Goal: Task Accomplishment & Management: Manage account settings

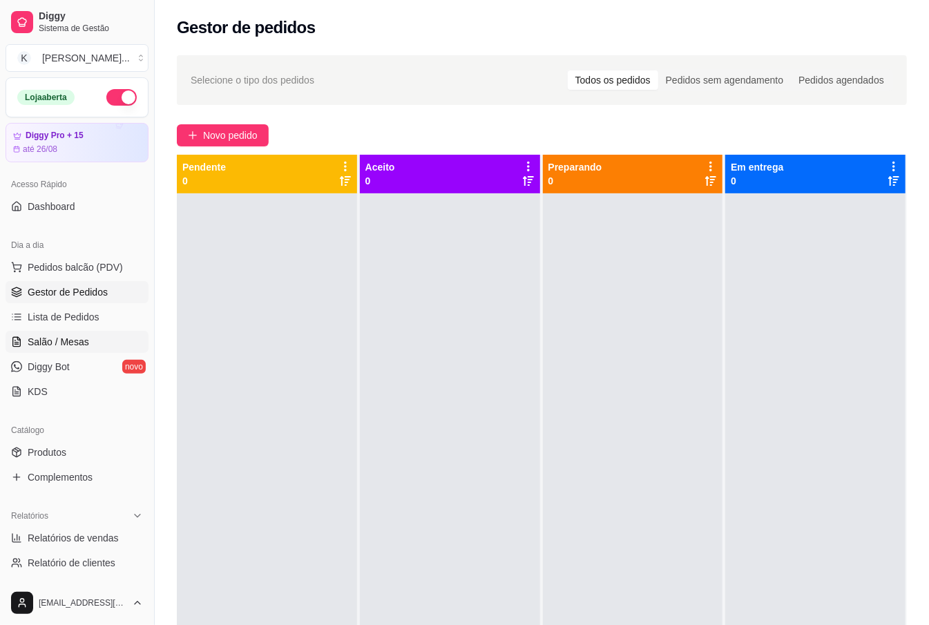
click at [100, 347] on link "Salão / Mesas" at bounding box center [77, 342] width 143 height 22
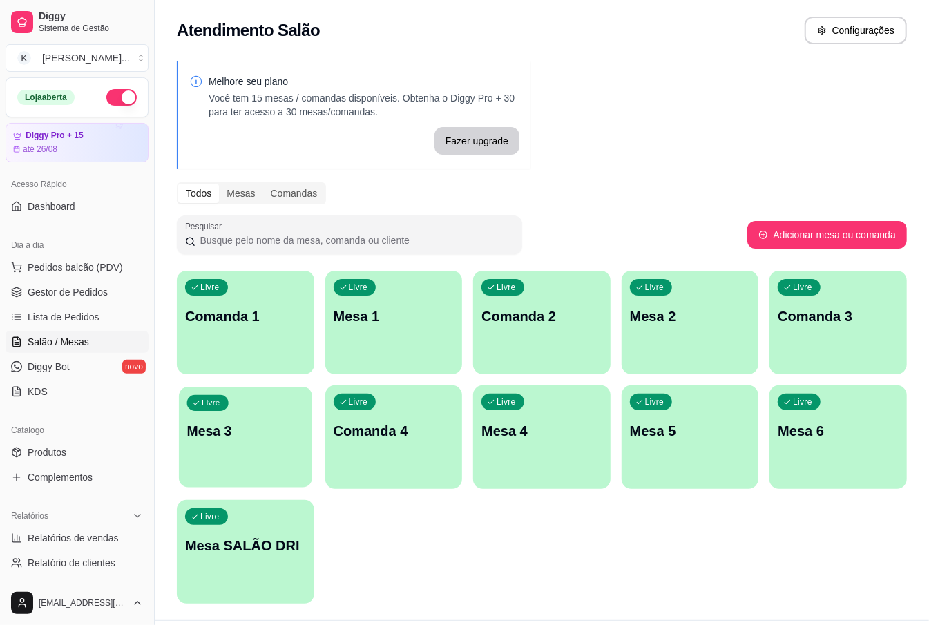
click at [218, 444] on div "Livre Mesa 3" at bounding box center [245, 429] width 133 height 84
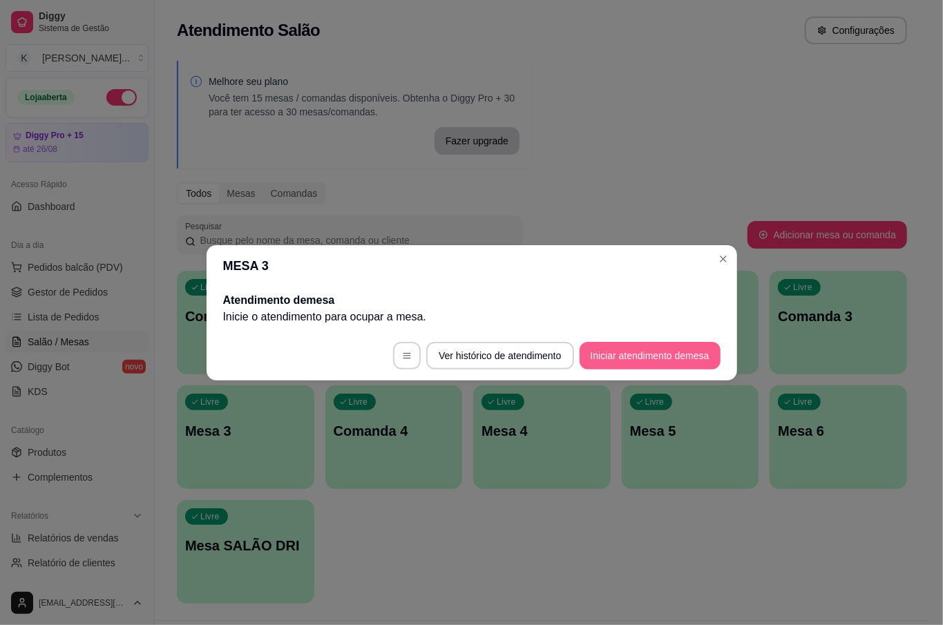
click at [622, 352] on button "Iniciar atendimento de mesa" at bounding box center [650, 356] width 141 height 28
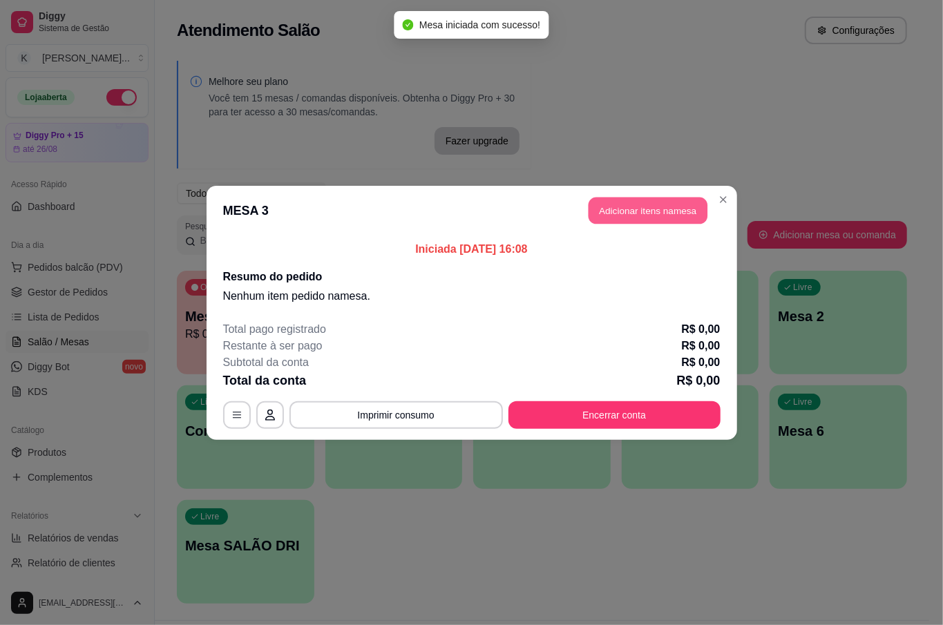
click at [628, 210] on button "Adicionar itens na mesa" at bounding box center [648, 210] width 119 height 27
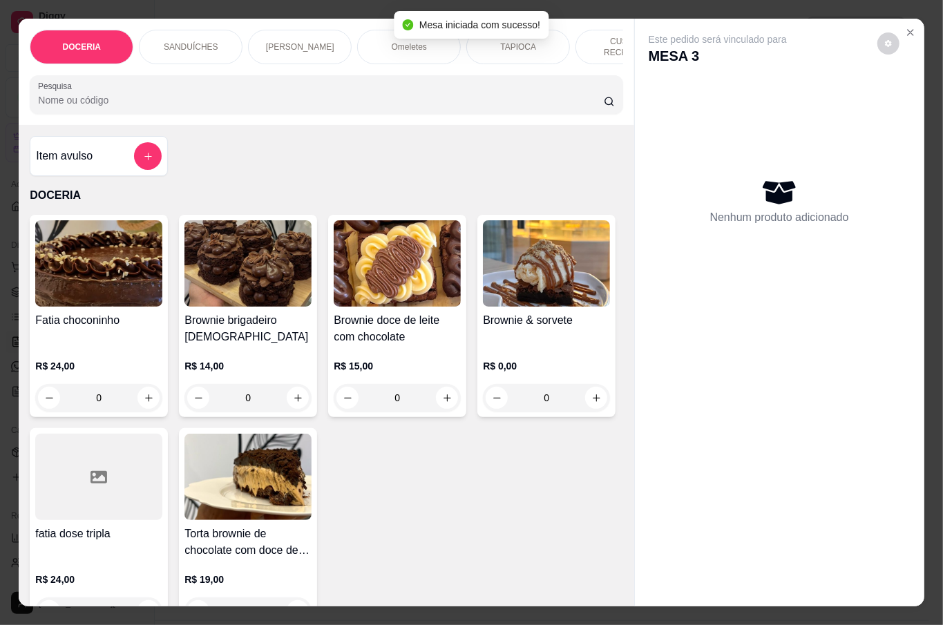
click at [198, 98] on input "Pesquisa" at bounding box center [321, 100] width 566 height 14
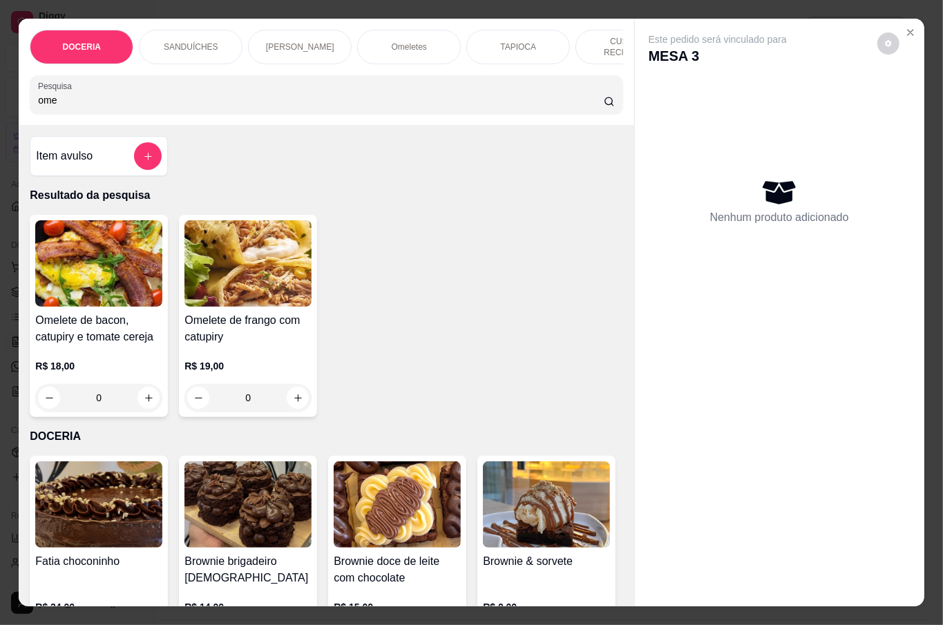
type input "ome"
click at [145, 384] on div "0" at bounding box center [98, 398] width 127 height 28
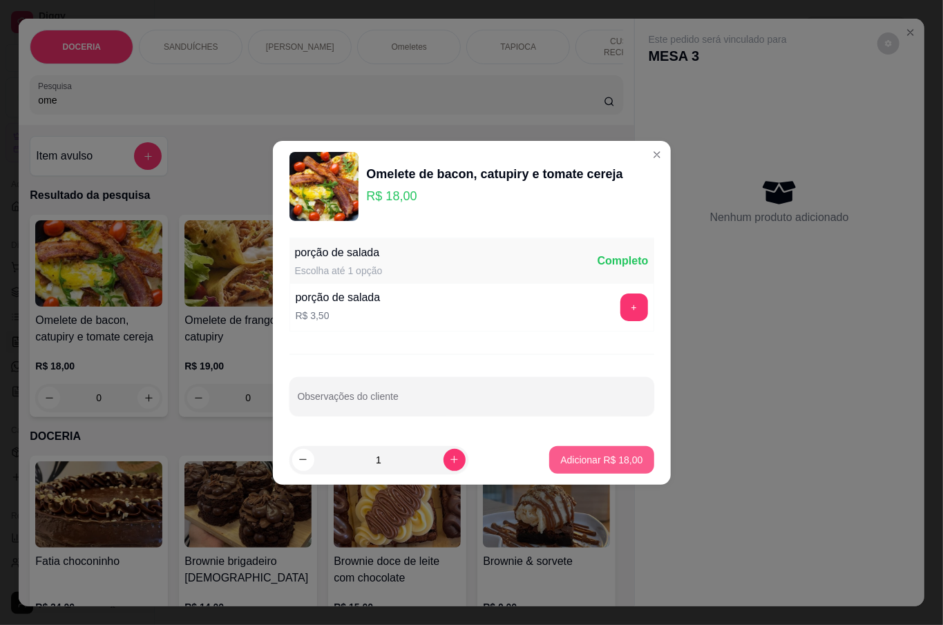
click at [609, 452] on button "Adicionar R$ 18,00" at bounding box center [601, 460] width 104 height 28
type input "1"
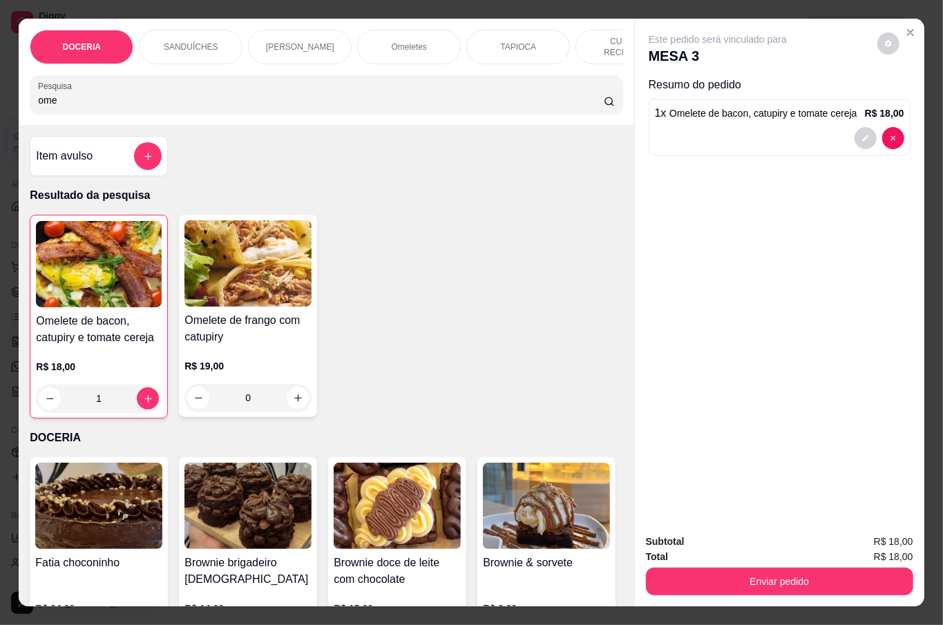
click at [297, 81] on div "ome" at bounding box center [326, 95] width 576 height 28
type input "o"
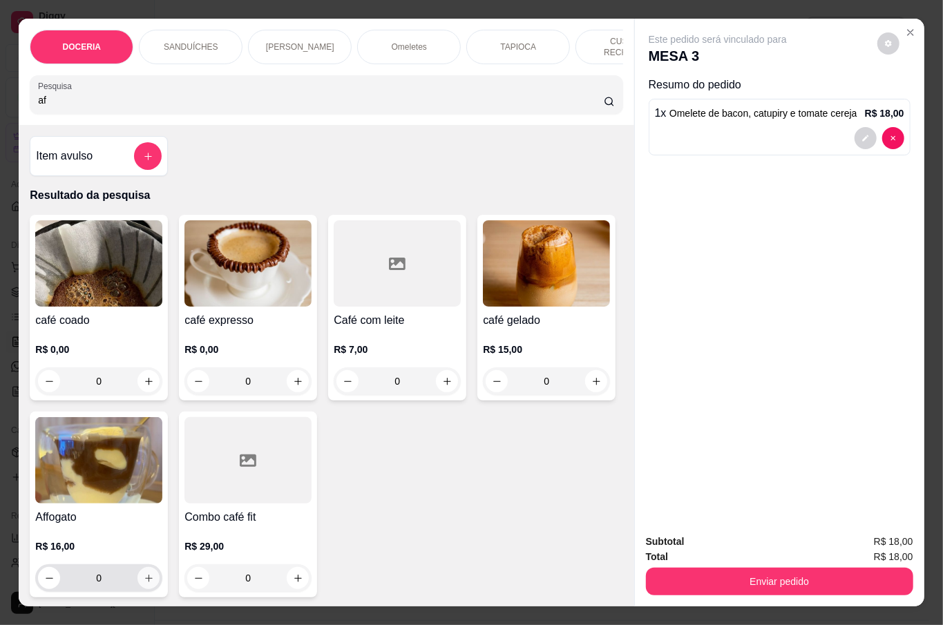
type input "af"
click at [154, 575] on icon "increase-product-quantity" at bounding box center [149, 578] width 10 height 10
type input "1"
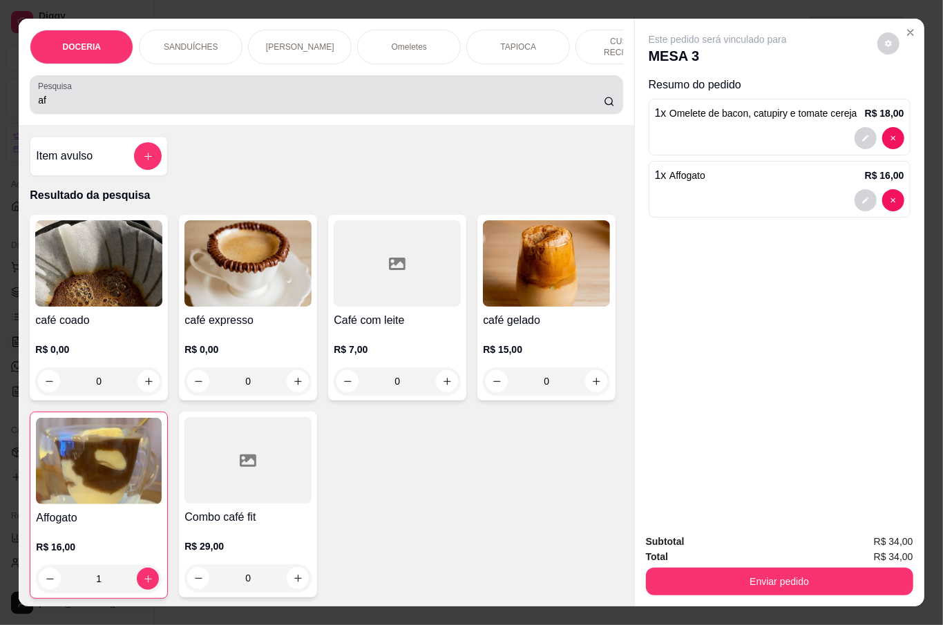
click at [151, 99] on input "af" at bounding box center [321, 100] width 566 height 14
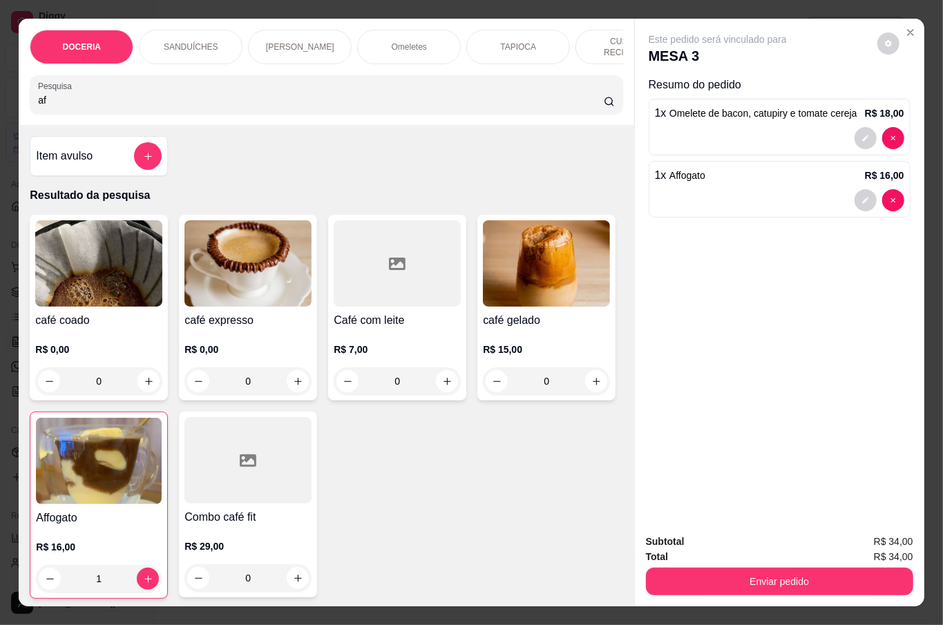
type input "a"
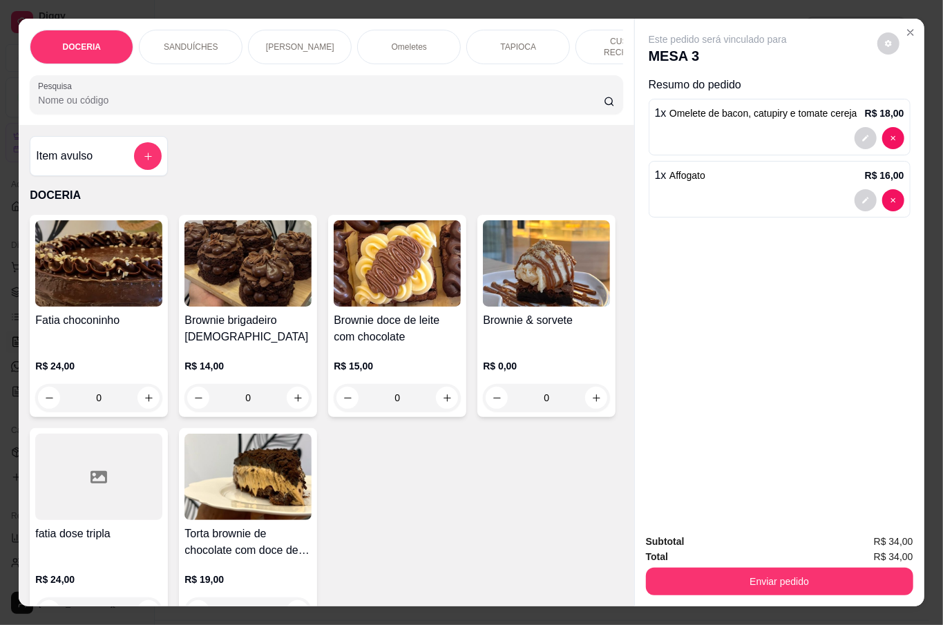
click at [124, 93] on input "Pesquisa" at bounding box center [321, 100] width 566 height 14
click at [293, 394] on icon "increase-product-quantity" at bounding box center [298, 398] width 10 height 10
type input "1"
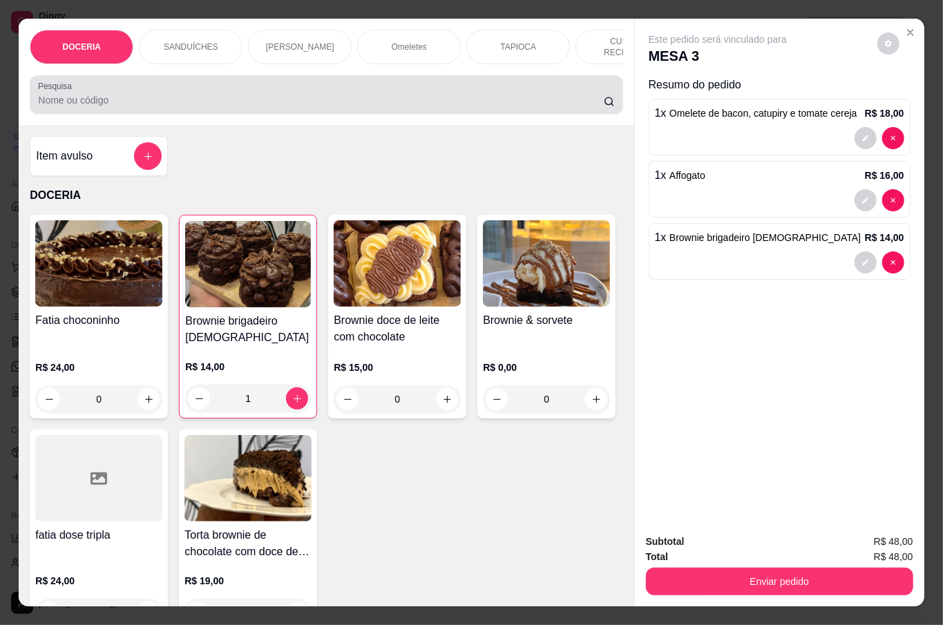
click at [305, 99] on input "Pesquisa" at bounding box center [321, 100] width 566 height 14
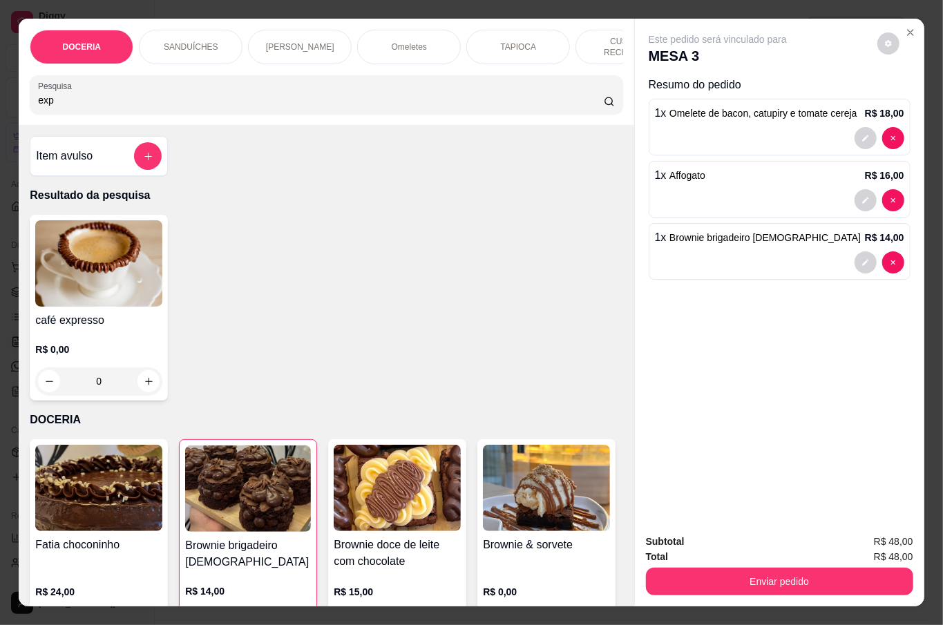
type input "exp"
click at [120, 318] on h4 "café expresso" at bounding box center [98, 320] width 127 height 17
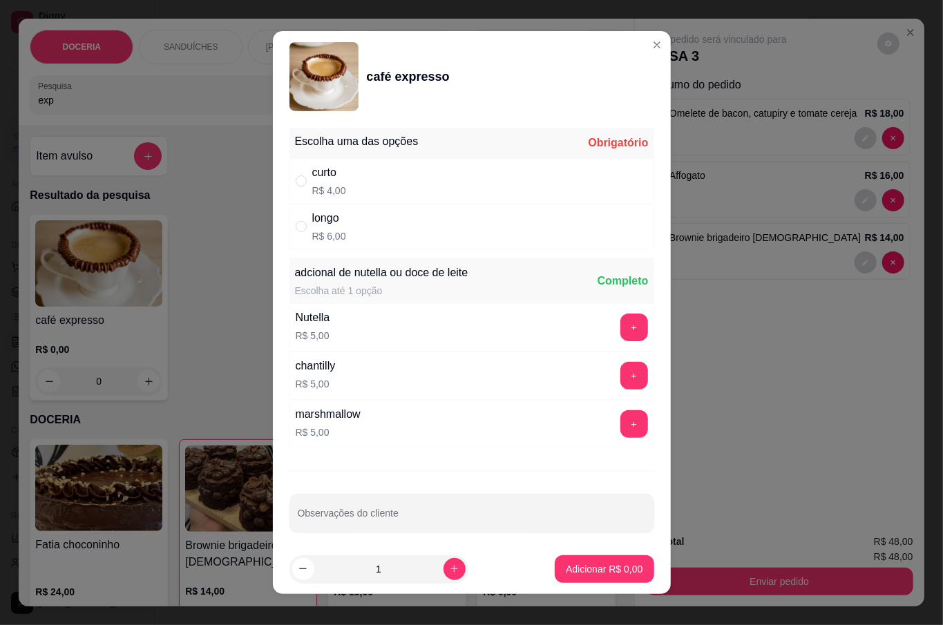
click at [362, 172] on div "curto R$ 4,00" at bounding box center [471, 181] width 365 height 46
radio input "true"
click at [592, 564] on p "Adicionar R$ 4,00" at bounding box center [604, 569] width 77 height 14
type input "1"
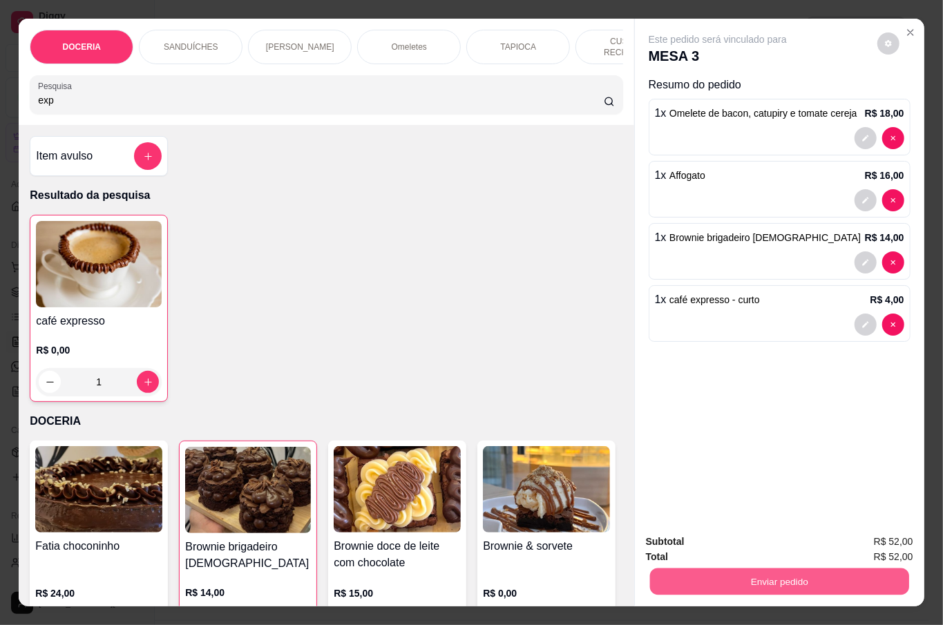
click at [730, 568] on button "Enviar pedido" at bounding box center [778, 581] width 259 height 27
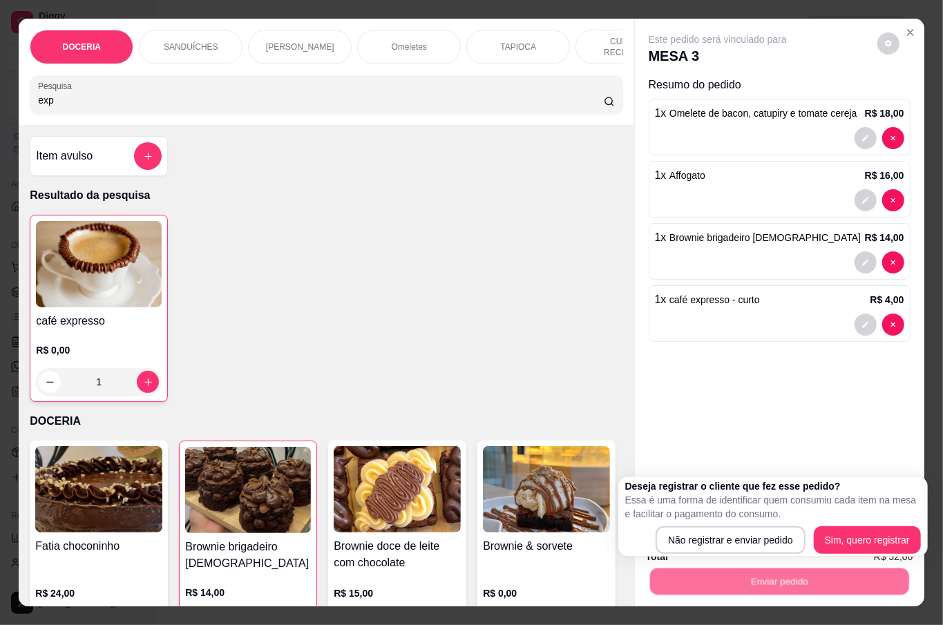
click at [713, 520] on p "Essa é uma forma de identificar quem consumiu cada item na mesa e facilitar o p…" at bounding box center [773, 507] width 296 height 28
click at [724, 521] on div "Deseja registrar o cliente que fez esse pedido? Essa é uma forma de identificar…" at bounding box center [773, 516] width 296 height 75
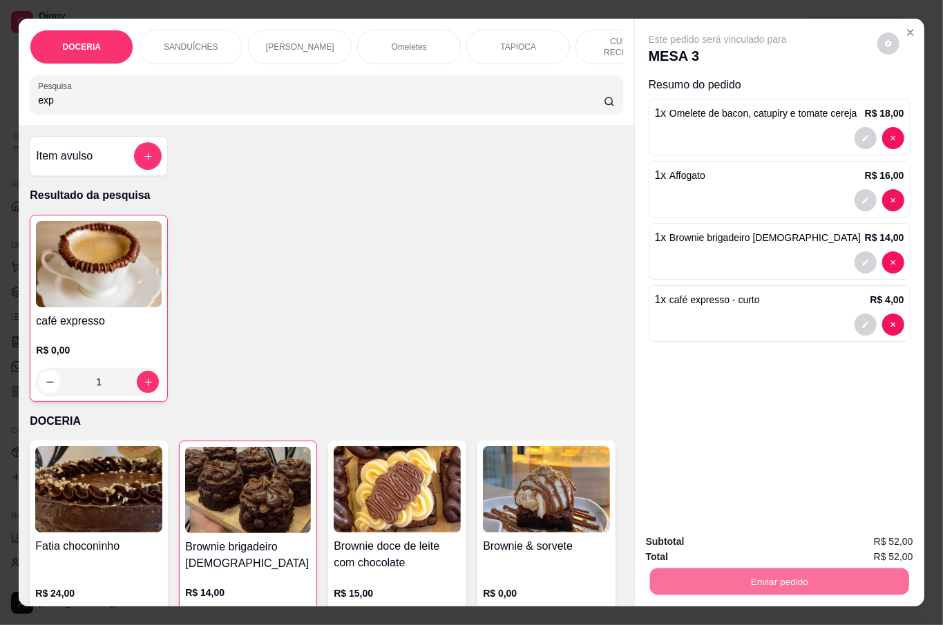
click at [741, 539] on button "Não registrar e enviar pedido" at bounding box center [733, 541] width 140 height 26
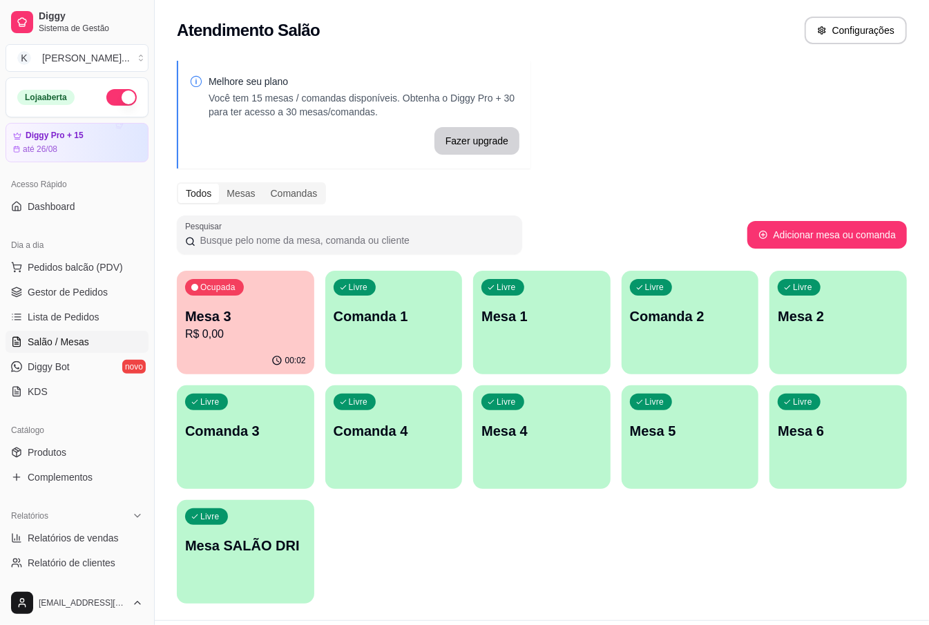
click at [850, 334] on div "Livre Mesa 2" at bounding box center [838, 314] width 137 height 87
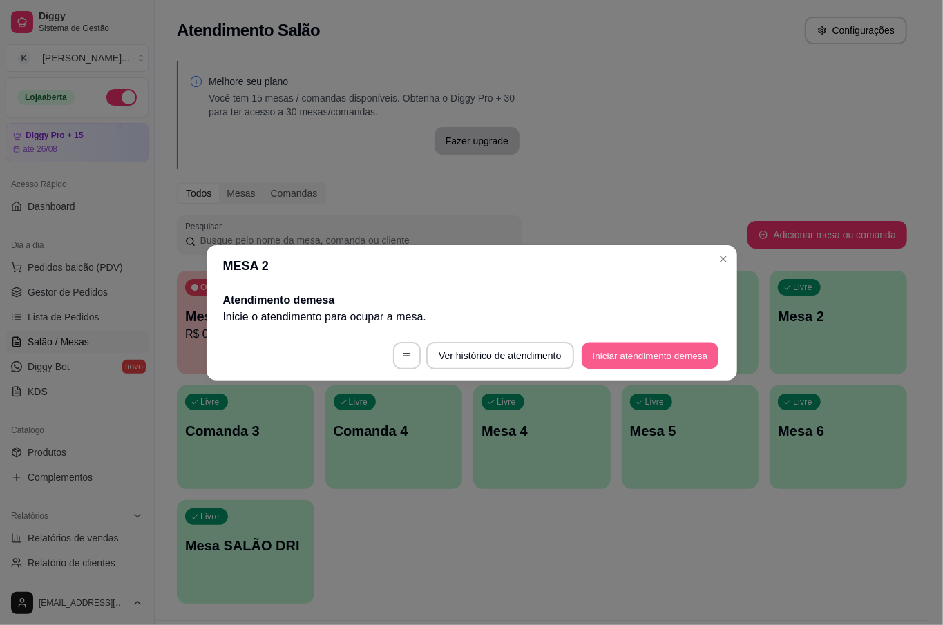
click at [678, 356] on button "Iniciar atendimento de mesa" at bounding box center [650, 355] width 137 height 27
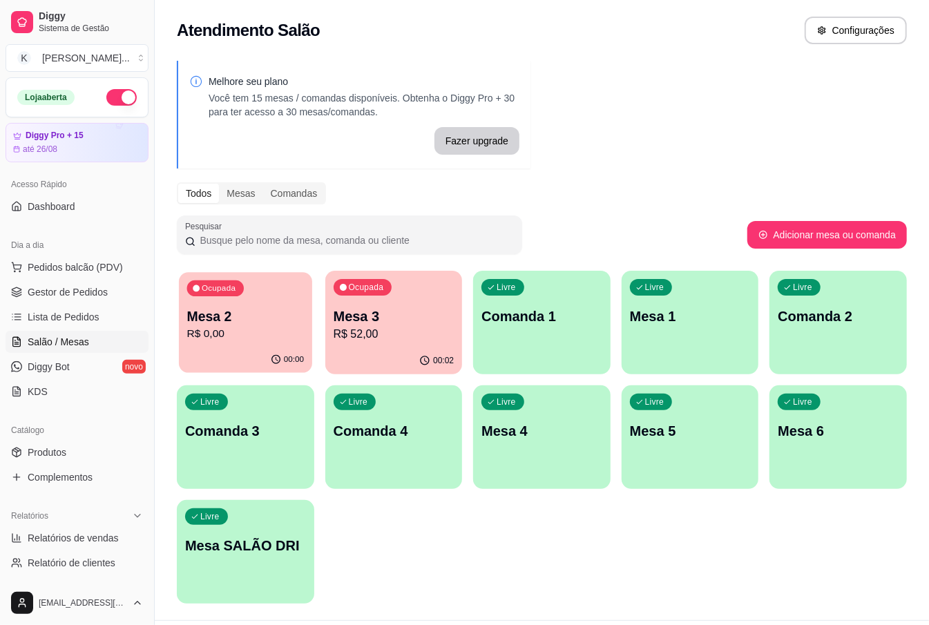
click at [285, 319] on p "Mesa 2" at bounding box center [245, 316] width 117 height 19
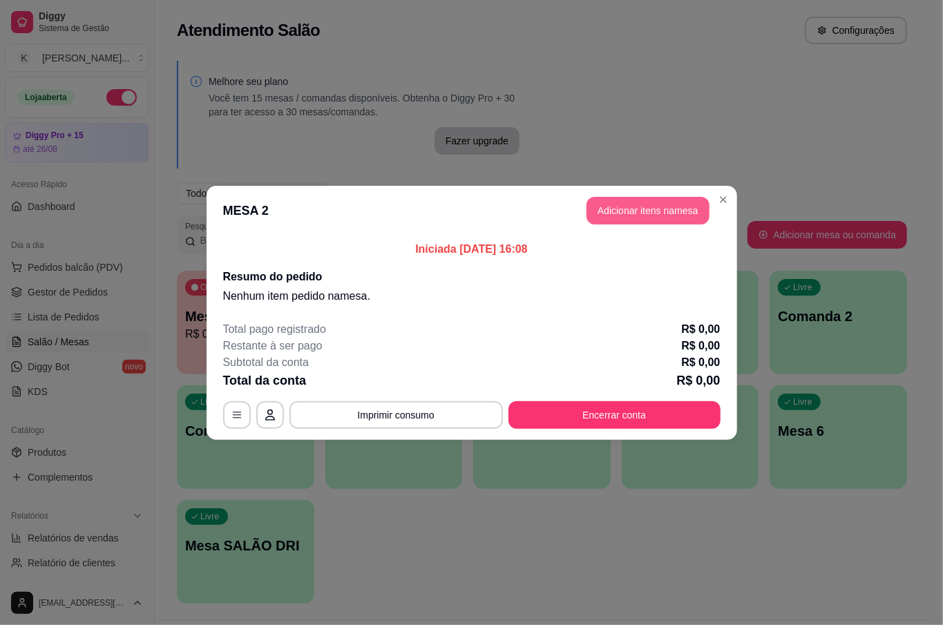
click at [641, 205] on button "Adicionar itens na mesa" at bounding box center [648, 211] width 123 height 28
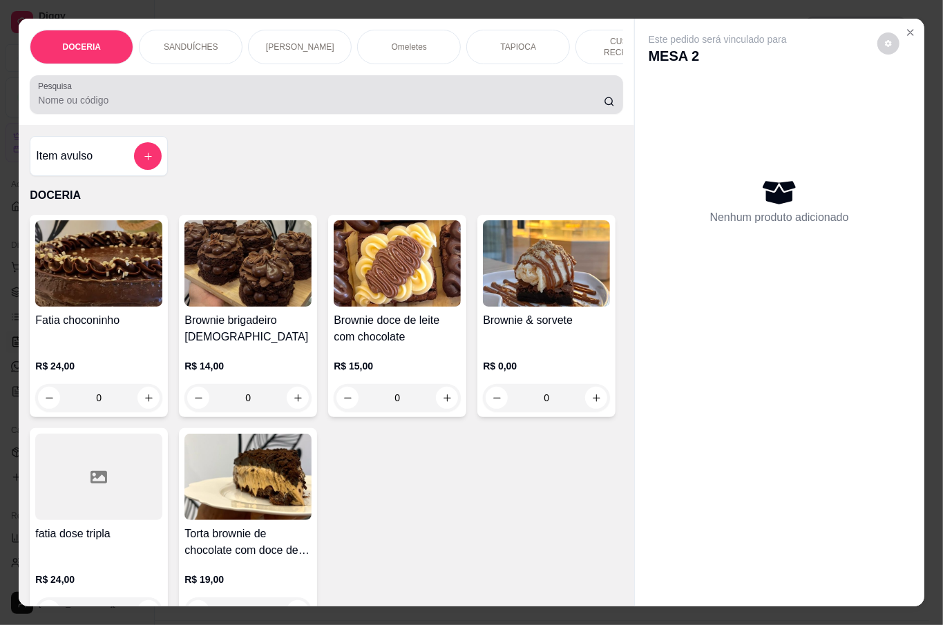
click at [104, 97] on input "Pesquisa" at bounding box center [321, 100] width 566 height 14
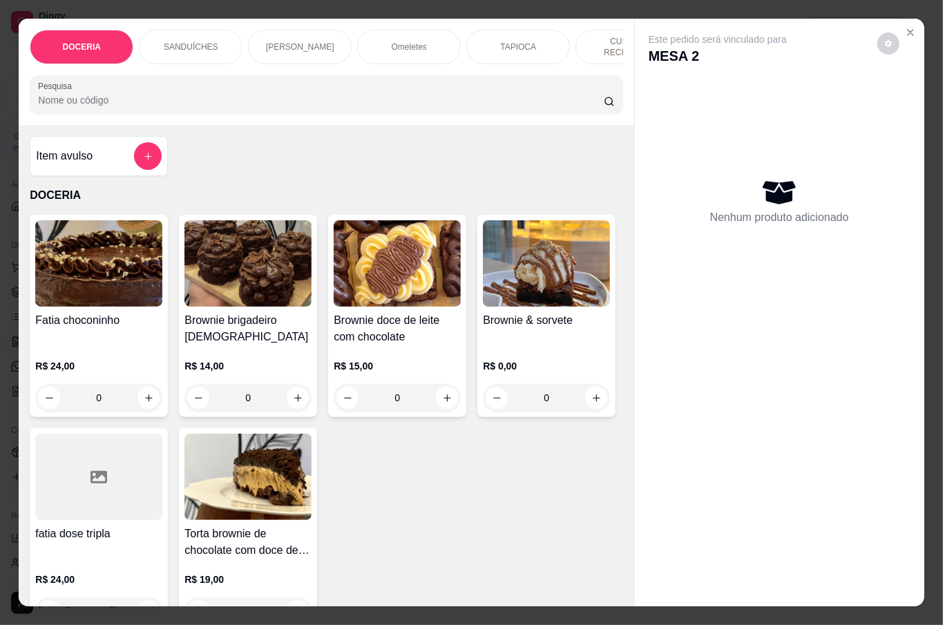
click at [65, 95] on input "Pesquisa" at bounding box center [321, 100] width 566 height 14
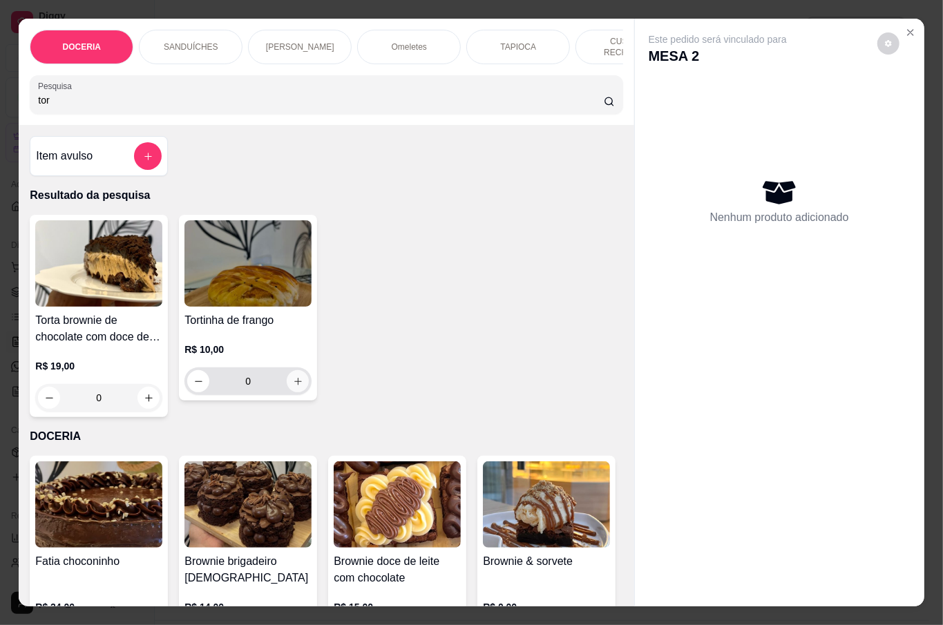
type input "tor"
click at [296, 374] on button "increase-product-quantity" at bounding box center [298, 381] width 22 height 22
type input "1"
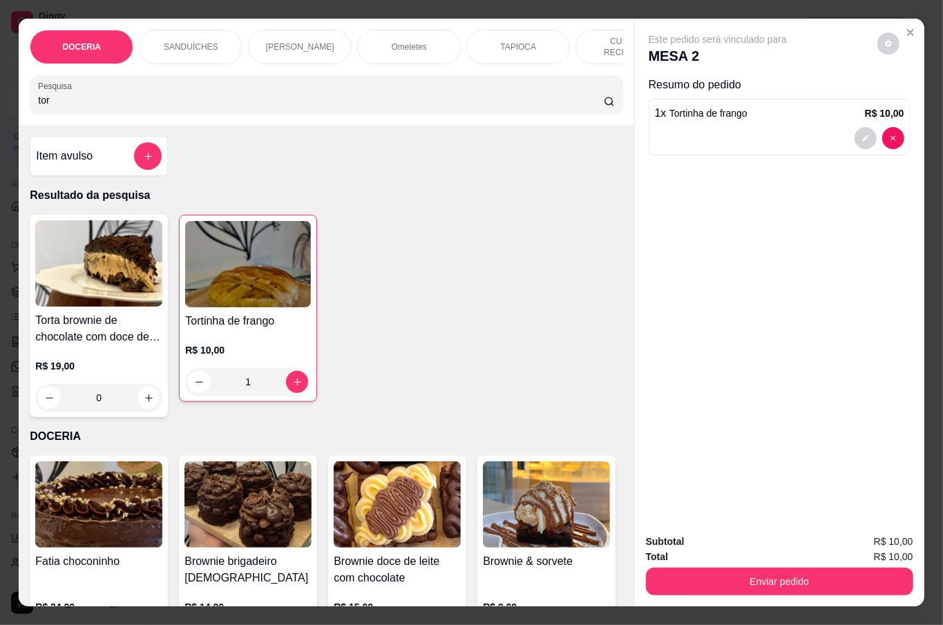
click at [250, 93] on input "tor" at bounding box center [321, 100] width 566 height 14
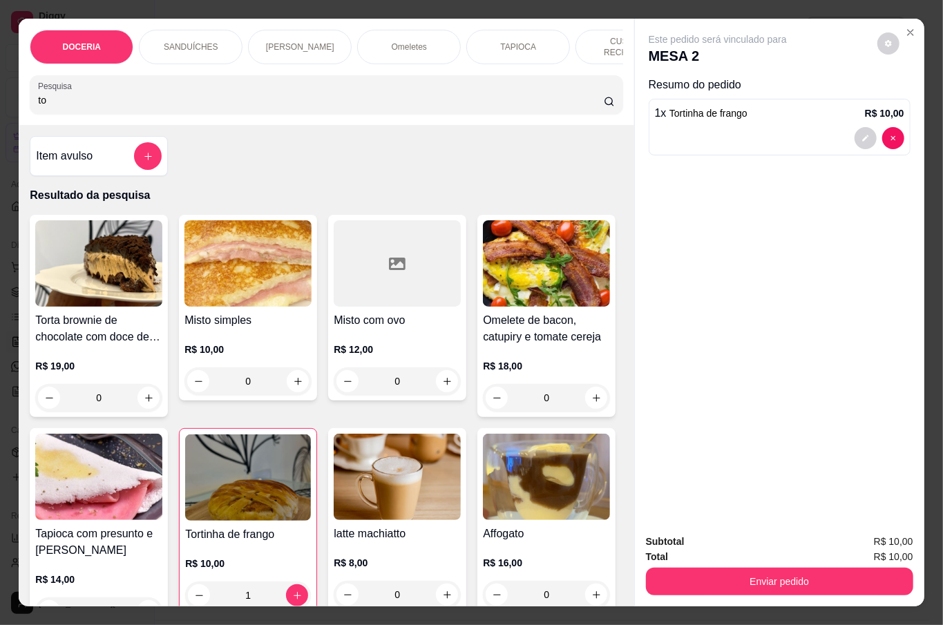
type input "t"
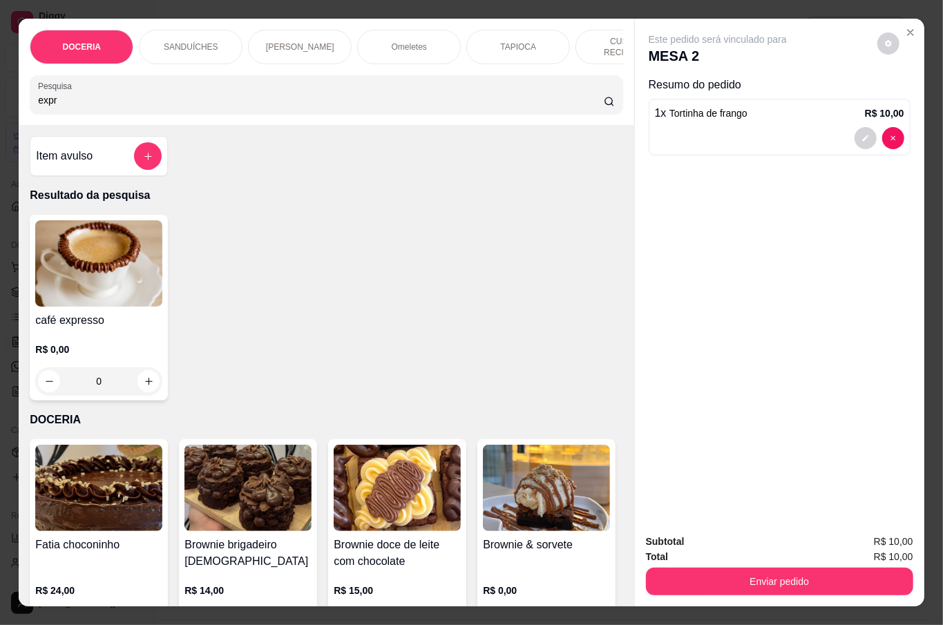
type input "expr"
click at [79, 312] on h4 "café expresso" at bounding box center [98, 320] width 127 height 17
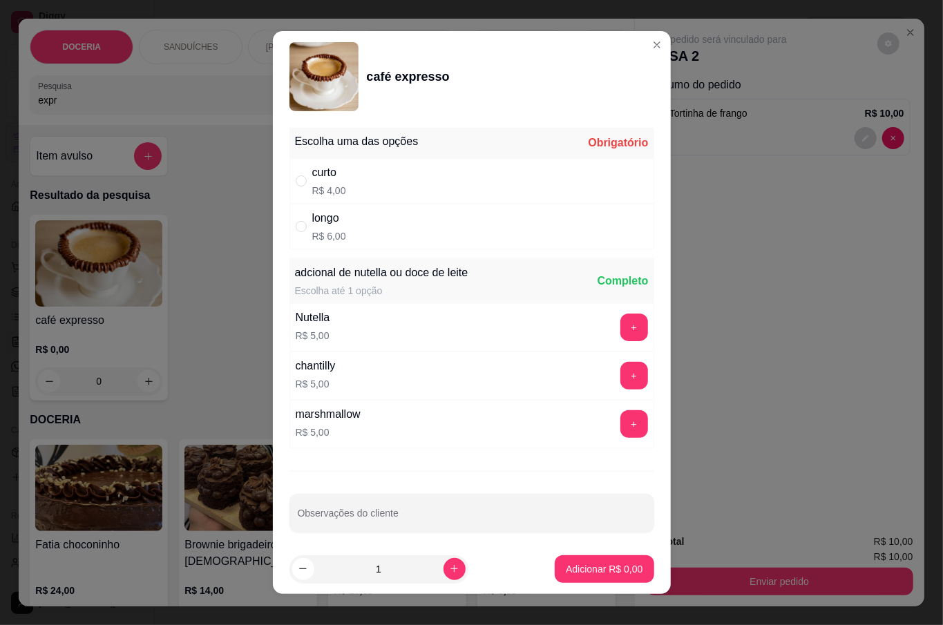
click at [341, 170] on div "curto R$ 4,00" at bounding box center [471, 181] width 365 height 46
radio input "true"
click at [578, 565] on p "Adicionar R$ 4,00" at bounding box center [604, 569] width 77 height 14
type input "1"
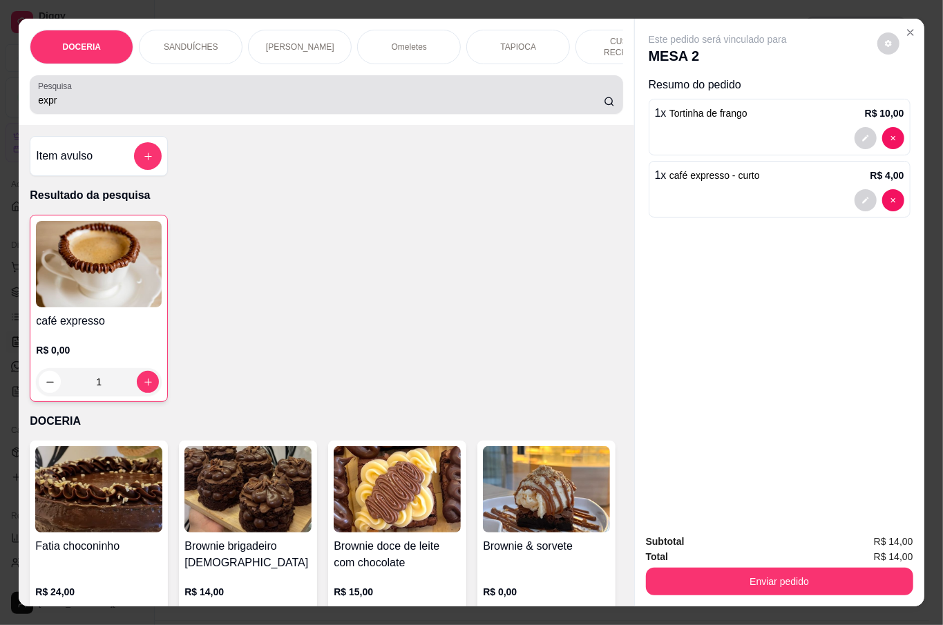
click at [158, 97] on input "expr" at bounding box center [321, 100] width 566 height 14
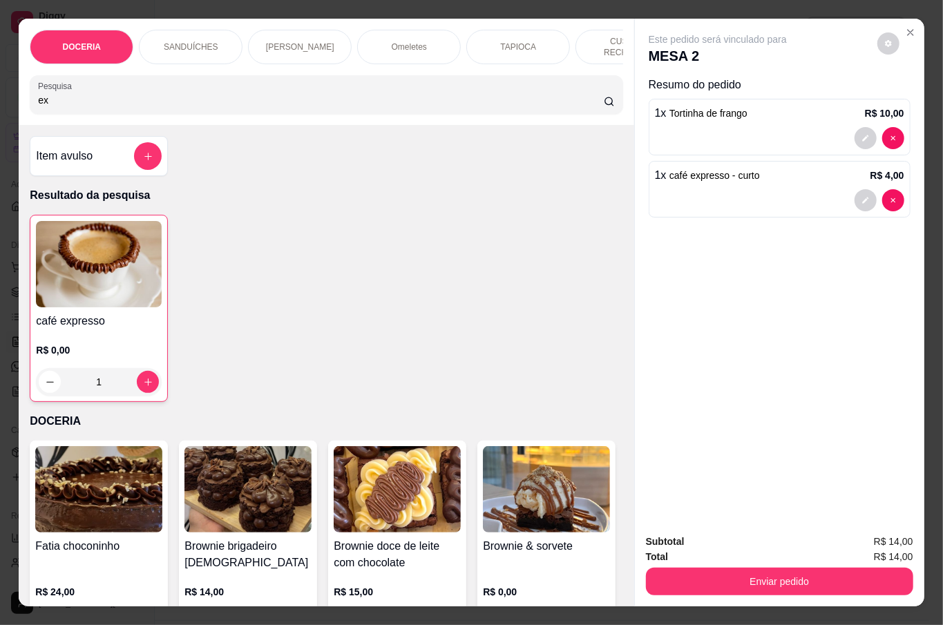
type input "e"
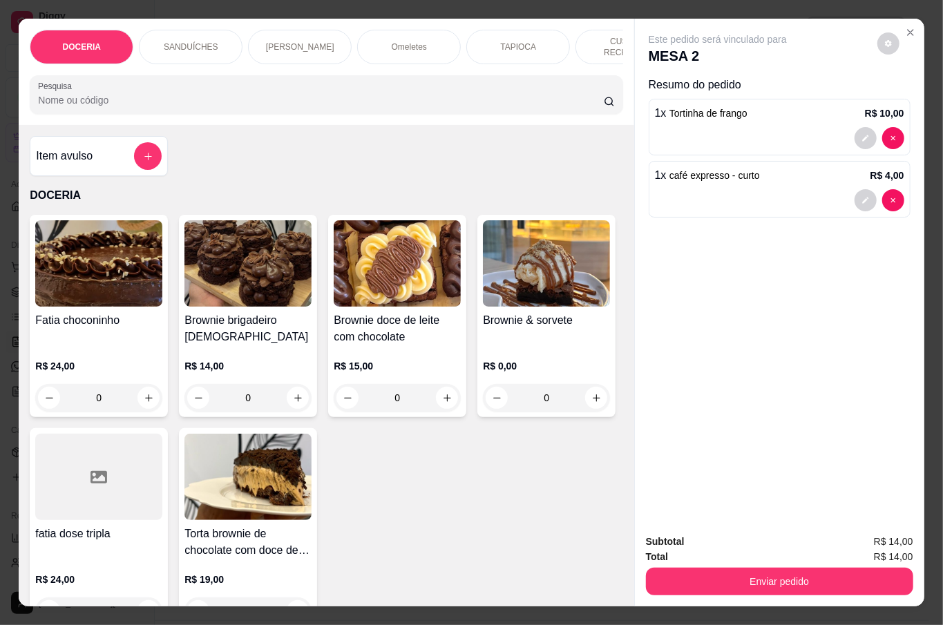
scroll to position [92, 0]
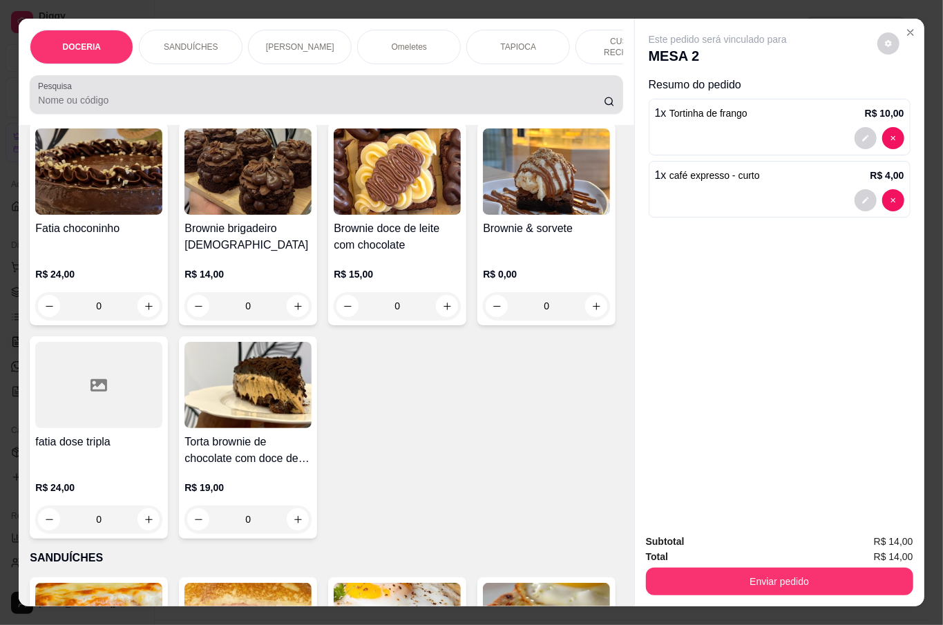
click at [127, 106] on div "Pesquisa" at bounding box center [326, 94] width 593 height 39
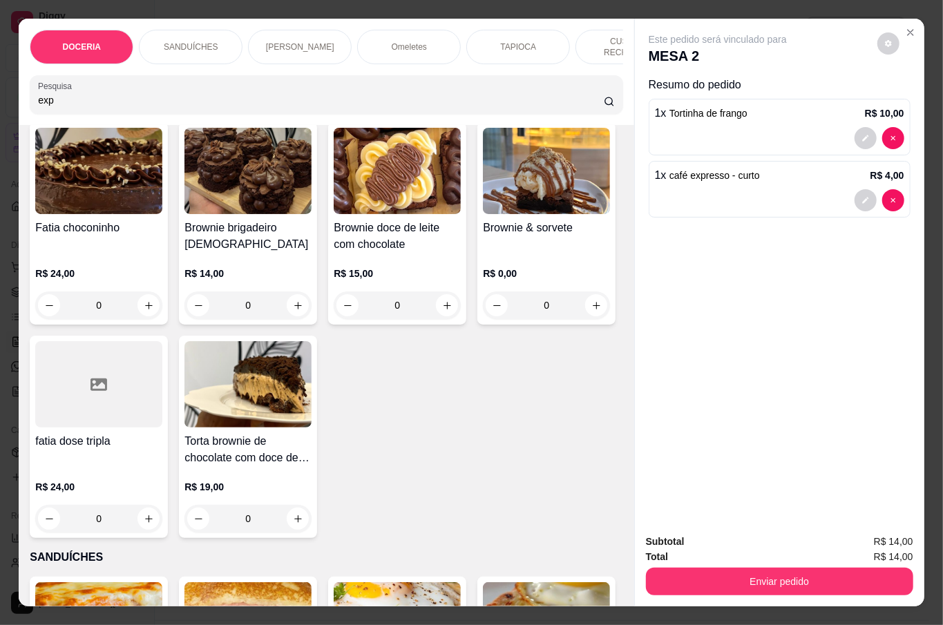
scroll to position [0, 0]
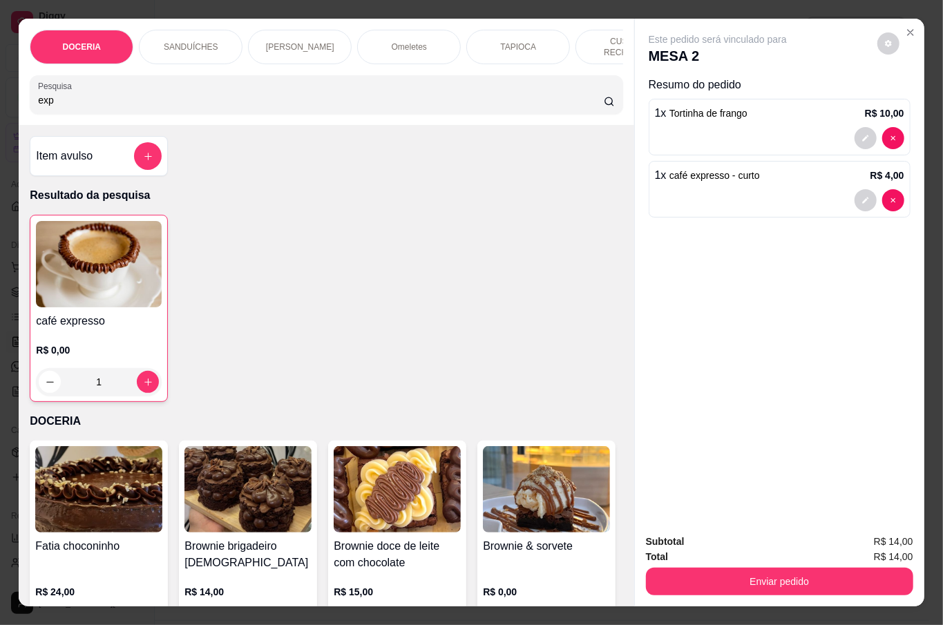
type input "exp"
click at [114, 304] on img at bounding box center [99, 264] width 126 height 86
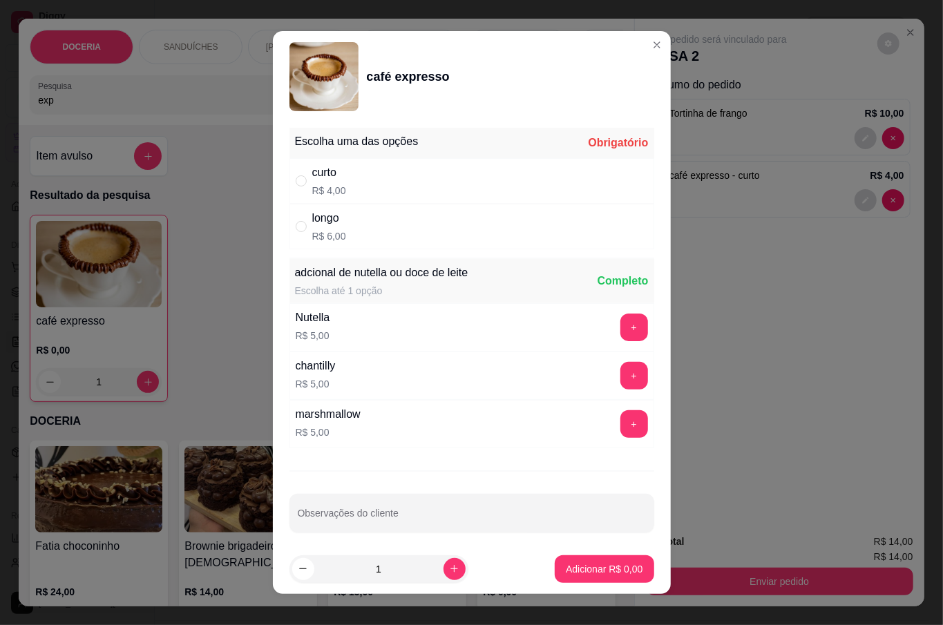
click at [358, 175] on div "curto R$ 4,00" at bounding box center [471, 181] width 365 height 46
radio input "true"
click at [620, 332] on button "+" at bounding box center [633, 327] width 27 height 27
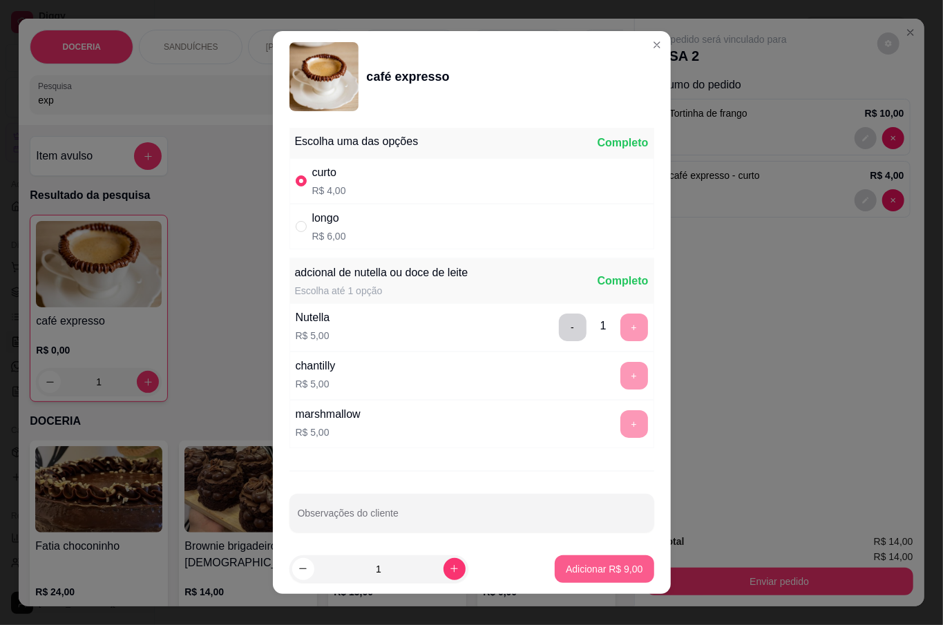
click at [598, 573] on p "Adicionar R$ 9,00" at bounding box center [604, 569] width 77 height 14
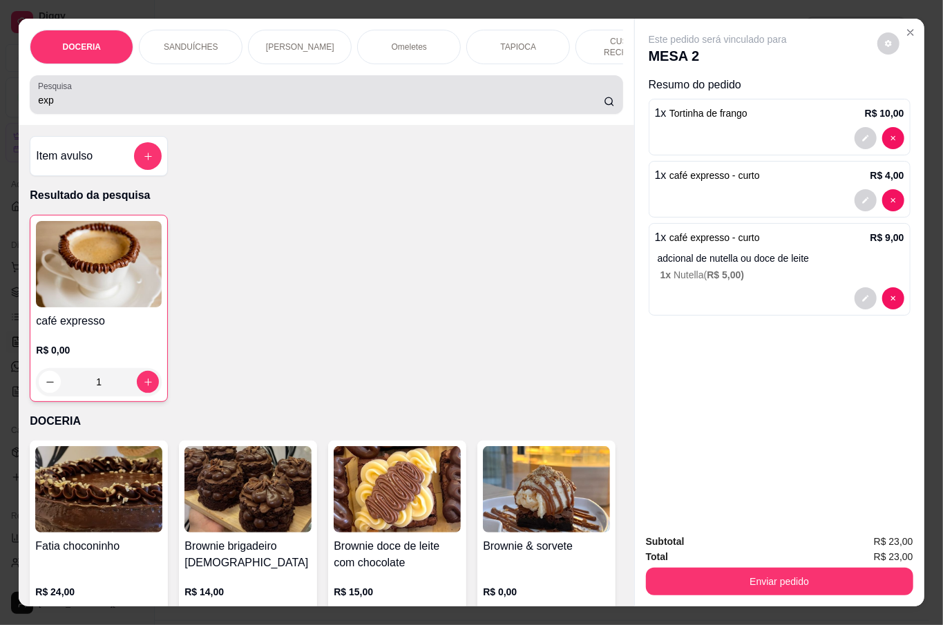
click at [225, 95] on input "exp" at bounding box center [321, 100] width 566 height 14
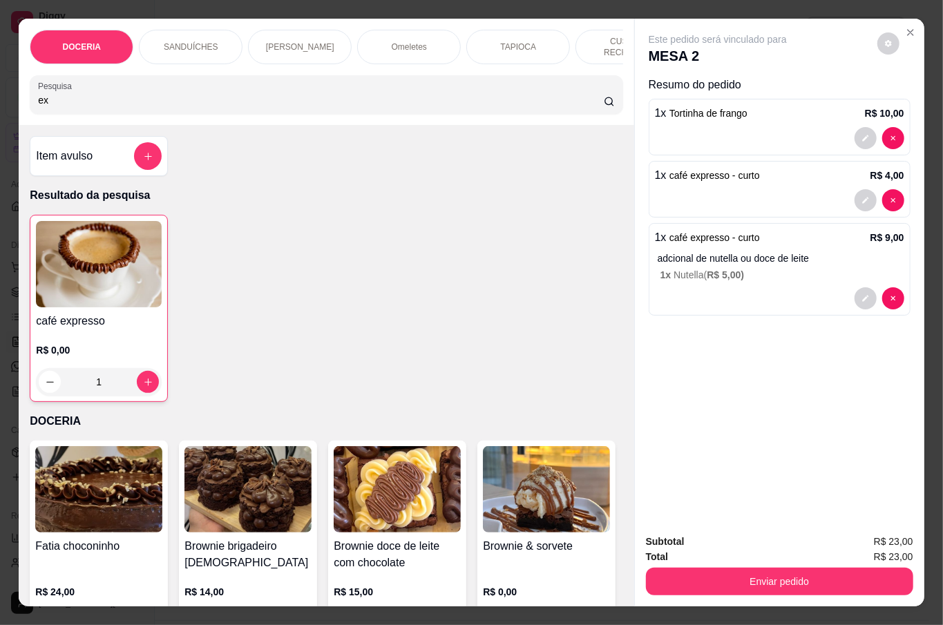
type input "e"
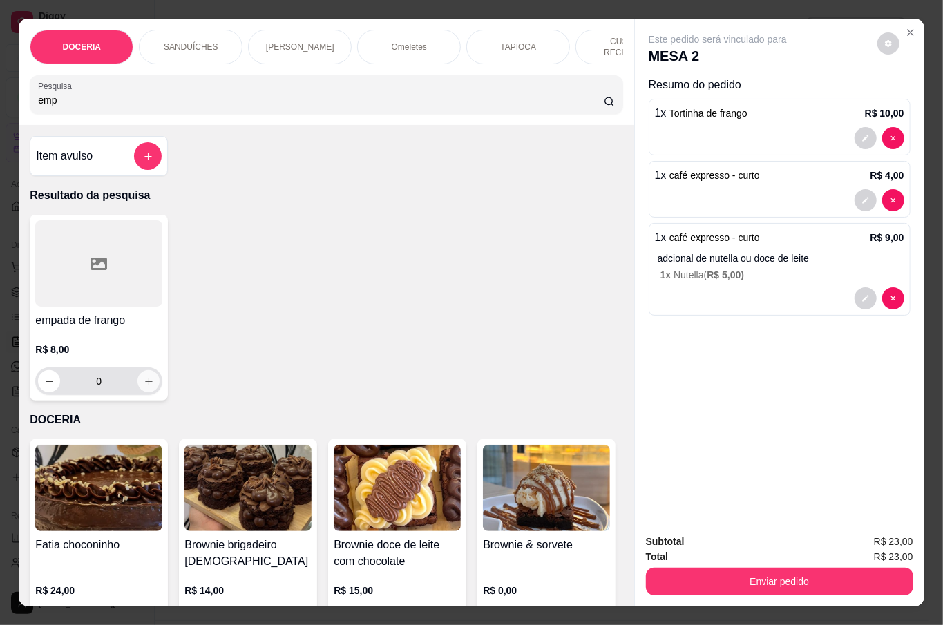
type input "emp"
click at [145, 379] on icon "increase-product-quantity" at bounding box center [149, 382] width 8 height 8
type input "1"
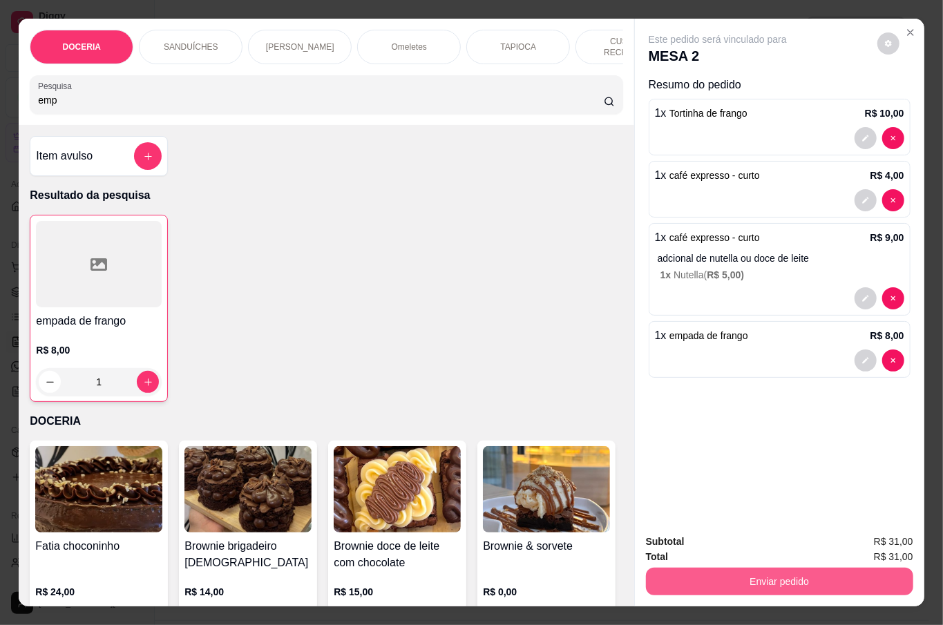
click at [804, 571] on button "Enviar pedido" at bounding box center [779, 582] width 267 height 28
click at [756, 540] on button "Não registrar e enviar pedido" at bounding box center [733, 541] width 140 height 26
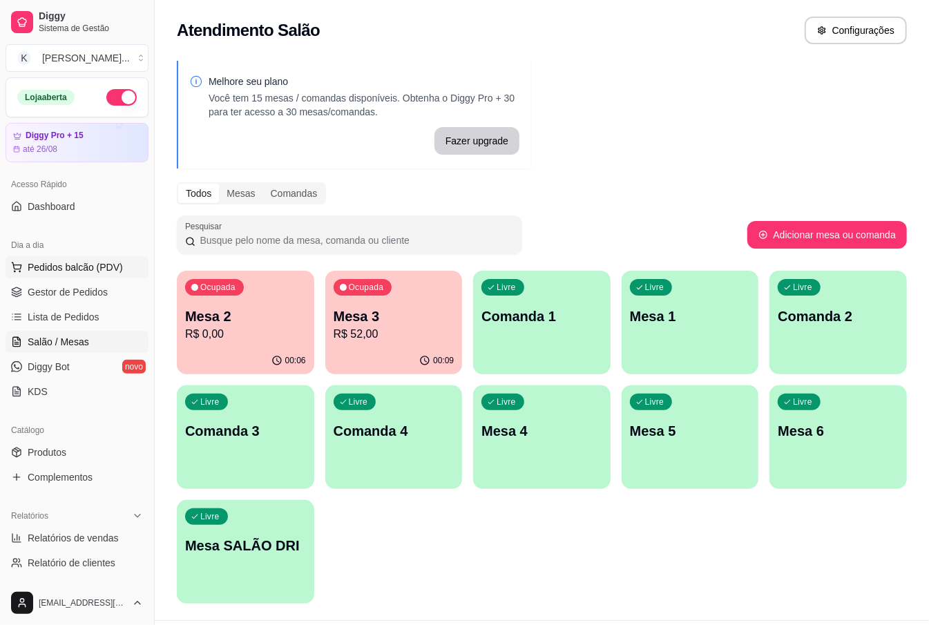
click at [68, 264] on span "Pedidos balcão (PDV)" at bounding box center [75, 267] width 95 height 14
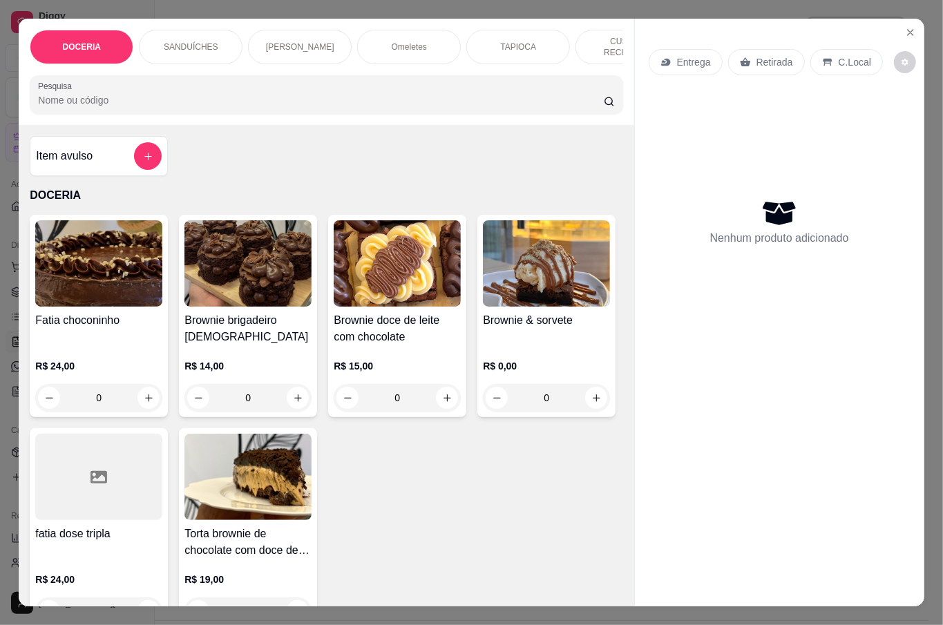
click at [460, 392] on div "[PERSON_NAME] R$ 24,00 0 Brownie brigadeiro belga R$ 14,00 0 Brownie doce de le…" at bounding box center [326, 423] width 593 height 416
click at [905, 27] on icon "Close" at bounding box center [910, 32] width 11 height 11
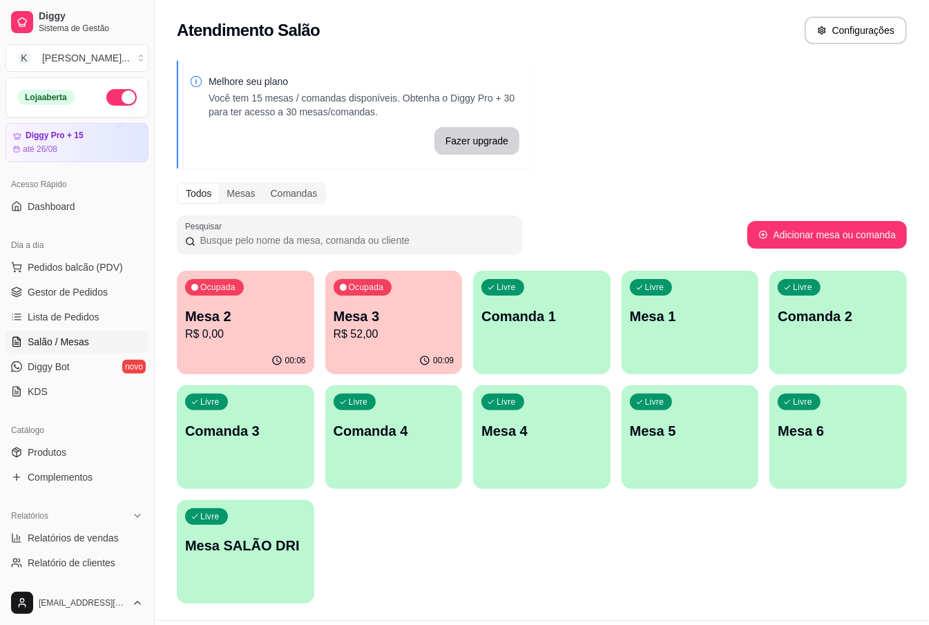
click at [285, 329] on p "R$ 0,00" at bounding box center [245, 334] width 121 height 17
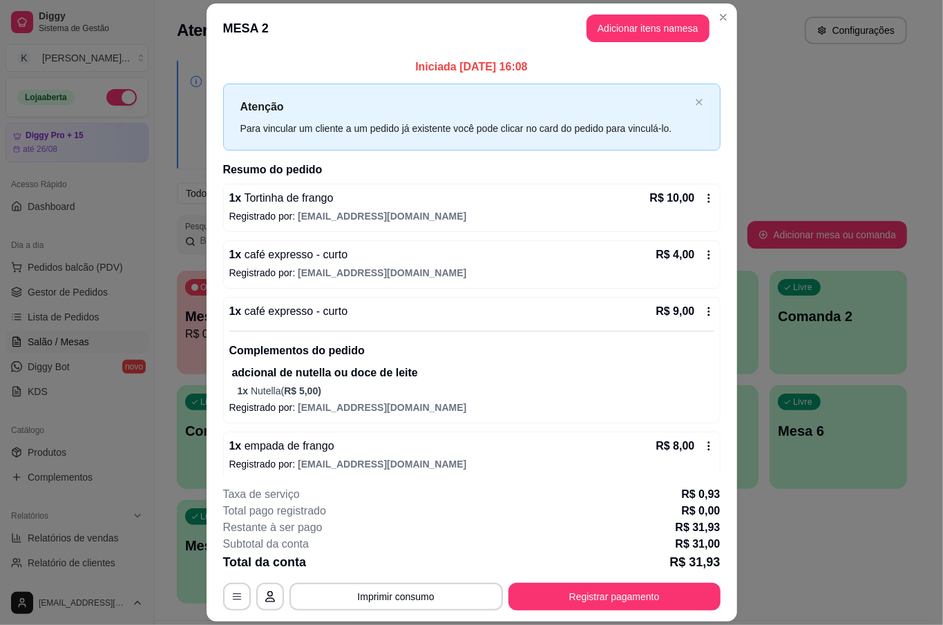
scroll to position [12, 0]
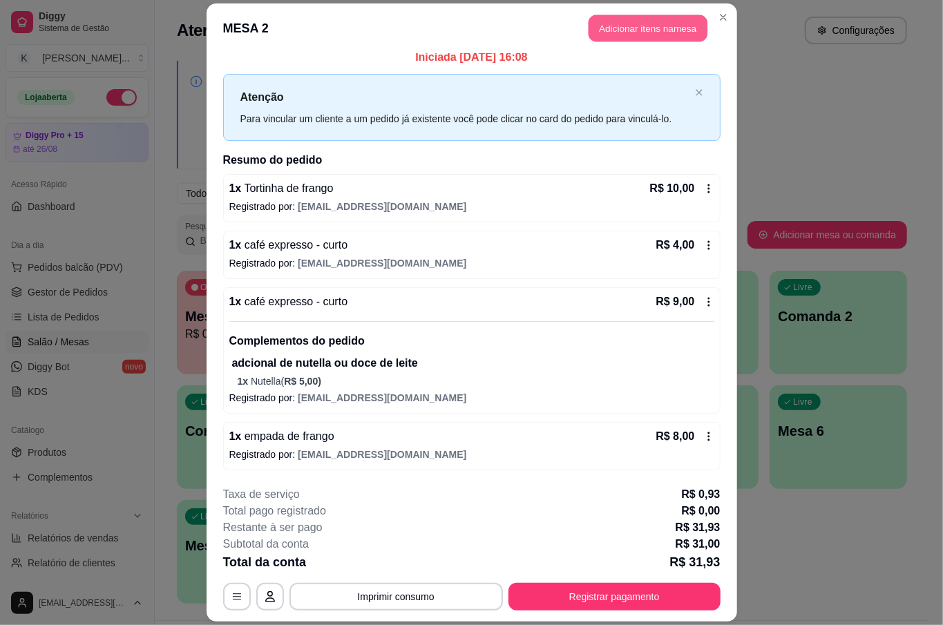
click at [598, 23] on button "Adicionar itens na mesa" at bounding box center [648, 28] width 119 height 27
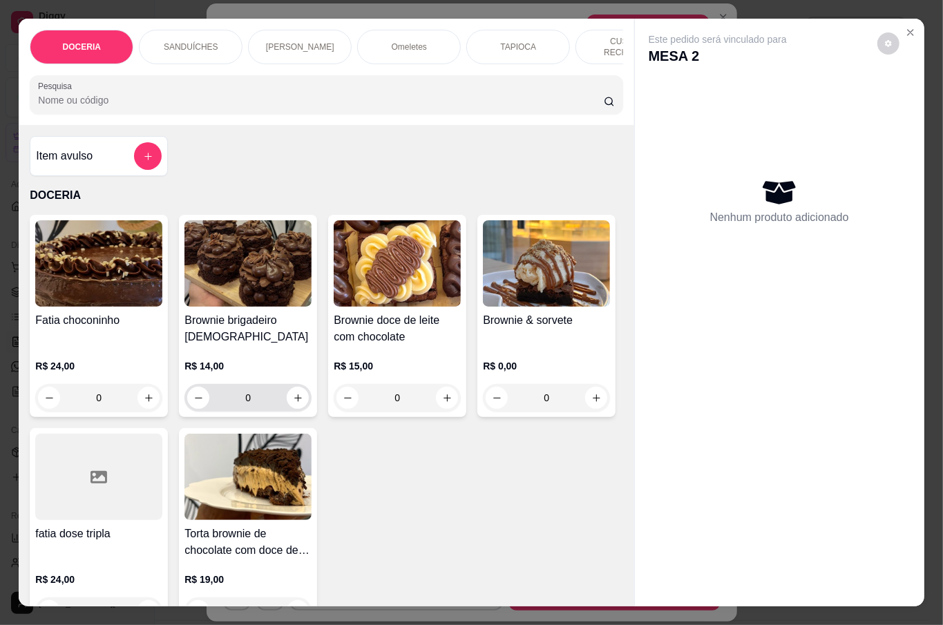
scroll to position [184, 0]
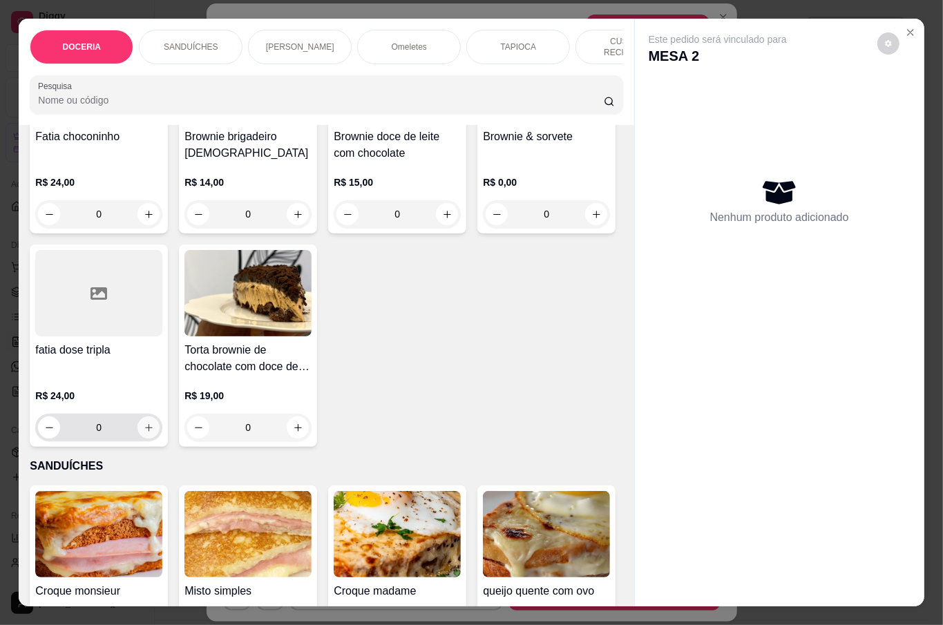
click at [160, 417] on button "increase-product-quantity" at bounding box center [148, 428] width 22 height 22
type input "1"
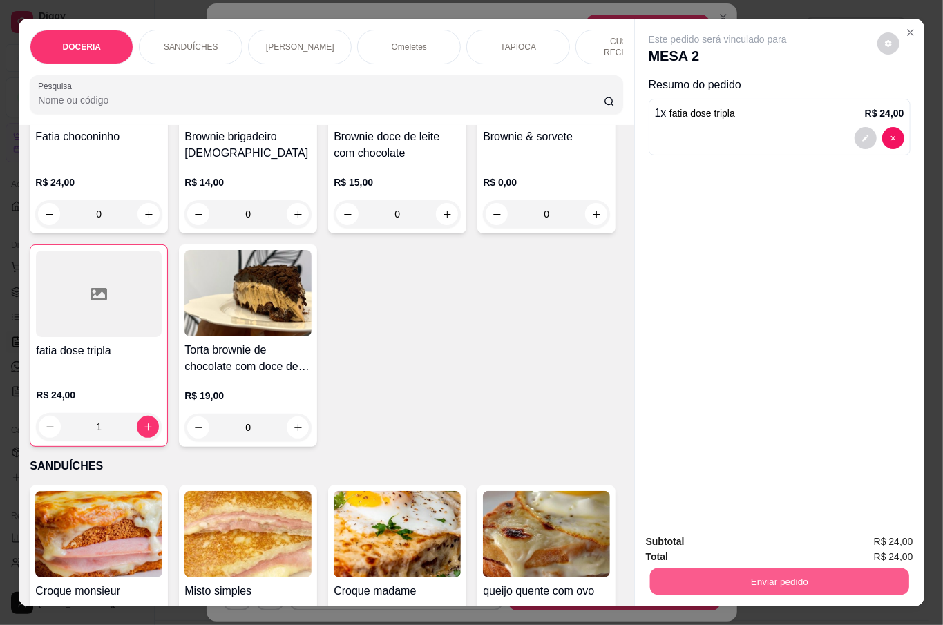
click at [825, 580] on button "Enviar pedido" at bounding box center [778, 581] width 259 height 27
click at [700, 537] on button "Não registrar e enviar pedido" at bounding box center [732, 541] width 144 height 26
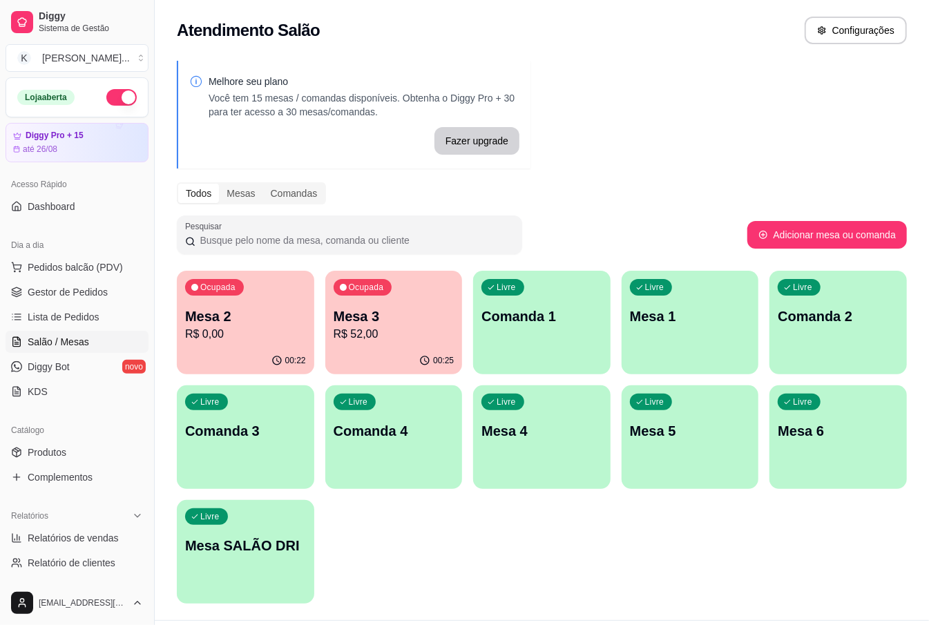
click at [688, 545] on div "Ocupada Mesa 2 R$ 0,00 00:22 Ocupada Mesa 3 R$ 52,00 00:25 Livre Comanda 1 Livr…" at bounding box center [542, 437] width 730 height 333
click at [692, 546] on div "Ocupada Mesa 2 R$ 0,00 00:22 Ocupada Mesa 3 R$ 52,00 00:25 Livre Comanda 1 Livr…" at bounding box center [542, 437] width 730 height 333
click at [263, 321] on p "Mesa 2" at bounding box center [245, 316] width 117 height 19
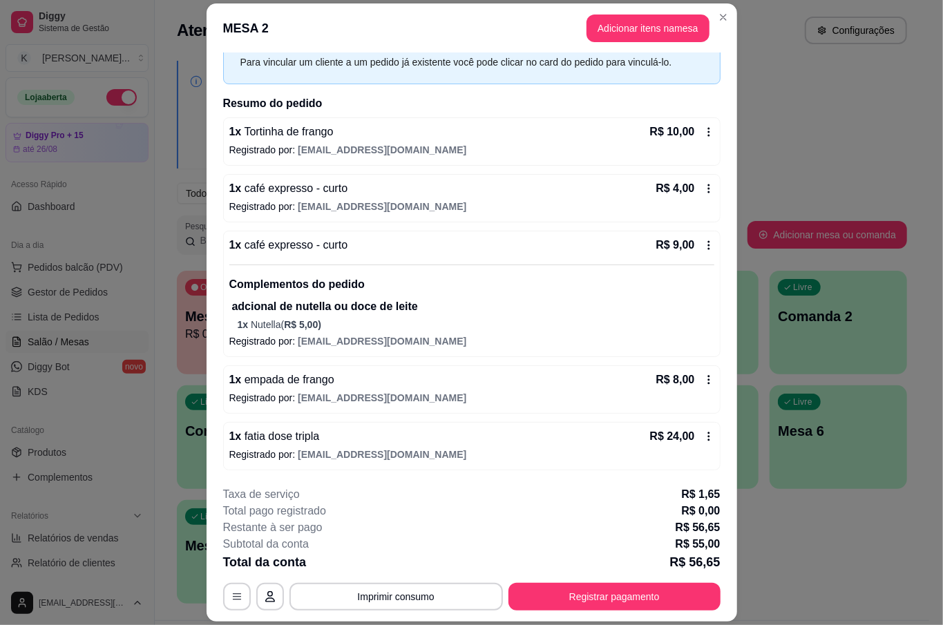
scroll to position [41, 0]
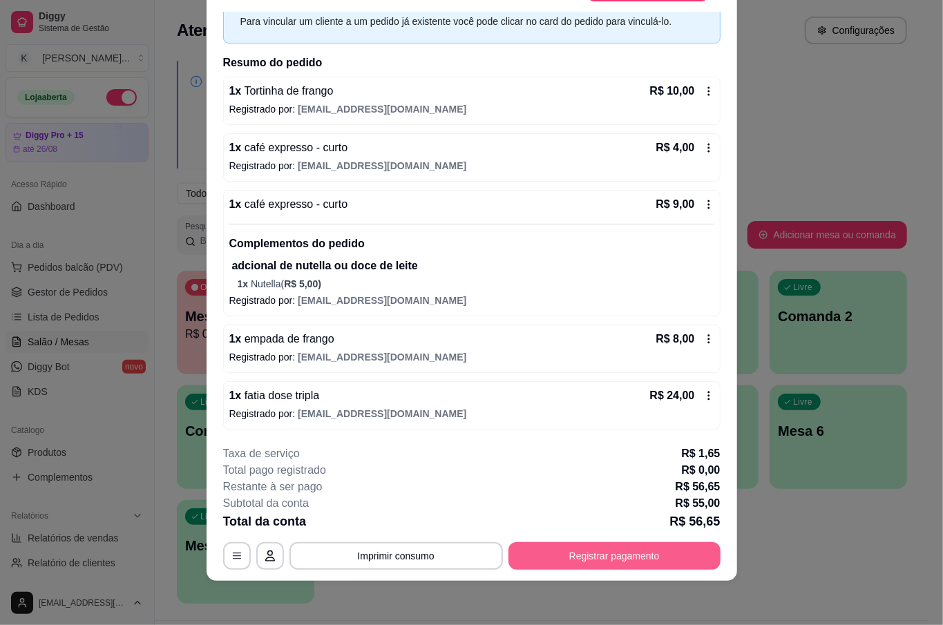
click at [619, 553] on button "Registrar pagamento" at bounding box center [614, 556] width 212 height 28
click at [590, 555] on button "Registrar pagamento" at bounding box center [614, 556] width 212 height 28
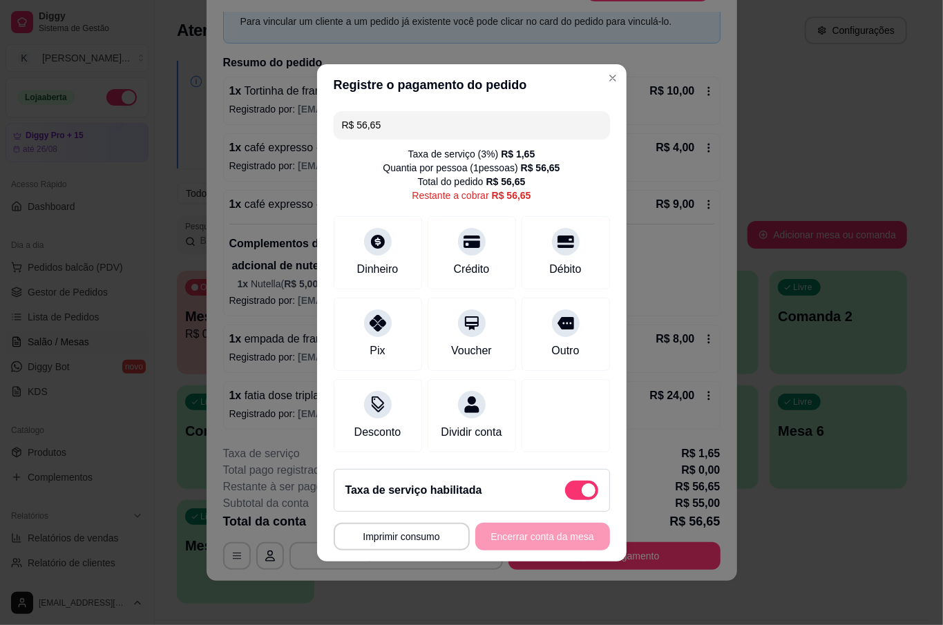
click at [418, 111] on input "R$ 56,65" at bounding box center [472, 125] width 260 height 28
click at [489, 251] on div "Crédito" at bounding box center [471, 249] width 97 height 81
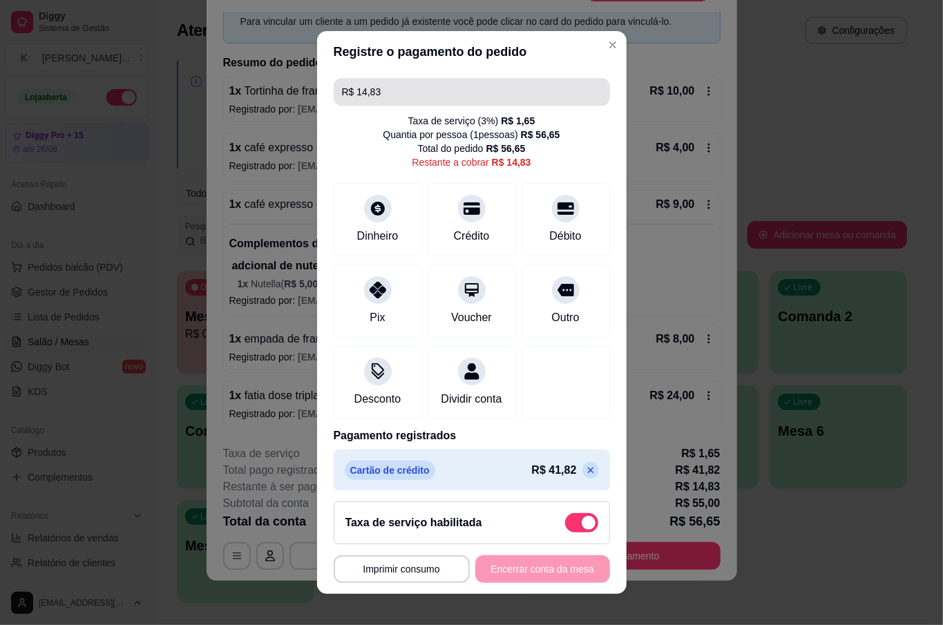
click at [390, 93] on input "R$ 14,83" at bounding box center [472, 92] width 260 height 28
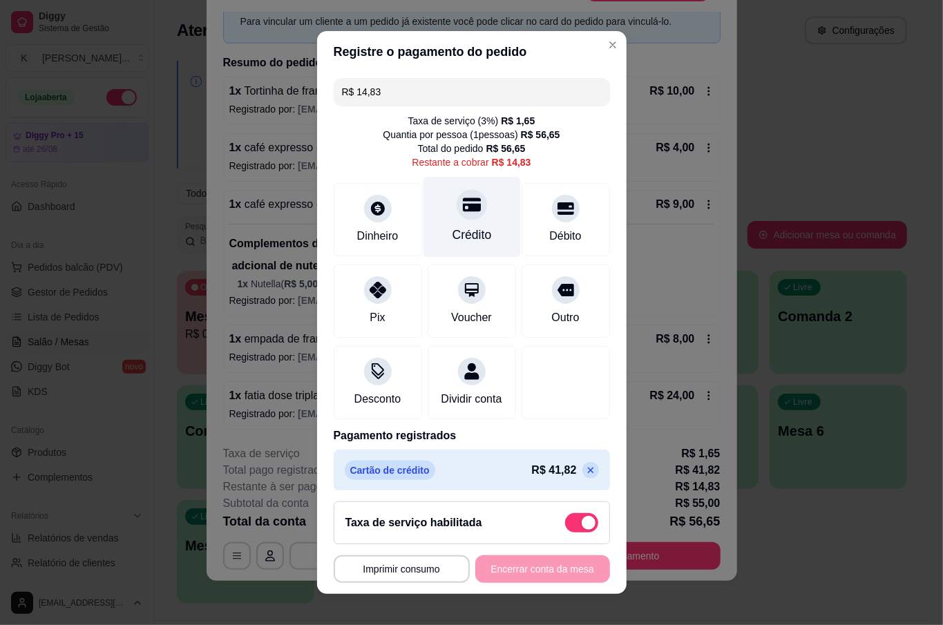
click at [462, 208] on icon at bounding box center [471, 205] width 18 height 14
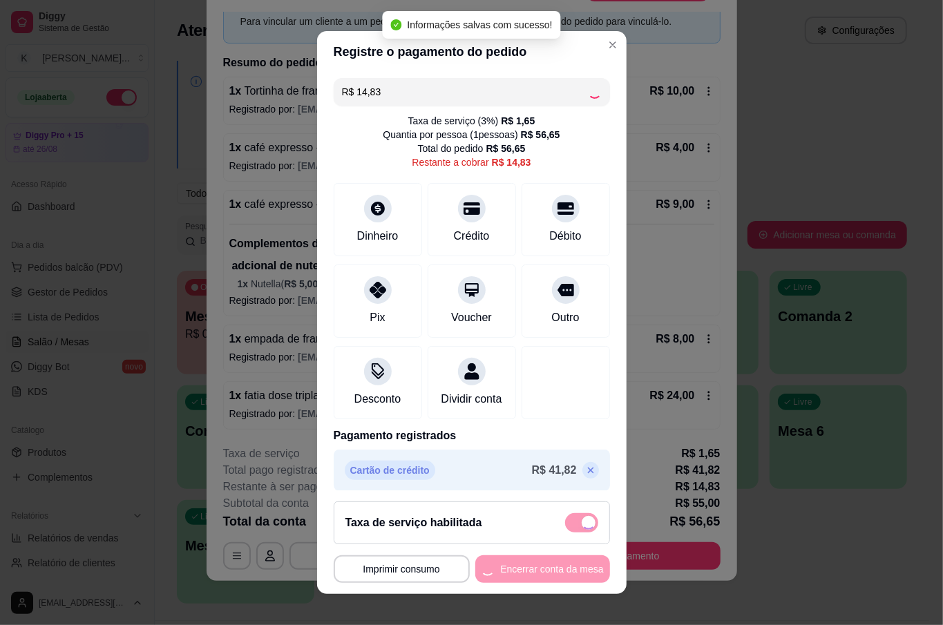
type input "R$ 0,00"
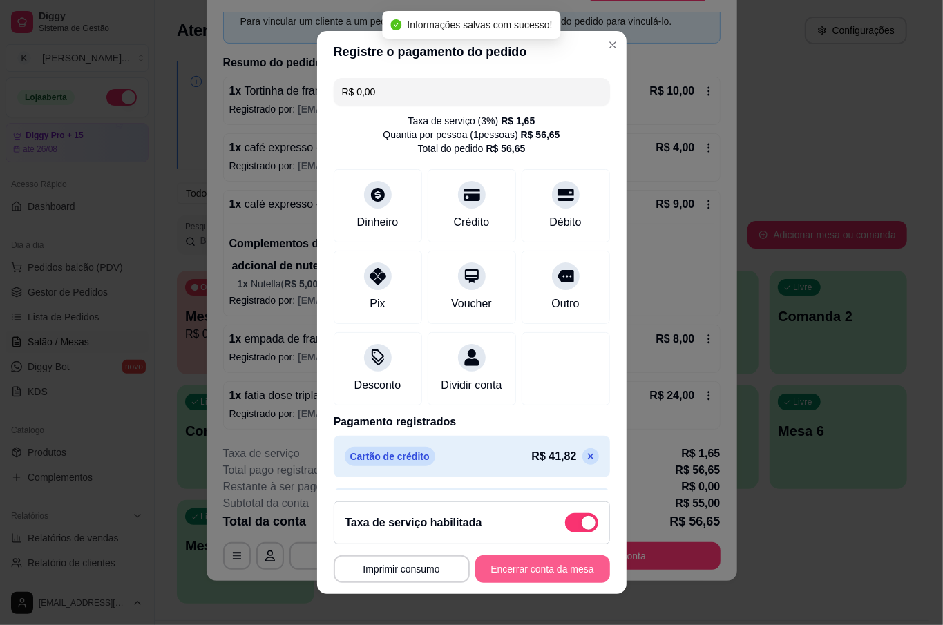
click at [525, 562] on button "Encerrar conta da mesa" at bounding box center [542, 569] width 135 height 28
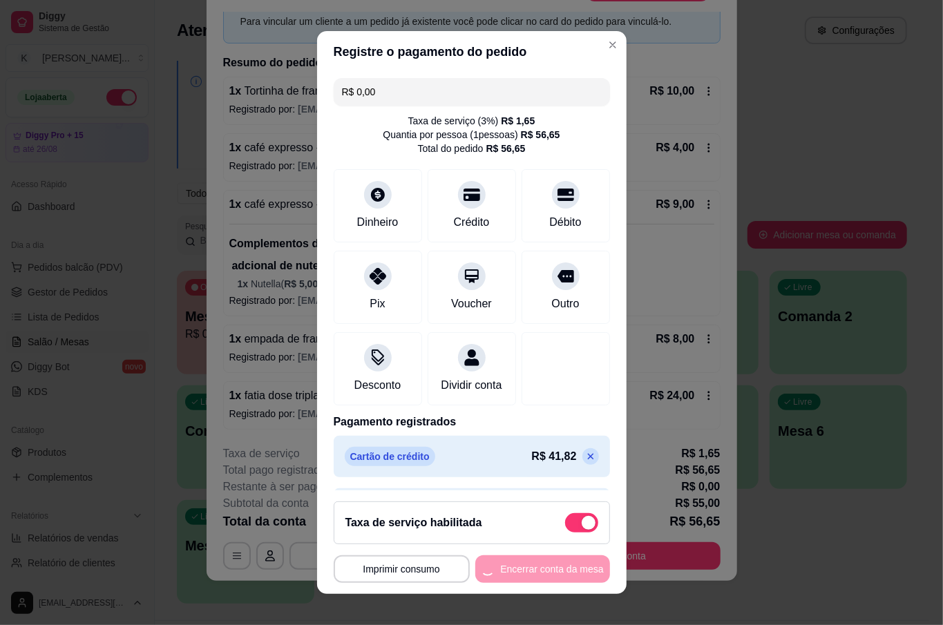
scroll to position [0, 0]
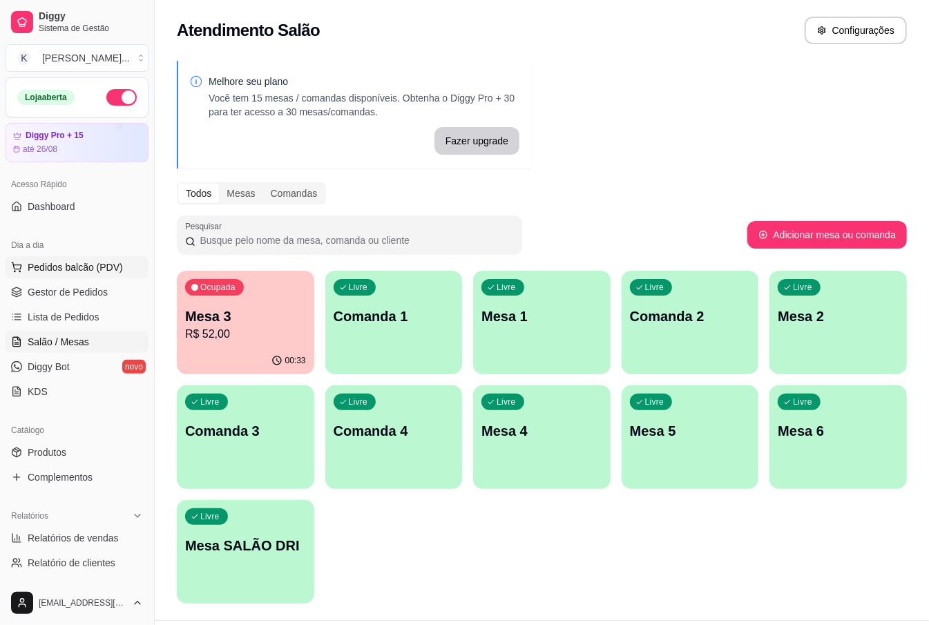
click at [108, 271] on span "Pedidos balcão (PDV)" at bounding box center [75, 267] width 95 height 14
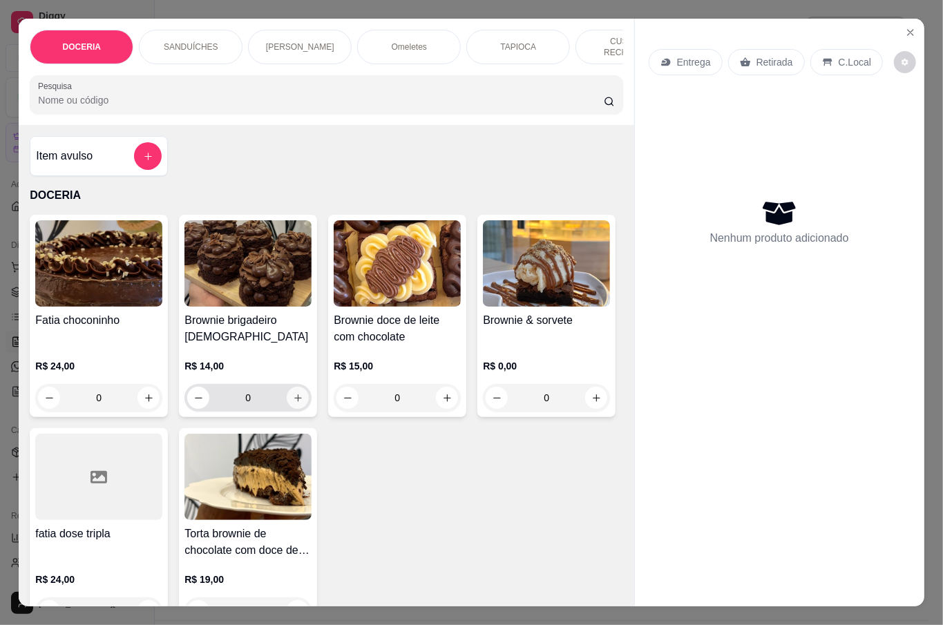
click at [293, 398] on icon "increase-product-quantity" at bounding box center [298, 398] width 10 height 10
type input "1"
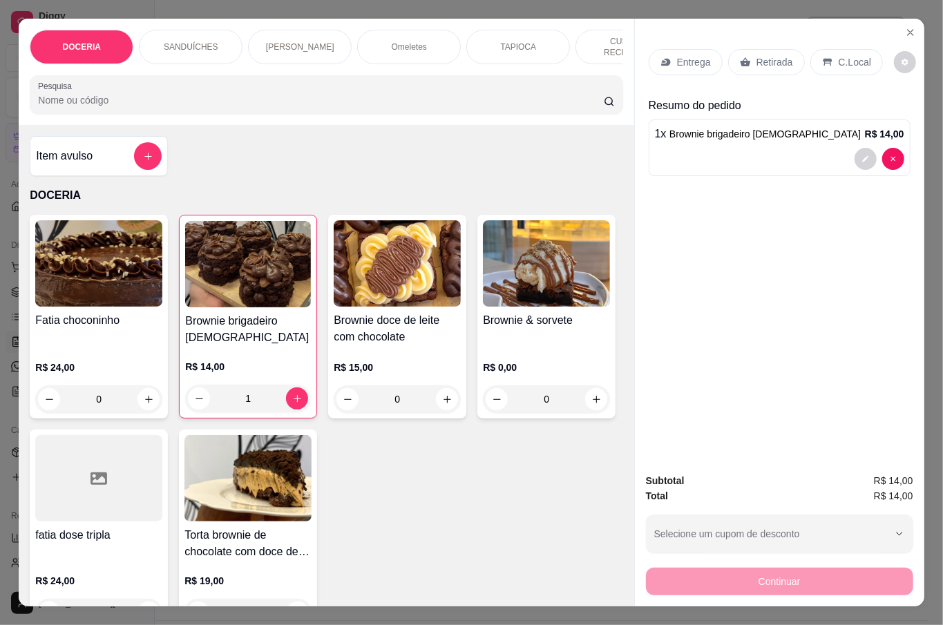
click at [785, 59] on div "Retirada" at bounding box center [766, 62] width 77 height 26
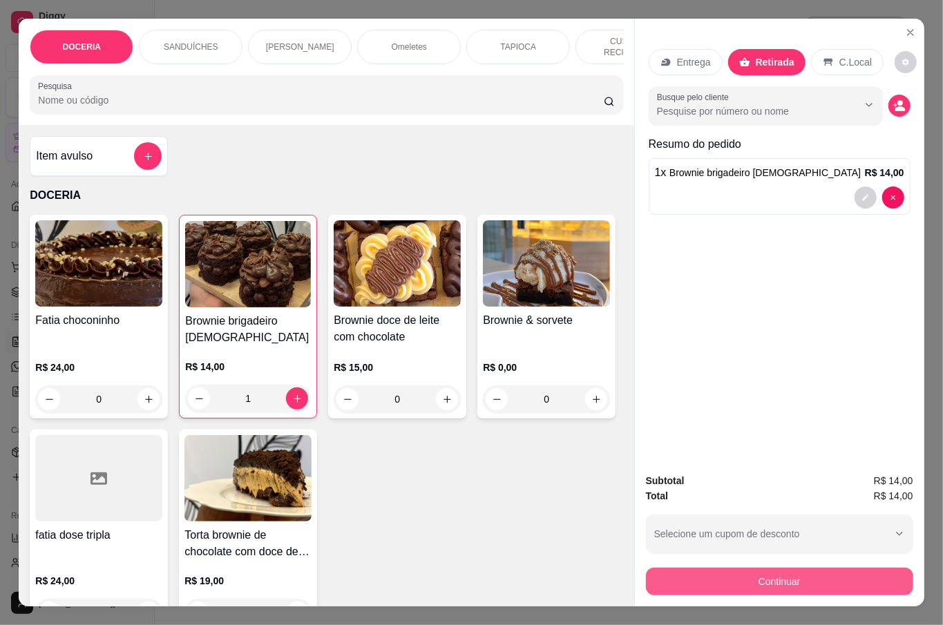
click at [827, 575] on button "Continuar" at bounding box center [779, 582] width 267 height 28
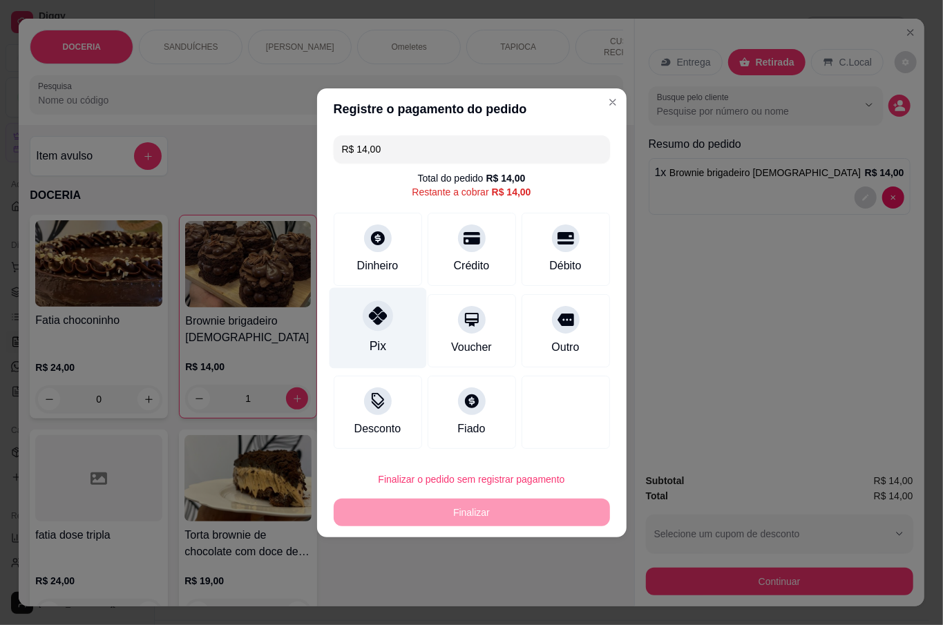
click at [391, 307] on div "Pix" at bounding box center [377, 327] width 97 height 81
type input "R$ 0,00"
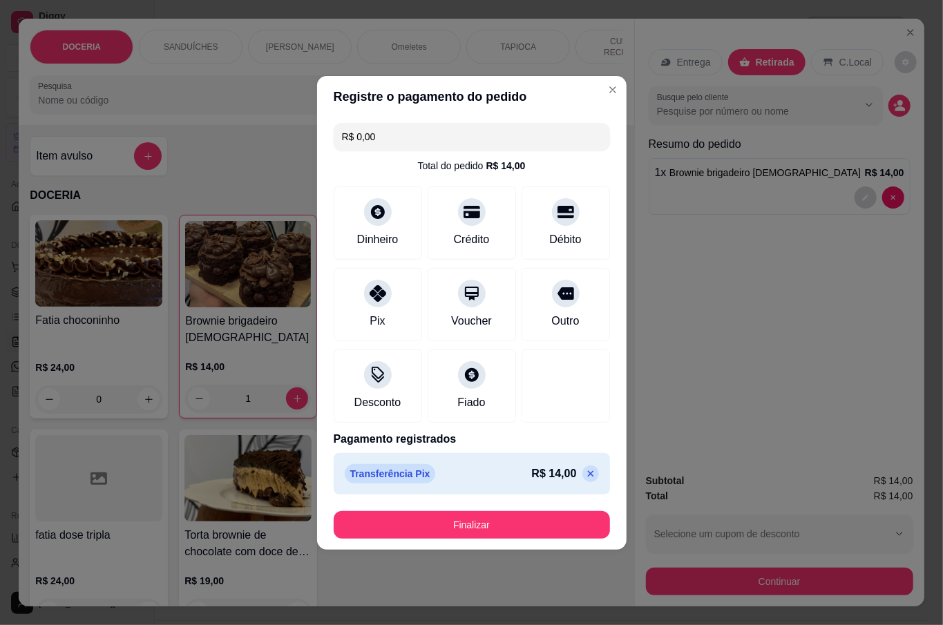
click at [545, 523] on button "Finalizar" at bounding box center [472, 525] width 276 height 28
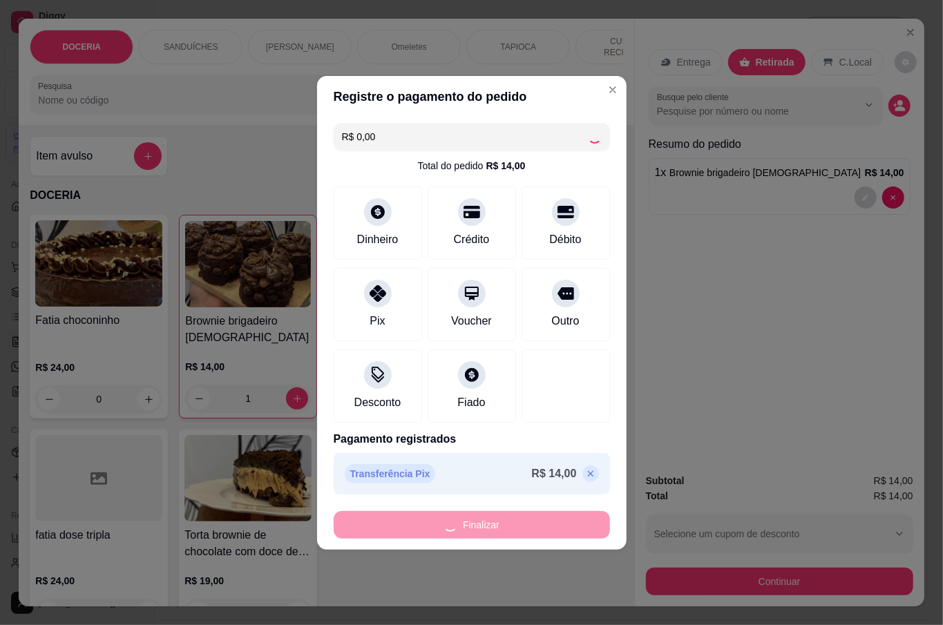
type input "0"
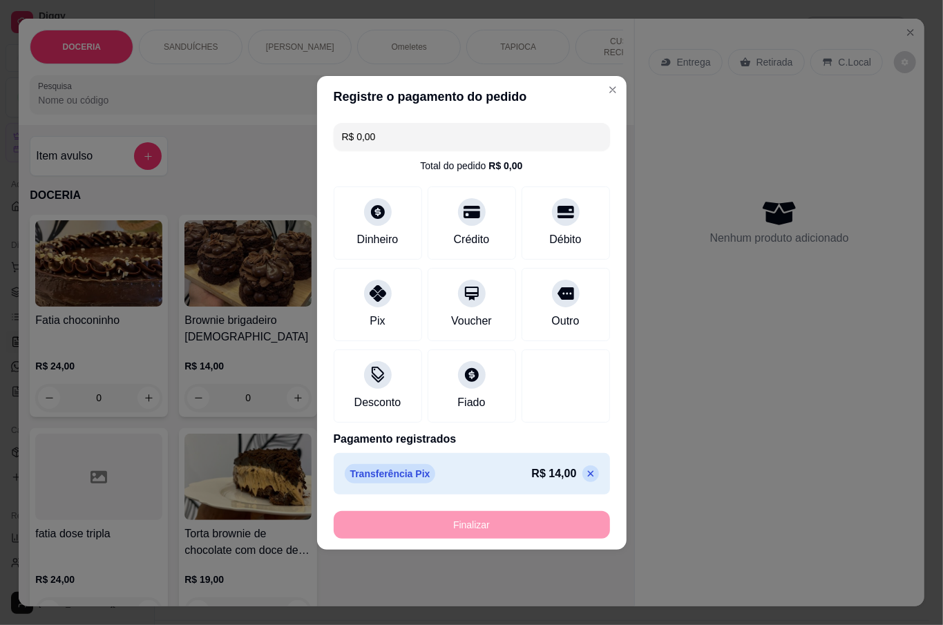
type input "-R$ 14,00"
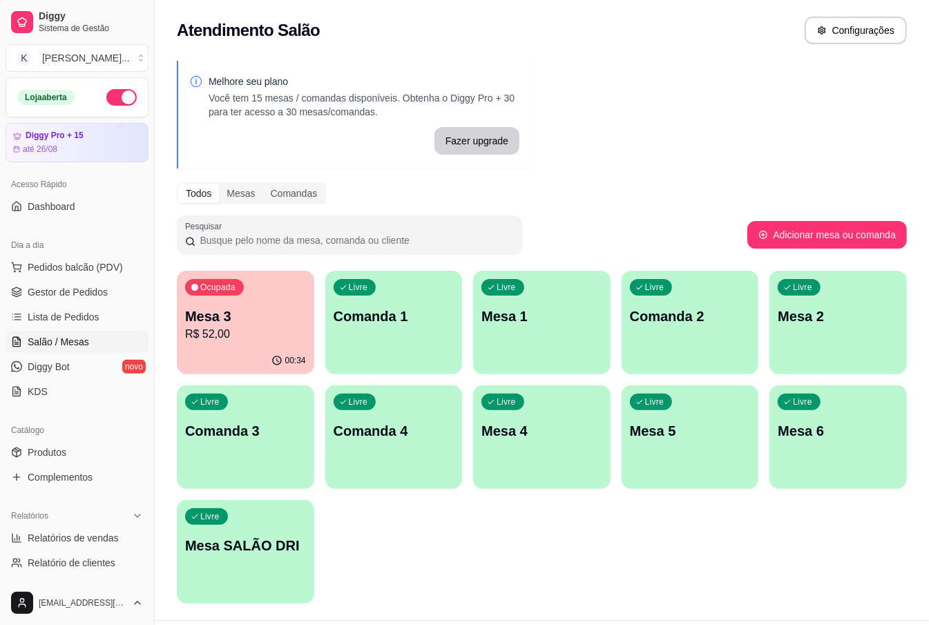
click at [526, 327] on div "Livre Mesa 1" at bounding box center [541, 314] width 137 height 87
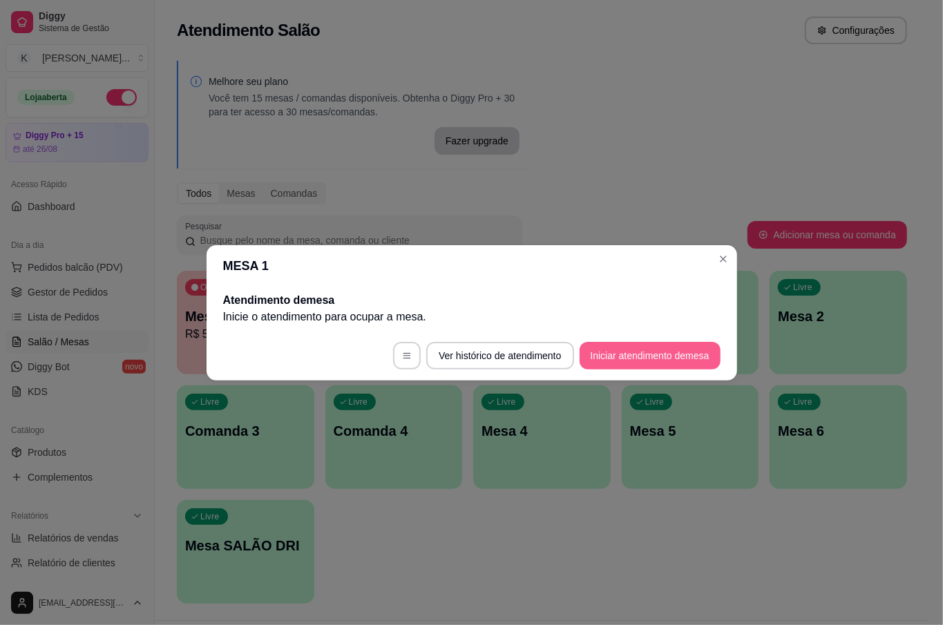
click at [633, 352] on button "Iniciar atendimento de mesa" at bounding box center [650, 356] width 141 height 28
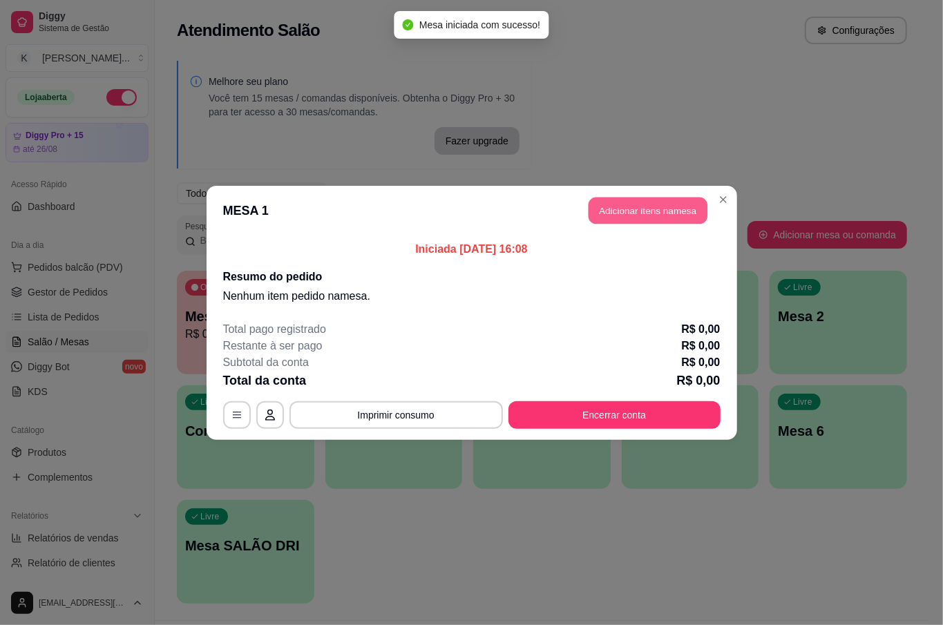
click at [652, 218] on button "Adicionar itens na mesa" at bounding box center [648, 210] width 119 height 27
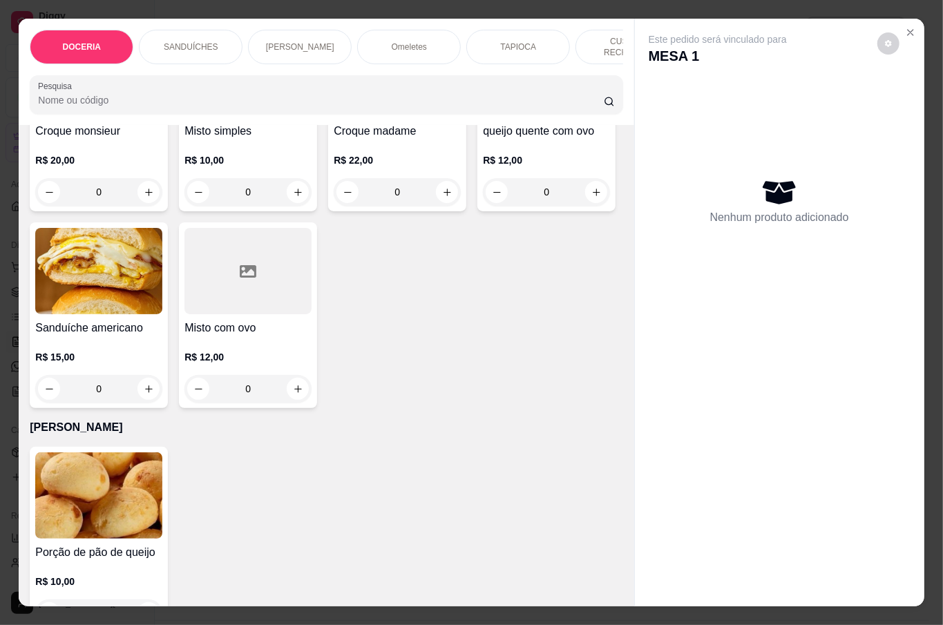
scroll to position [645, 0]
click at [908, 27] on icon "Close" at bounding box center [910, 32] width 11 height 11
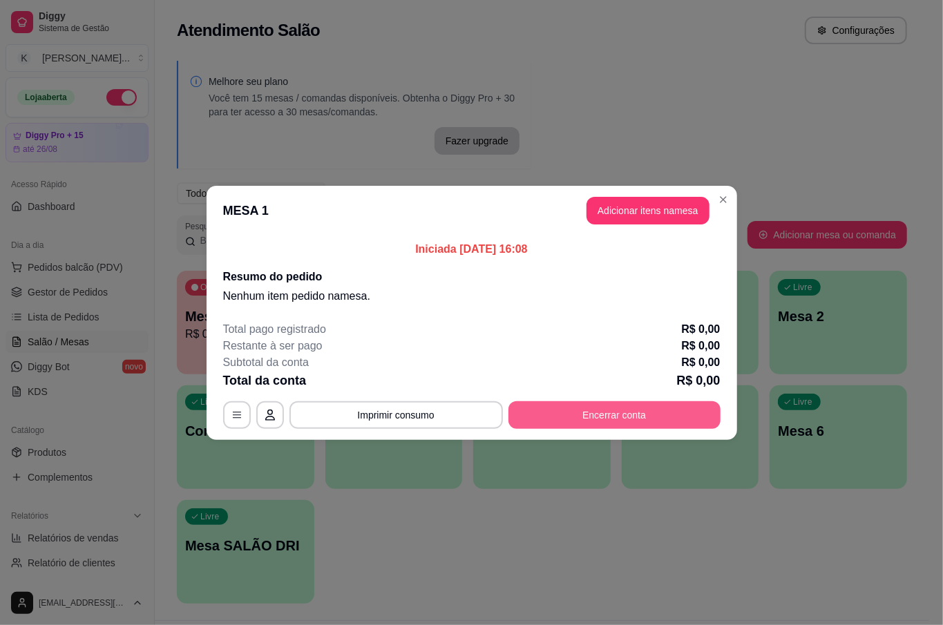
click at [598, 409] on button "Encerrar conta" at bounding box center [614, 415] width 212 height 28
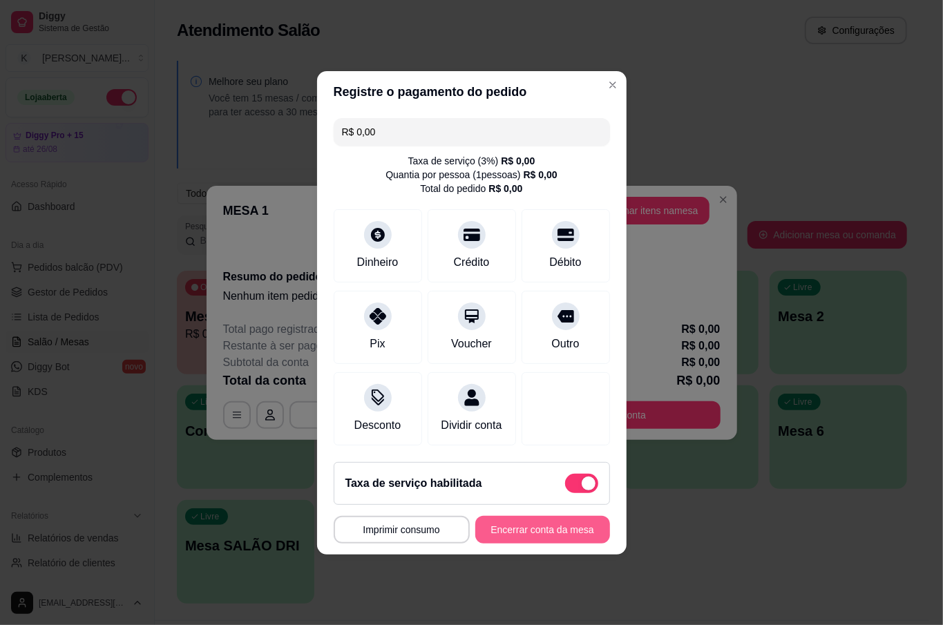
click at [562, 540] on button "Encerrar conta da mesa" at bounding box center [542, 530] width 135 height 28
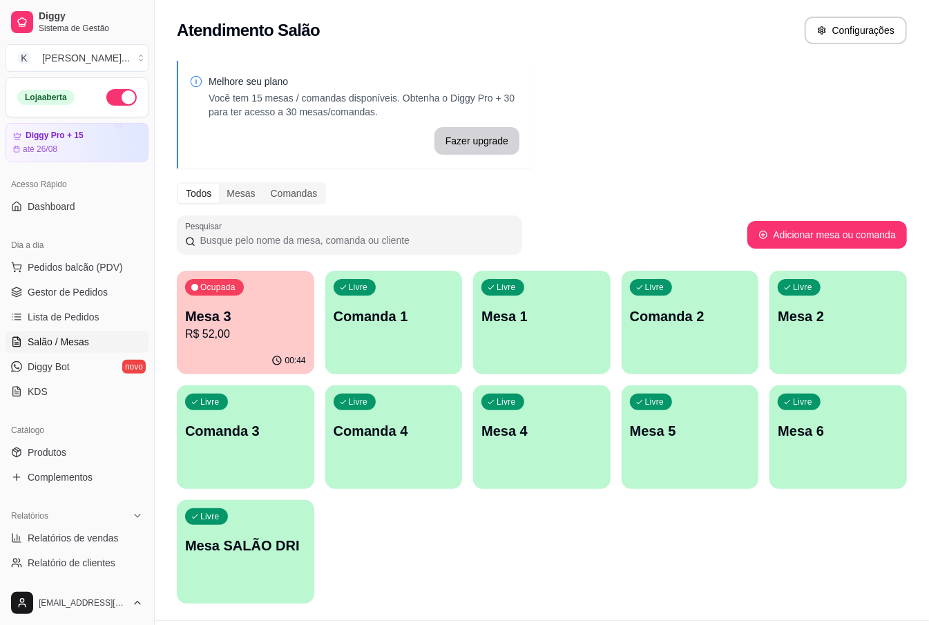
click at [619, 523] on div "Ocupada Mesa 3 R$ 52,00 00:44 Livre Comanda 1 Livre Mesa 1 Livre Comanda 2 Livr…" at bounding box center [542, 437] width 730 height 333
click at [234, 311] on p "Mesa 3" at bounding box center [245, 316] width 121 height 19
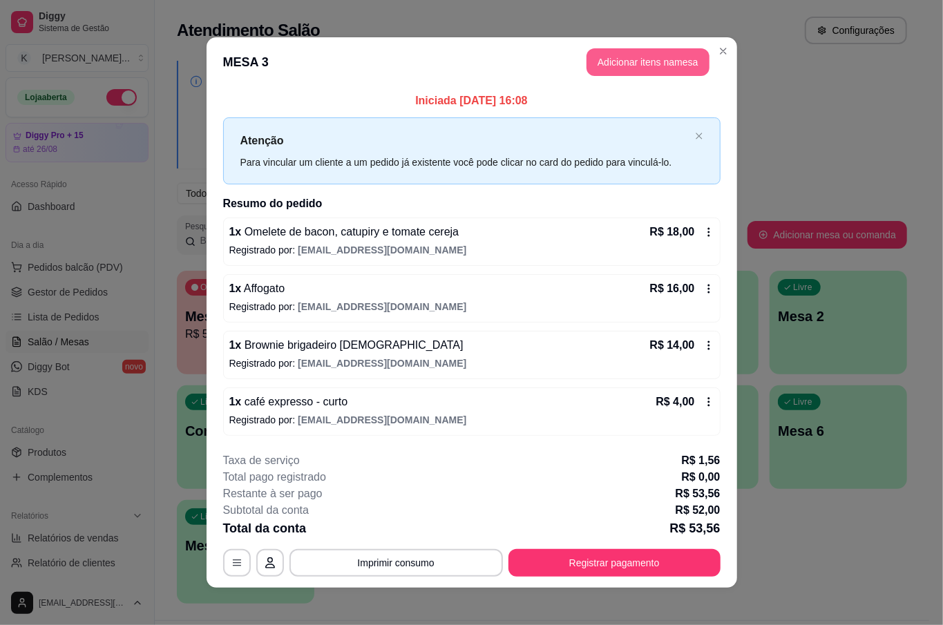
click at [644, 64] on button "Adicionar itens na mesa" at bounding box center [648, 62] width 123 height 28
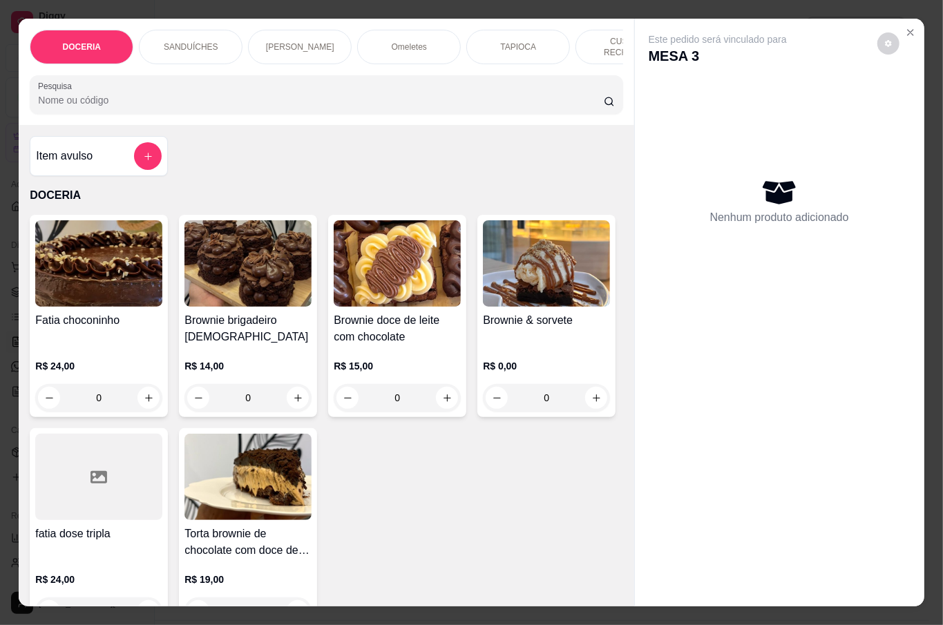
scroll to position [92, 0]
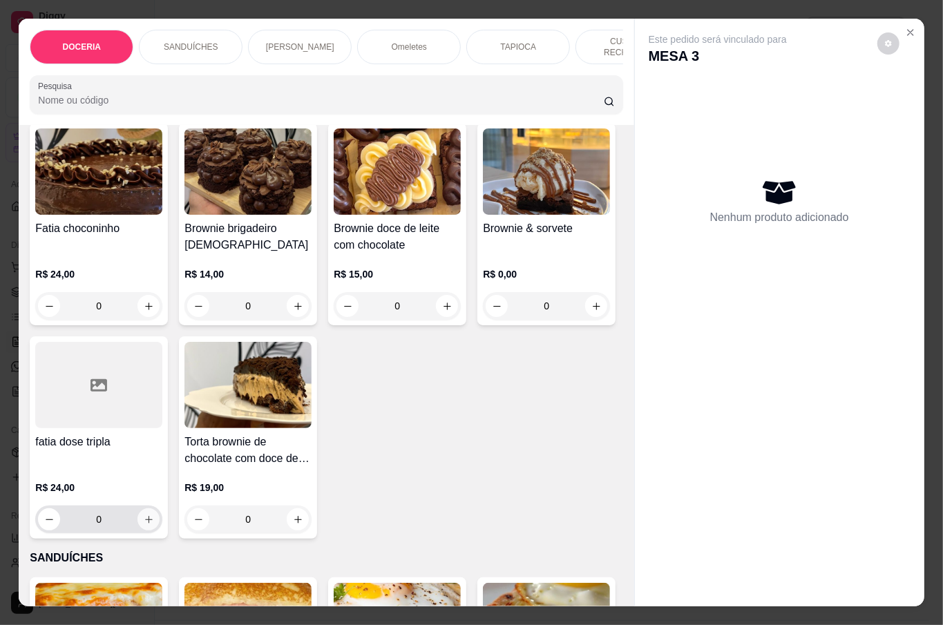
click at [154, 515] on icon "increase-product-quantity" at bounding box center [149, 520] width 10 height 10
type input "1"
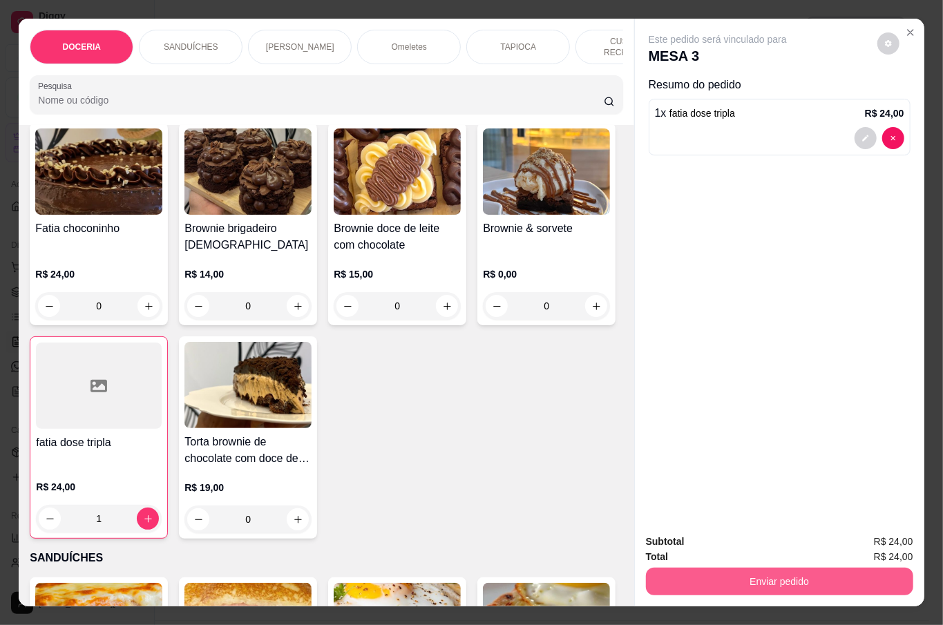
click at [755, 570] on button "Enviar pedido" at bounding box center [779, 582] width 267 height 28
click at [770, 544] on button "Não registrar e enviar pedido" at bounding box center [732, 541] width 144 height 26
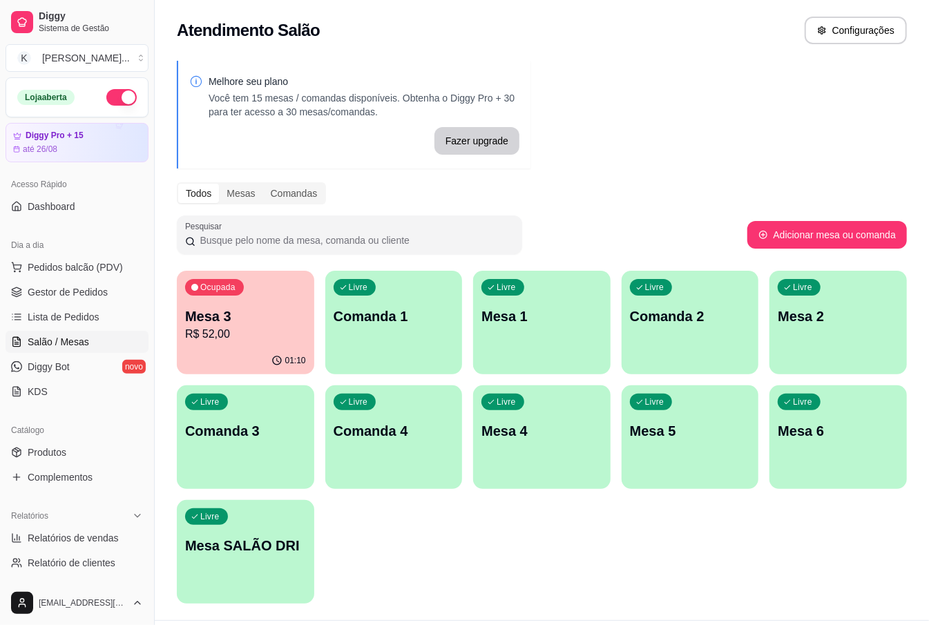
click at [540, 322] on p "Mesa 1" at bounding box center [542, 316] width 121 height 19
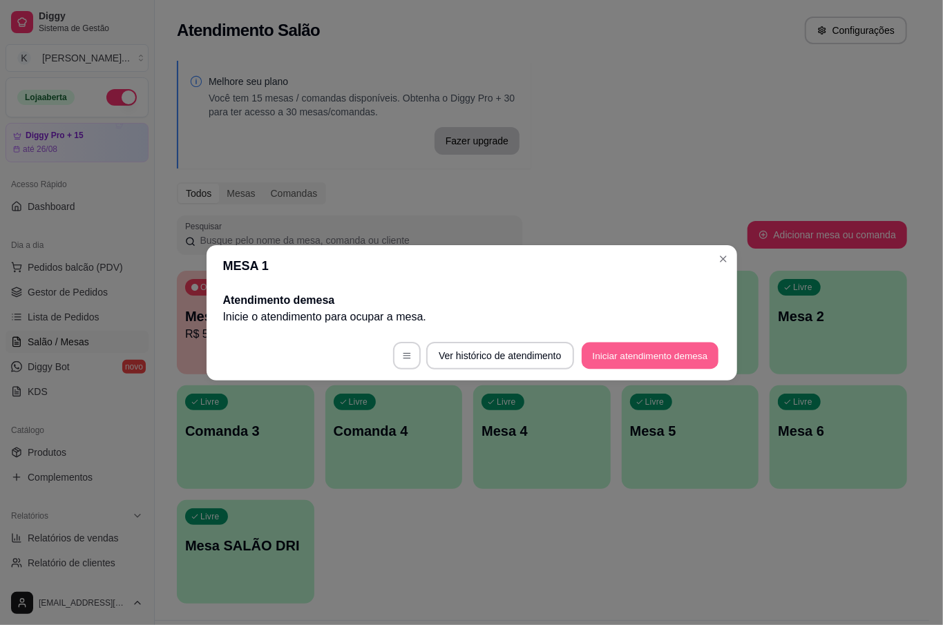
click at [691, 346] on button "Iniciar atendimento de mesa" at bounding box center [650, 355] width 137 height 27
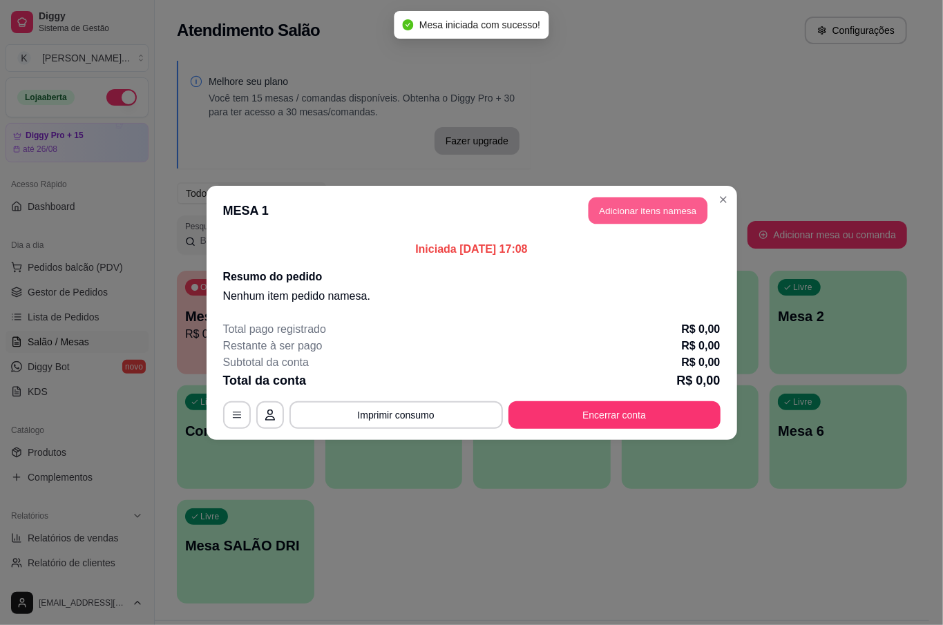
click at [654, 214] on button "Adicionar itens na mesa" at bounding box center [648, 210] width 119 height 27
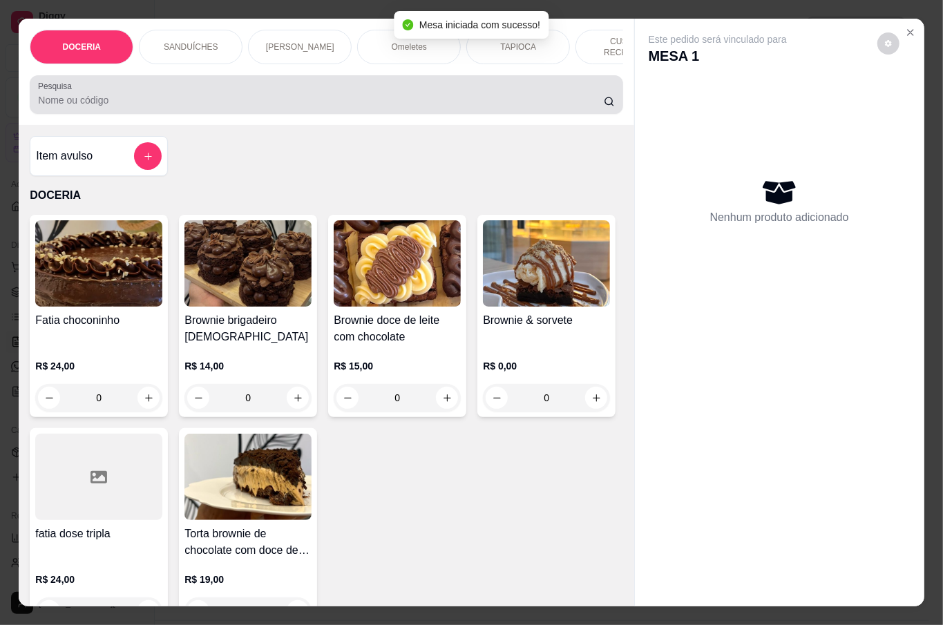
click at [218, 88] on div at bounding box center [326, 95] width 576 height 28
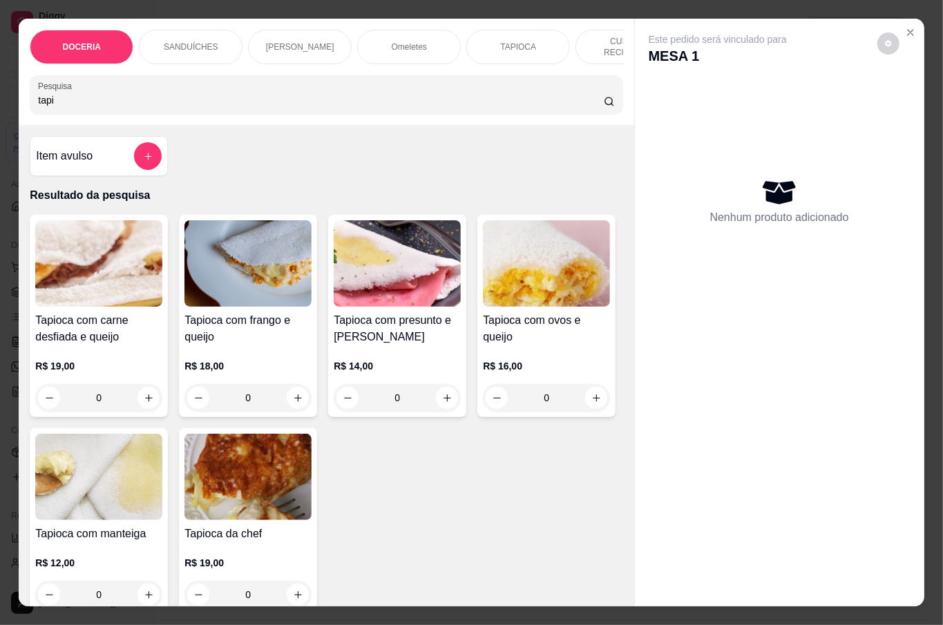
type input "tapi"
click at [302, 386] on div "0" at bounding box center [247, 398] width 127 height 28
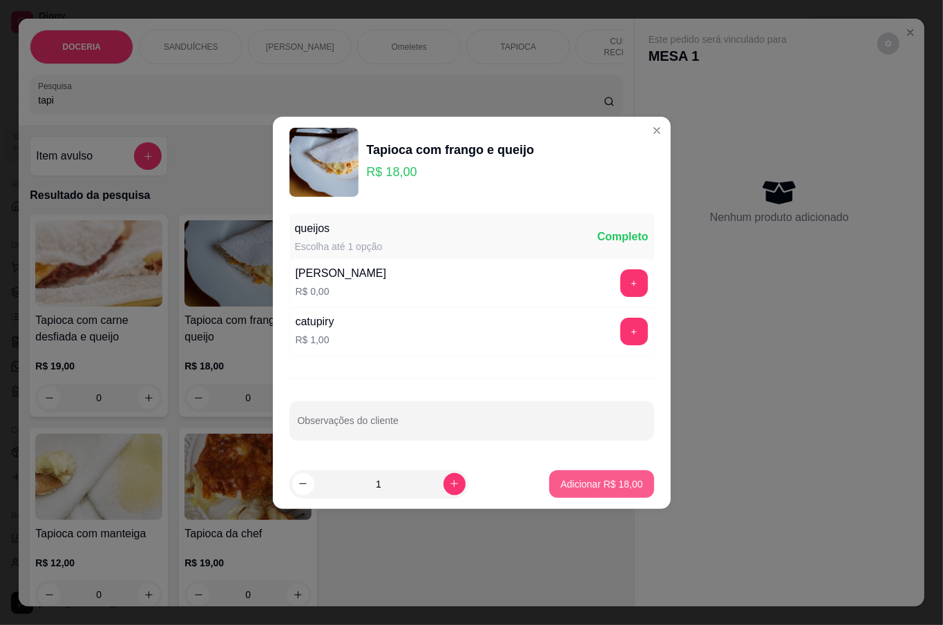
click at [598, 487] on p "Adicionar R$ 18,00" at bounding box center [601, 484] width 82 height 14
type input "1"
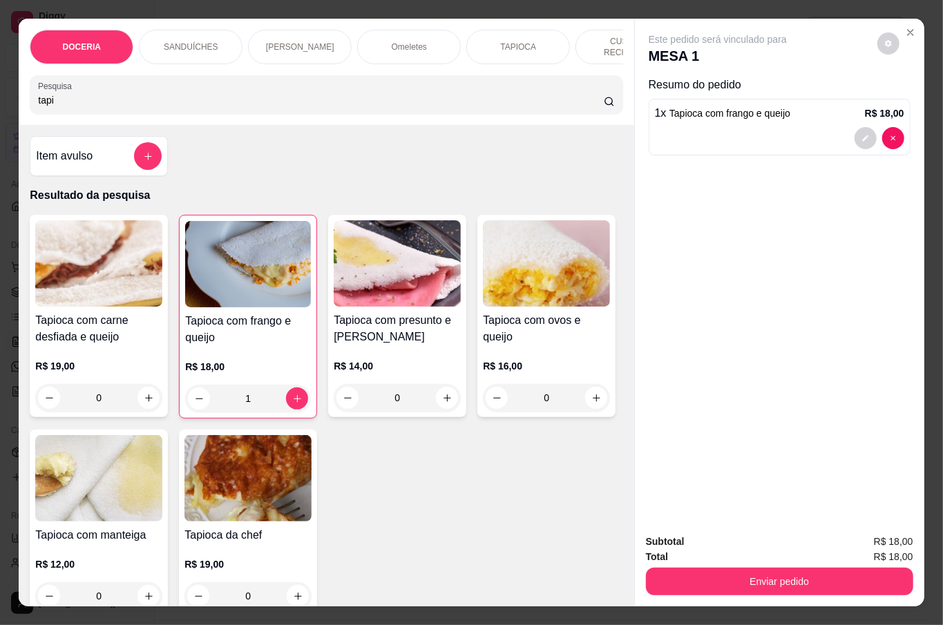
click at [147, 396] on div "0" at bounding box center [98, 398] width 127 height 28
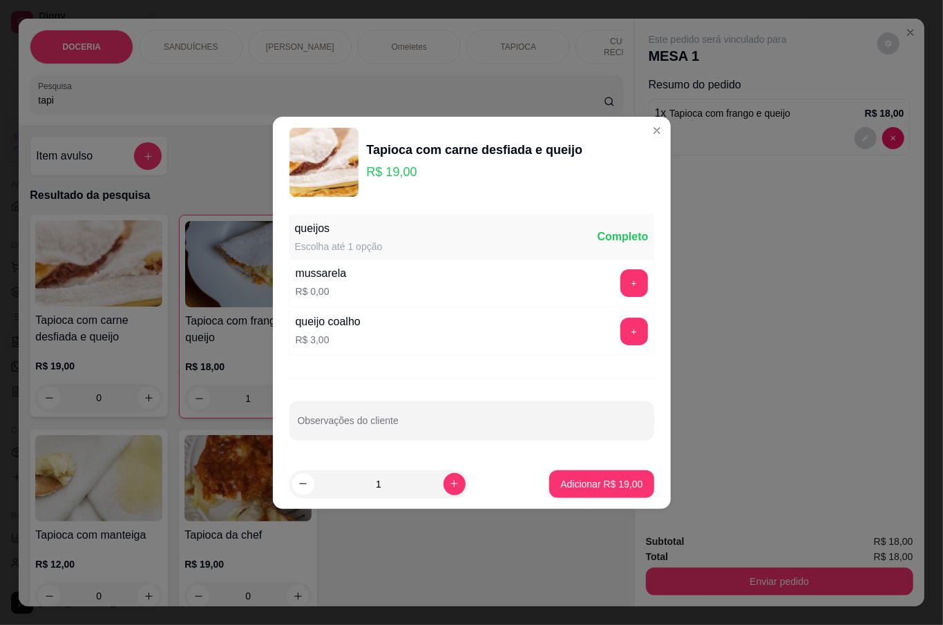
click at [605, 484] on p "Adicionar R$ 19,00" at bounding box center [601, 484] width 82 height 14
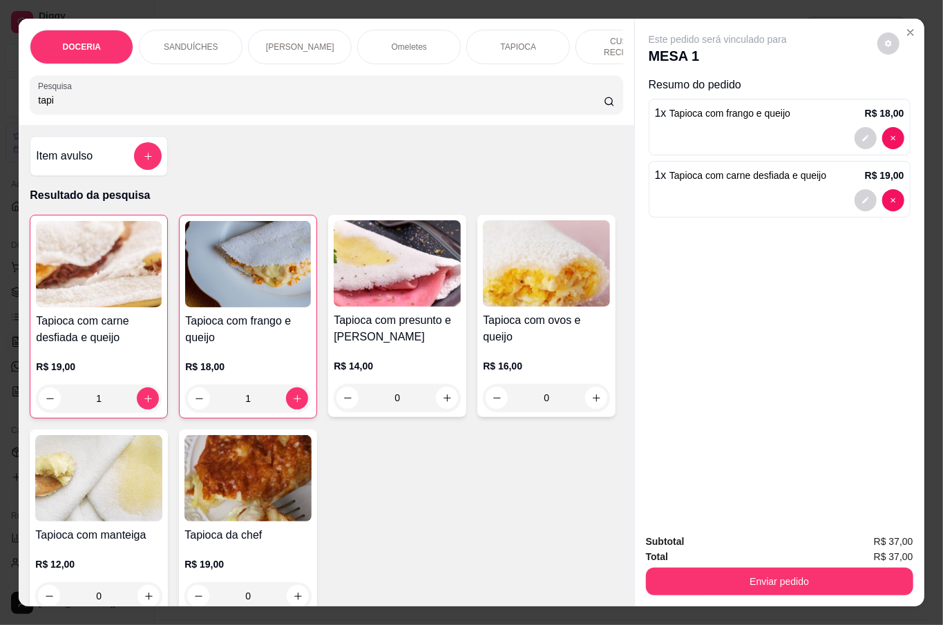
type input "1"
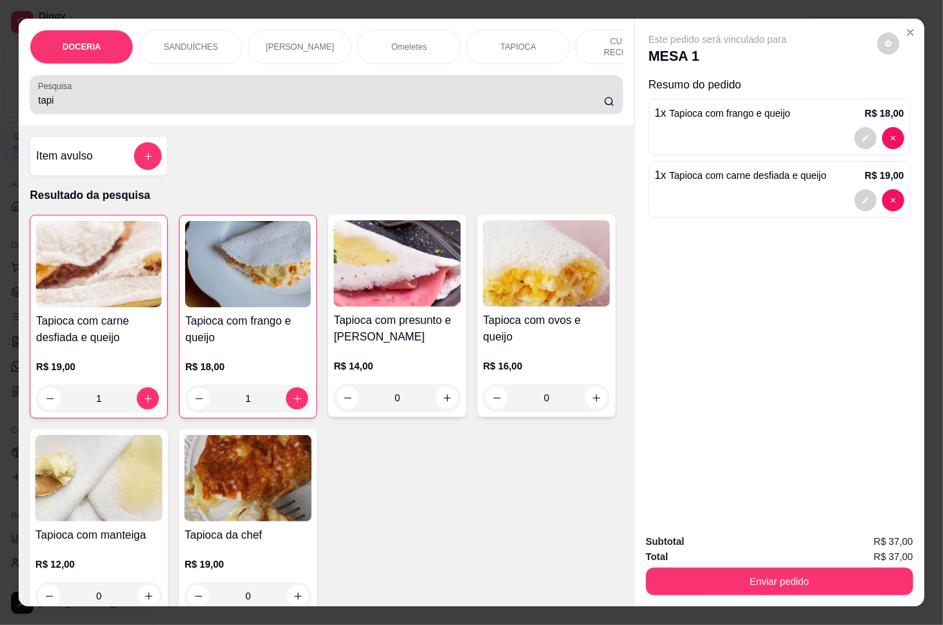
click at [208, 86] on div "tapi" at bounding box center [326, 95] width 576 height 28
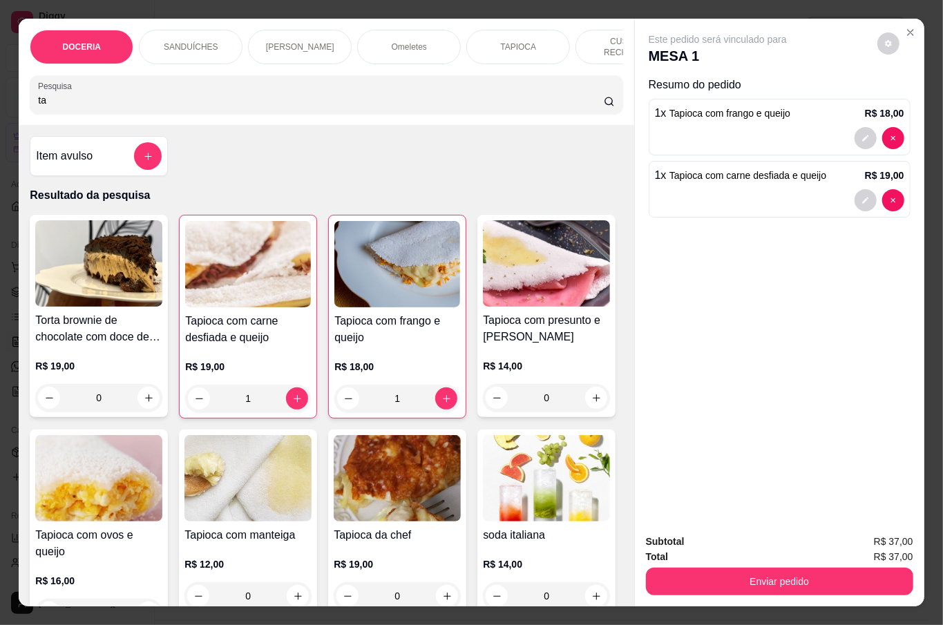
type input "t"
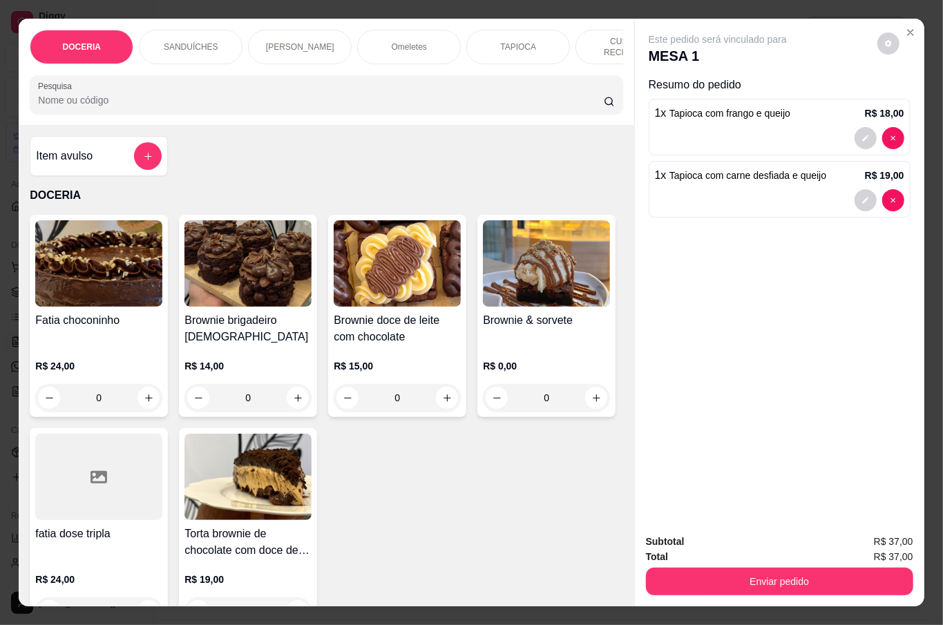
click at [111, 93] on input "Pesquisa" at bounding box center [321, 100] width 566 height 14
click at [97, 97] on input "Pesquisa" at bounding box center [321, 100] width 566 height 14
click at [88, 95] on input "Pesquisa" at bounding box center [321, 100] width 566 height 14
click at [89, 95] on input "Pesquisa" at bounding box center [321, 100] width 566 height 14
click at [162, 145] on div "Item avulso DOCERIA Fatia choconinho R$ 24,00 0 Brownie brigadeiro belga R$ 14,…" at bounding box center [326, 366] width 615 height 482
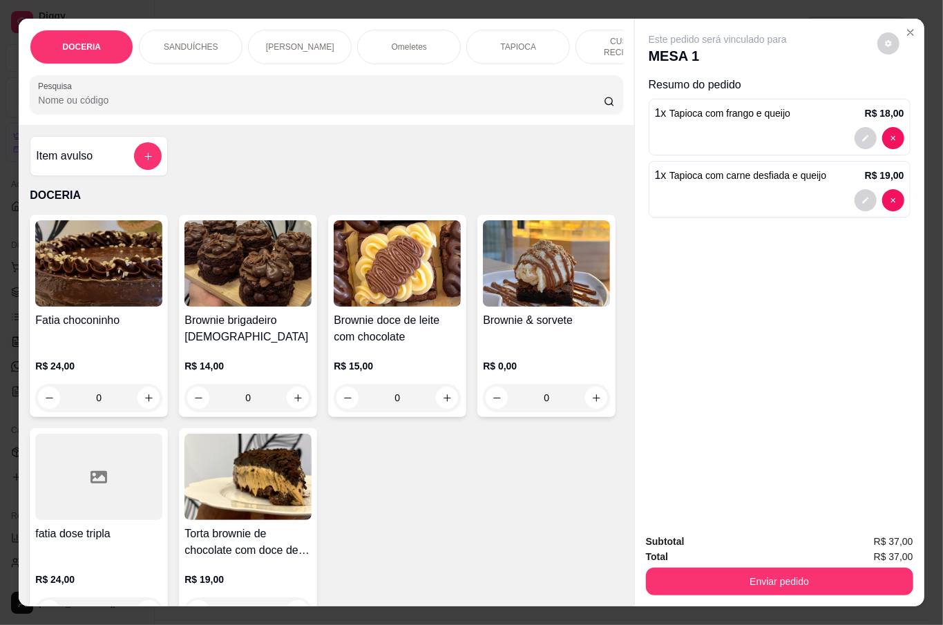
click at [103, 97] on input "Pesquisa" at bounding box center [321, 100] width 566 height 14
click at [105, 97] on input "Pesquisa" at bounding box center [321, 100] width 566 height 14
click at [106, 97] on input "Pesquisa" at bounding box center [321, 100] width 566 height 14
click at [104, 95] on input "Pesquisa" at bounding box center [321, 100] width 566 height 14
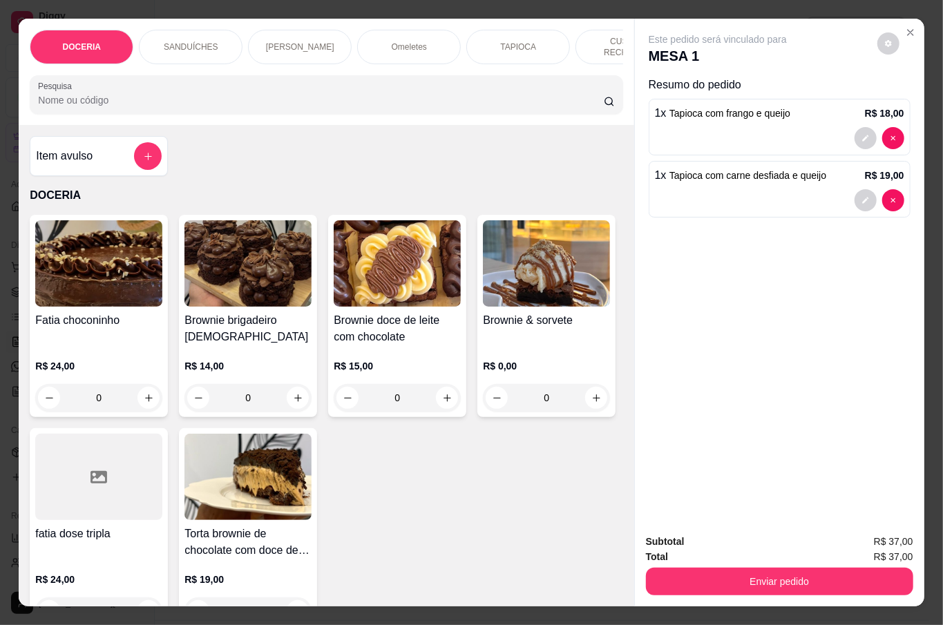
drag, startPoint x: 95, startPoint y: 90, endPoint x: 98, endPoint y: 97, distance: 7.4
click at [97, 93] on input "Pesquisa" at bounding box center [321, 100] width 566 height 14
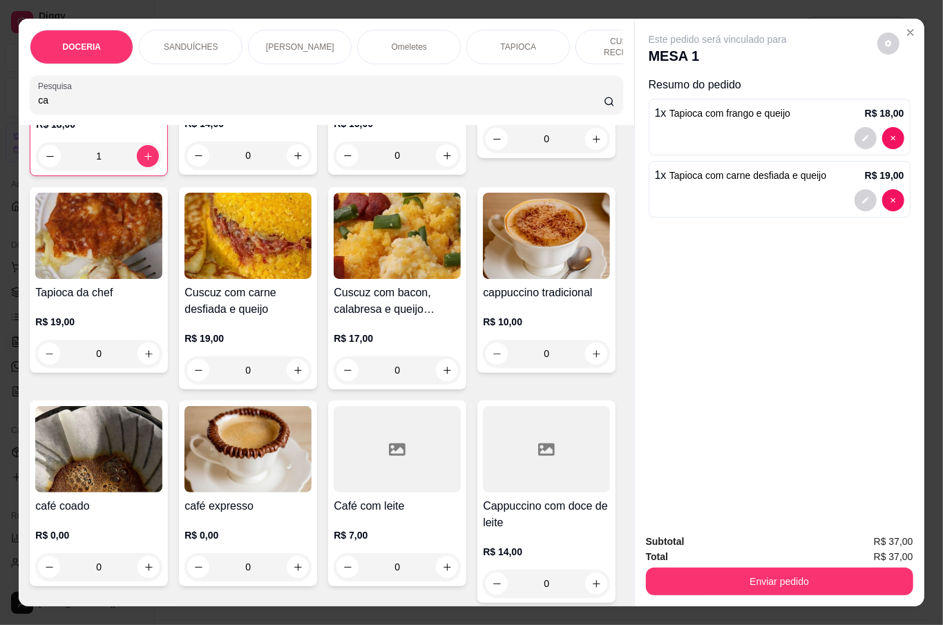
scroll to position [0, 0]
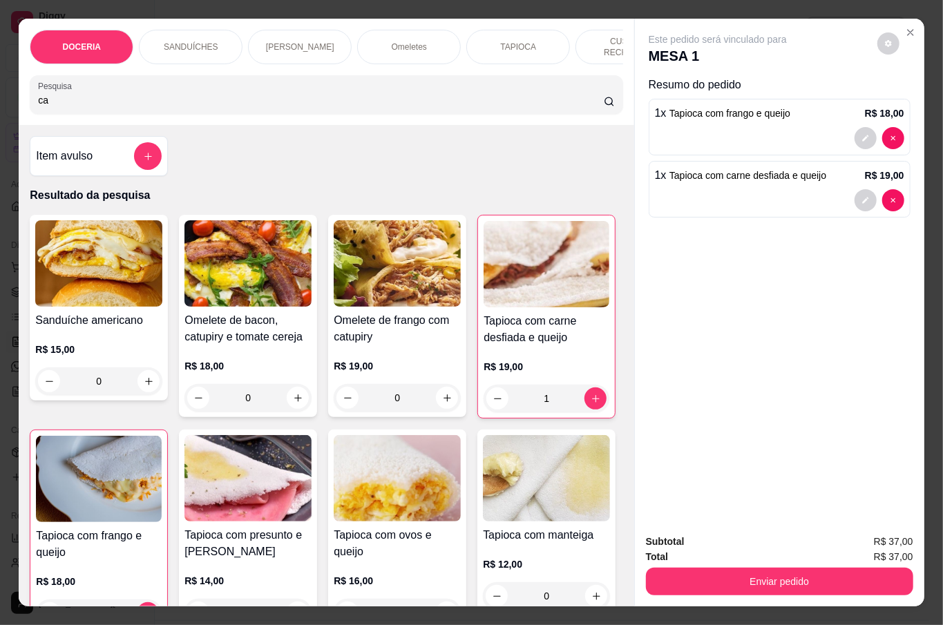
type input "c"
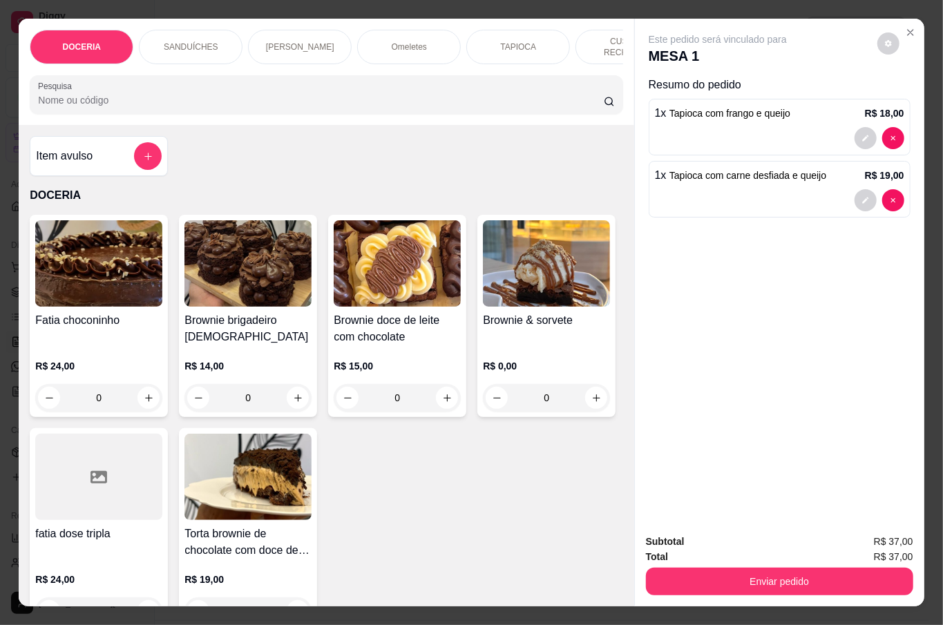
click at [129, 97] on input "Pesquisa" at bounding box center [321, 100] width 566 height 14
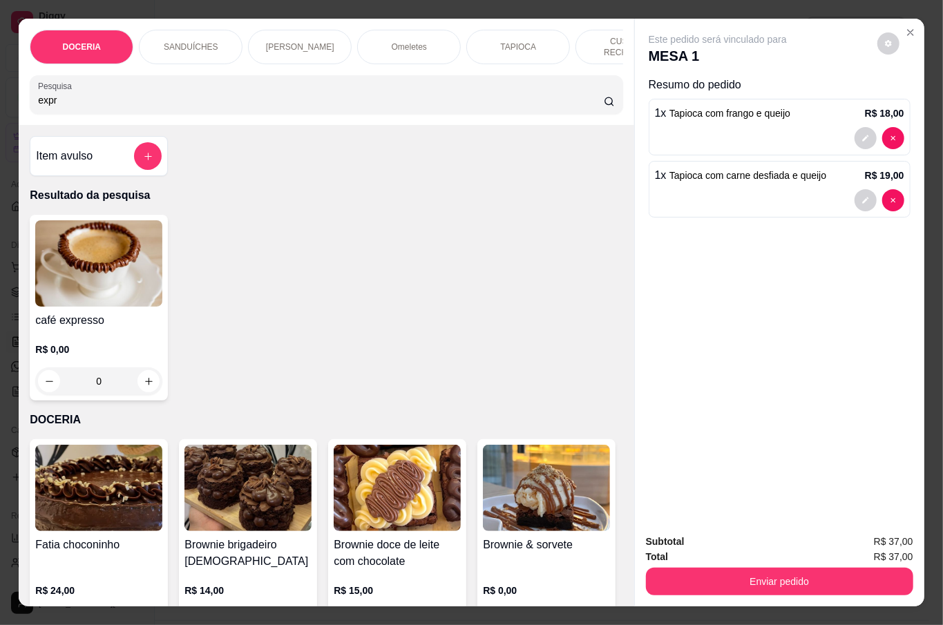
type input "expr"
click at [91, 346] on p "R$ 0,00" at bounding box center [98, 350] width 127 height 14
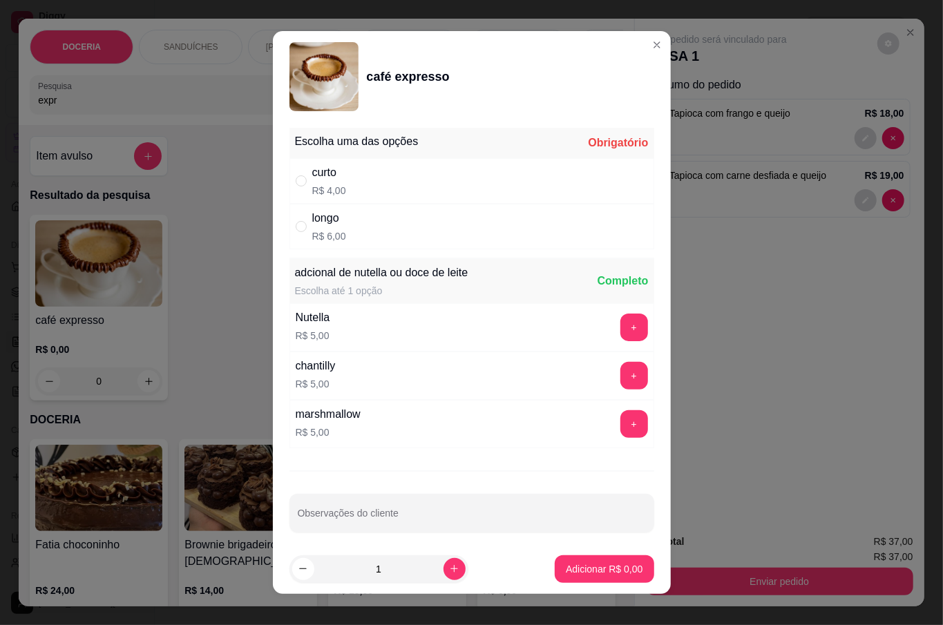
click at [365, 228] on div "longo R$ 6,00" at bounding box center [471, 227] width 365 height 46
radio input "true"
click at [584, 555] on button "Adicionar R$ 6,00" at bounding box center [604, 569] width 99 height 28
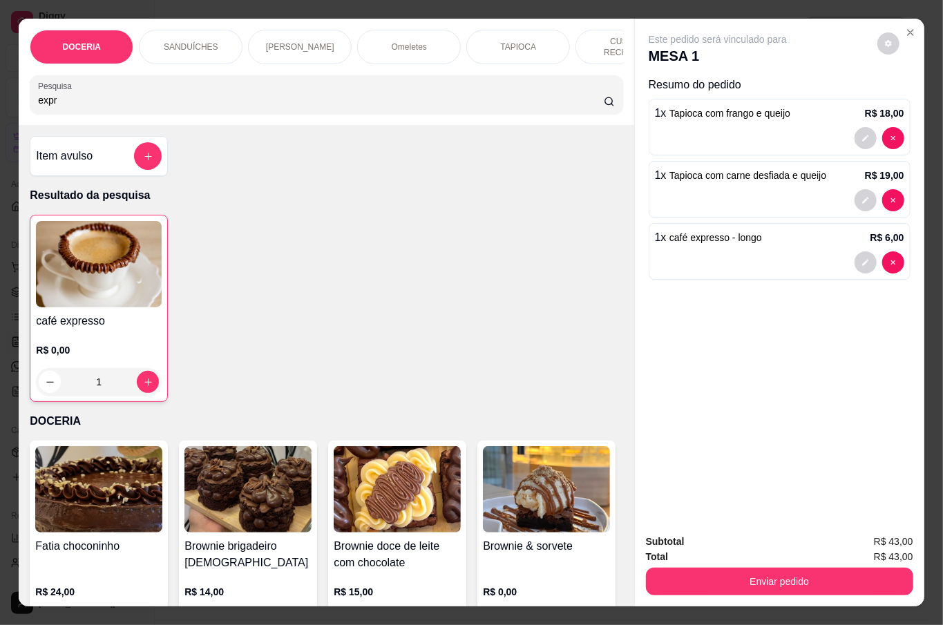
type input "1"
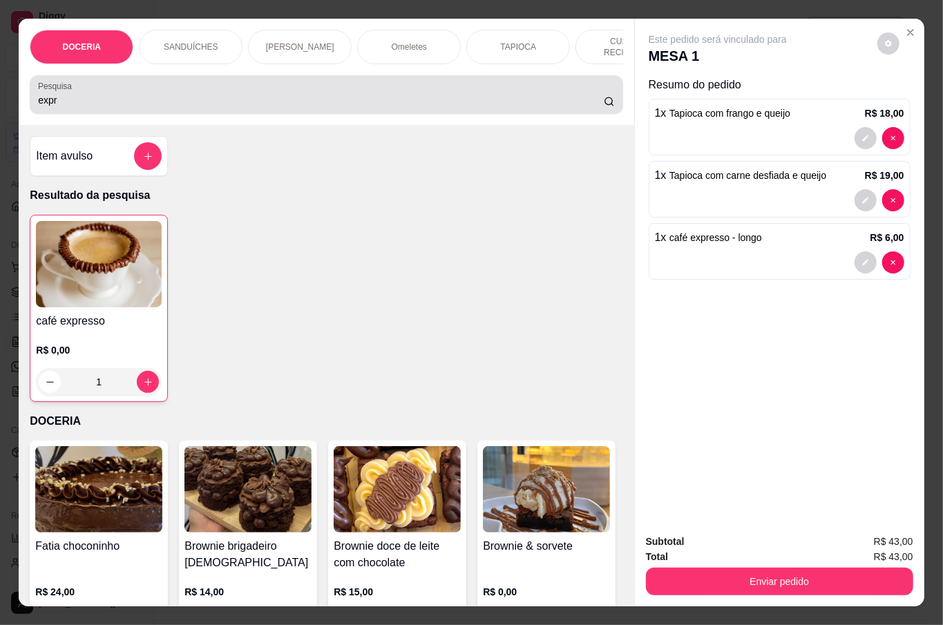
click at [343, 97] on input "expr" at bounding box center [321, 100] width 566 height 14
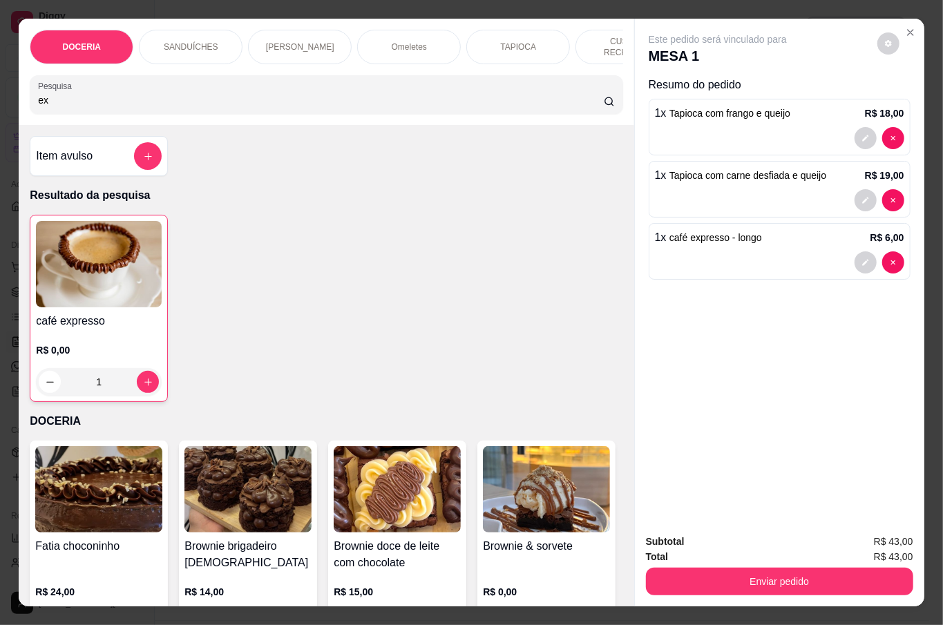
type input "e"
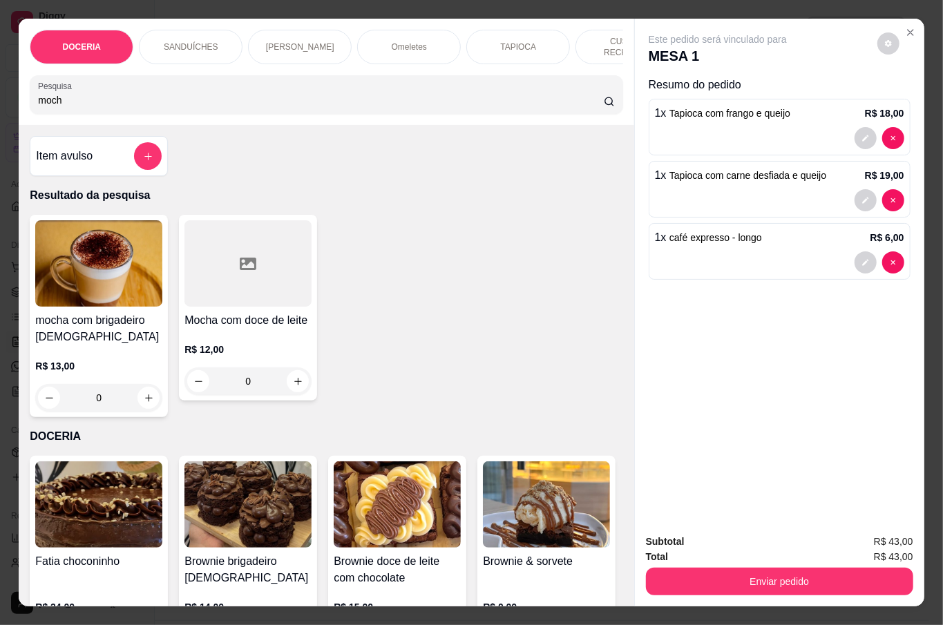
type input "moch"
click at [141, 390] on div "0" at bounding box center [98, 398] width 127 height 28
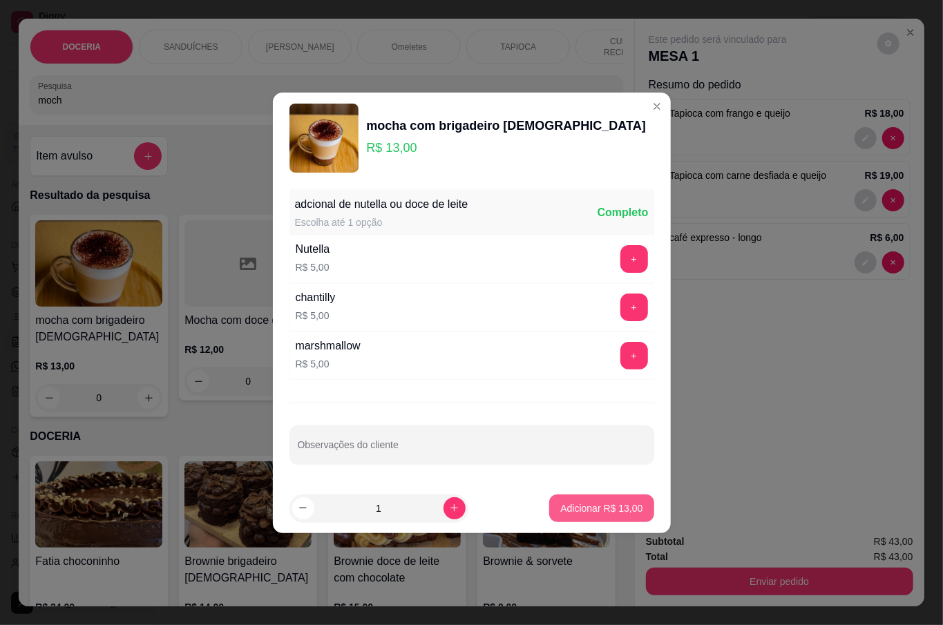
click at [602, 503] on p "Adicionar R$ 13,00" at bounding box center [601, 509] width 82 height 14
type input "1"
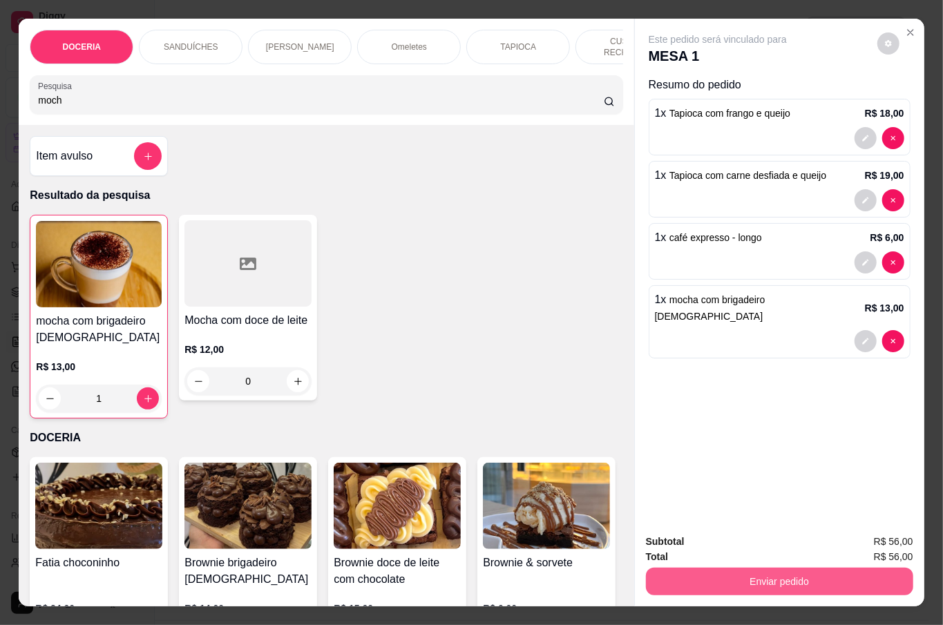
click at [770, 572] on button "Enviar pedido" at bounding box center [779, 582] width 267 height 28
click at [743, 532] on button "Não registrar e enviar pedido" at bounding box center [732, 541] width 144 height 26
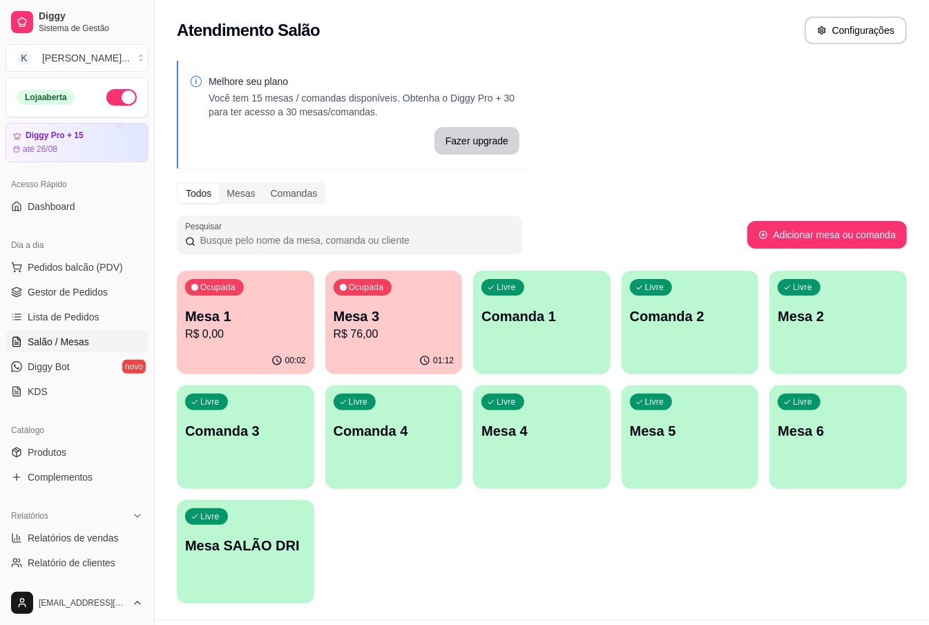
drag, startPoint x: 609, startPoint y: 576, endPoint x: 619, endPoint y: 568, distance: 12.7
click at [611, 576] on div "Ocupada Mesa 1 R$ 0,00 00:02 Ocupada Mesa 3 R$ 76,00 01:12 Livre Comanda 1 Livr…" at bounding box center [542, 437] width 730 height 333
click at [618, 72] on div "Melhore seu plano Você tem 15 mesas / comandas disponíveis. Obtenha o Diggy Pro…" at bounding box center [542, 337] width 774 height 568
click at [370, 337] on p "R$ 76,00" at bounding box center [393, 334] width 117 height 16
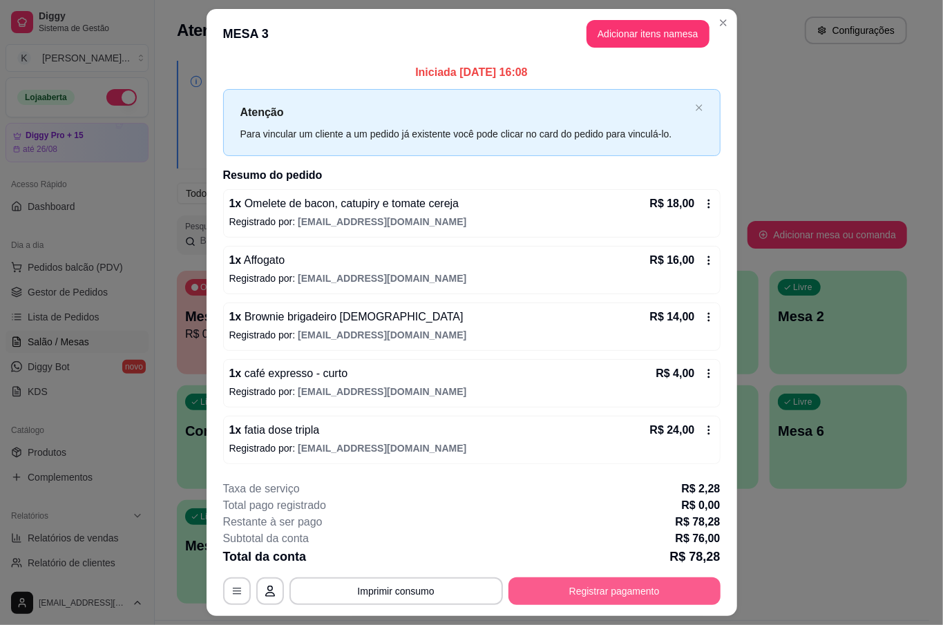
click at [623, 587] on button "Registrar pagamento" at bounding box center [614, 592] width 212 height 28
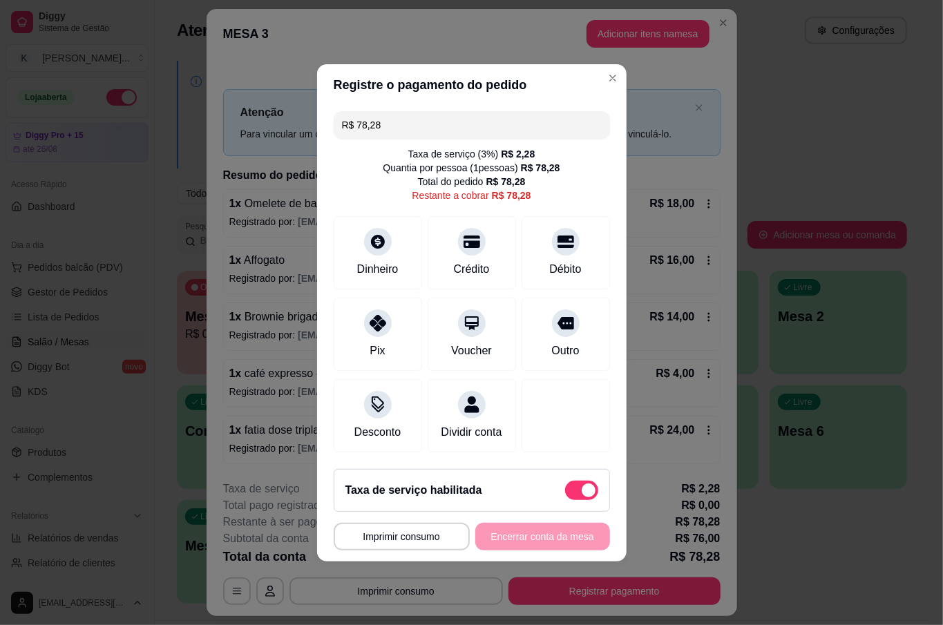
click at [404, 119] on input "R$ 78,28" at bounding box center [472, 125] width 260 height 28
click at [482, 263] on div "Crédito" at bounding box center [471, 268] width 39 height 18
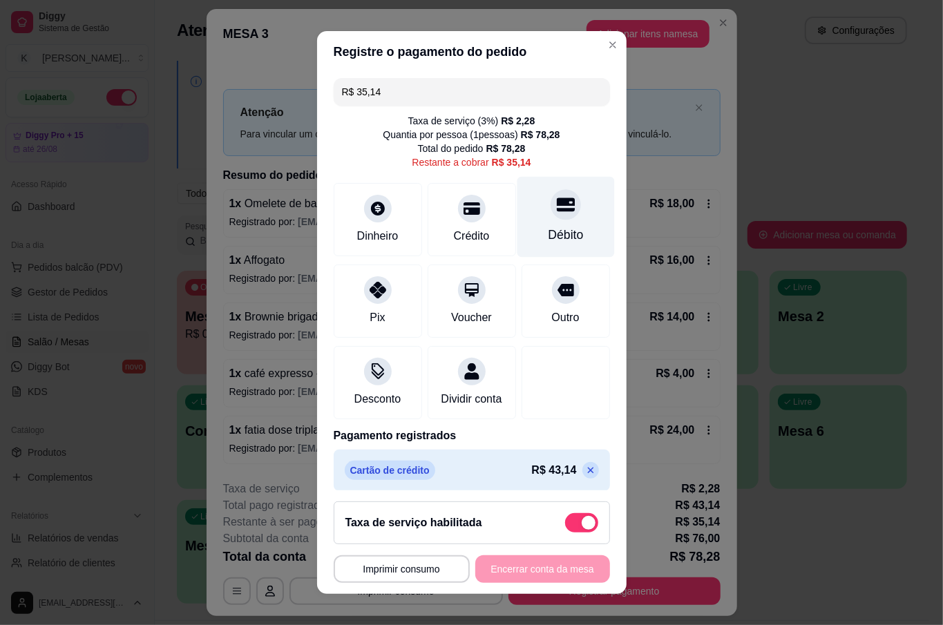
click at [517, 220] on div "Débito" at bounding box center [565, 217] width 97 height 81
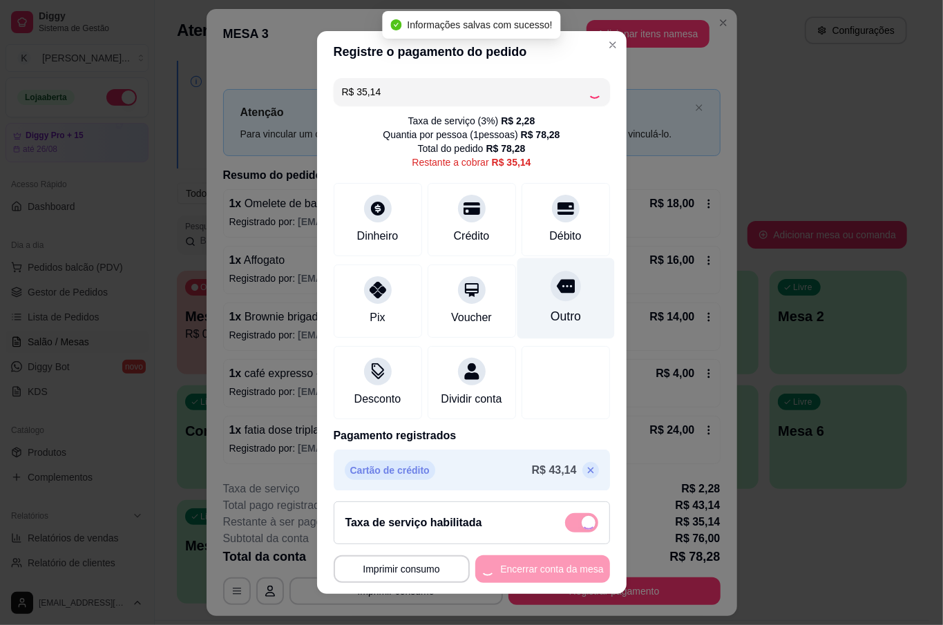
type input "R$ 0,00"
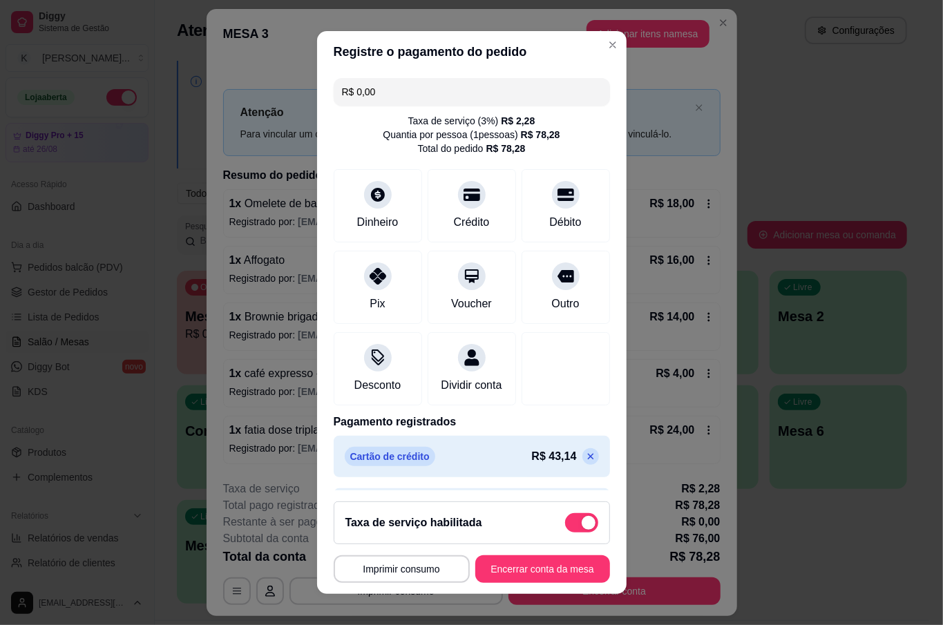
scroll to position [64, 0]
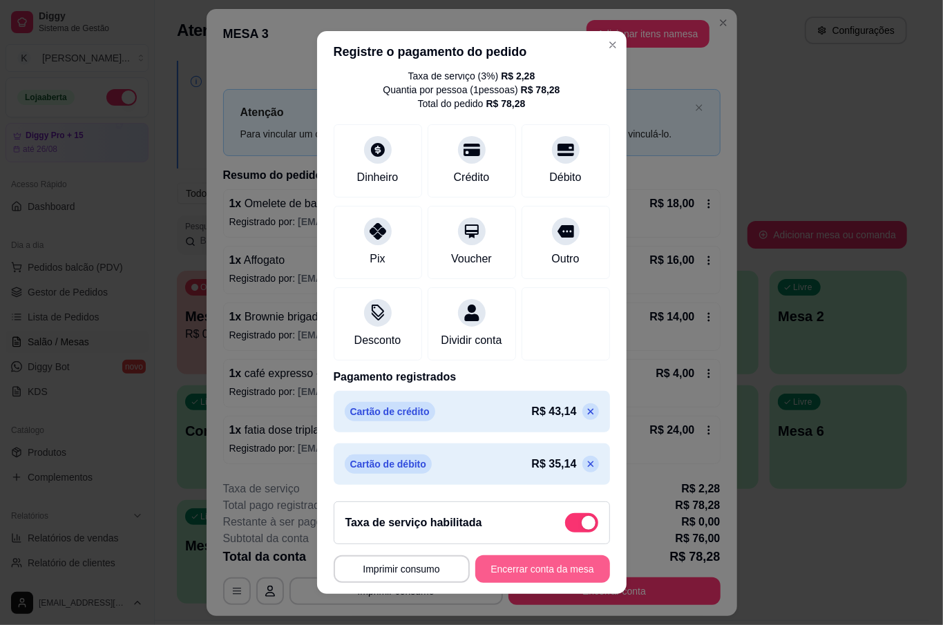
click at [532, 569] on button "Encerrar conta da mesa" at bounding box center [542, 569] width 135 height 28
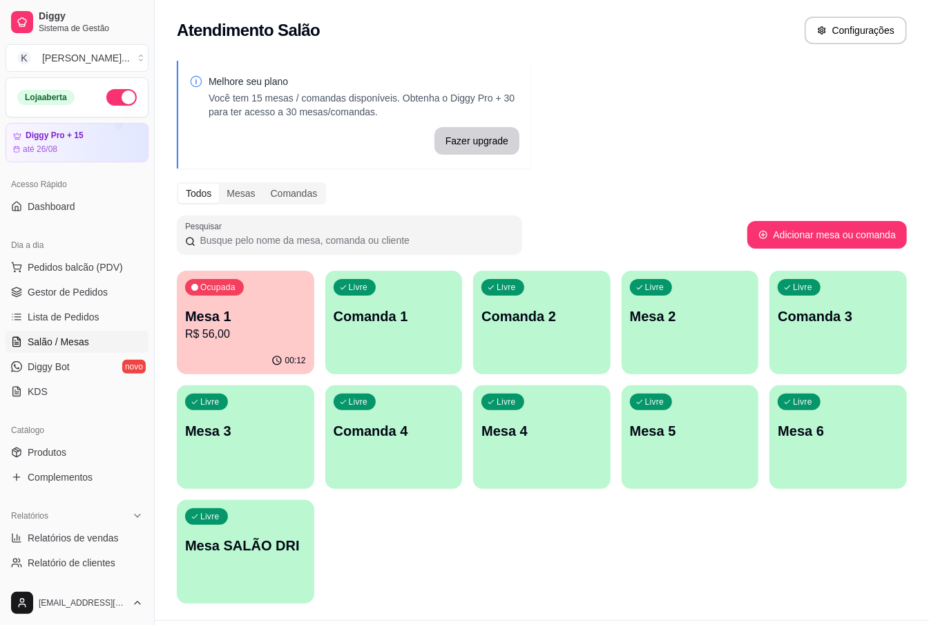
click at [316, 487] on div "Ocupada Mesa 1 R$ 56,00 00:12 Livre Comanda 1 Livre Comanda 2 Livre Mesa 2 Livr…" at bounding box center [542, 437] width 730 height 333
click at [227, 357] on div "00:12" at bounding box center [245, 361] width 137 height 27
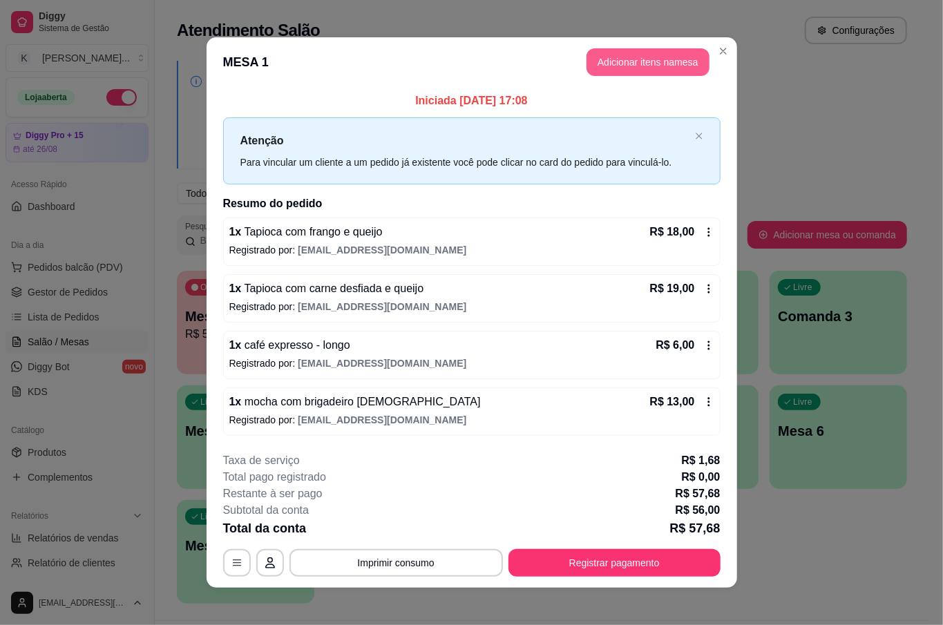
click at [604, 62] on button "Adicionar itens na mesa" at bounding box center [648, 62] width 123 height 28
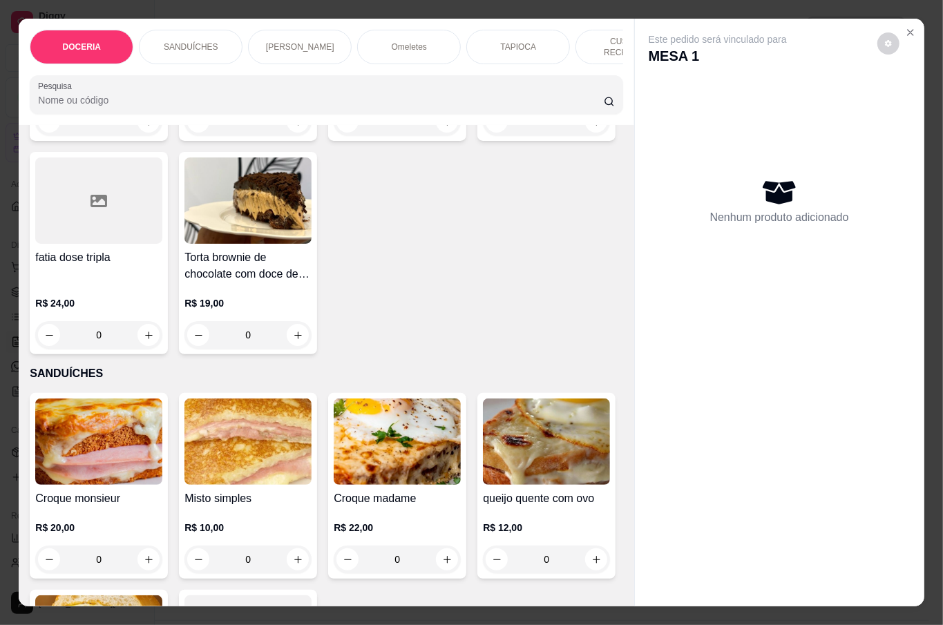
scroll to position [92, 0]
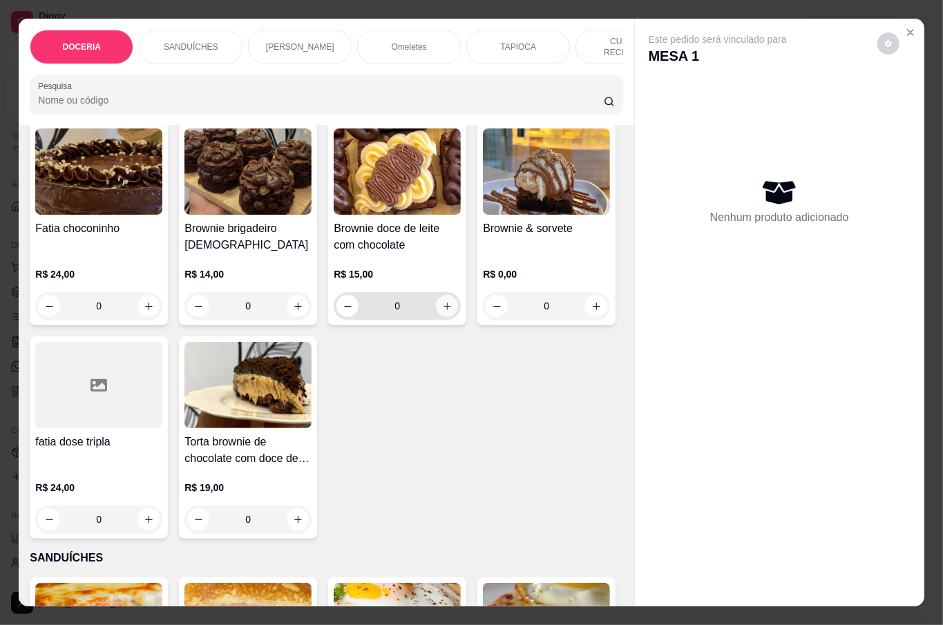
click at [442, 307] on icon "increase-product-quantity" at bounding box center [447, 306] width 10 height 10
type input "1"
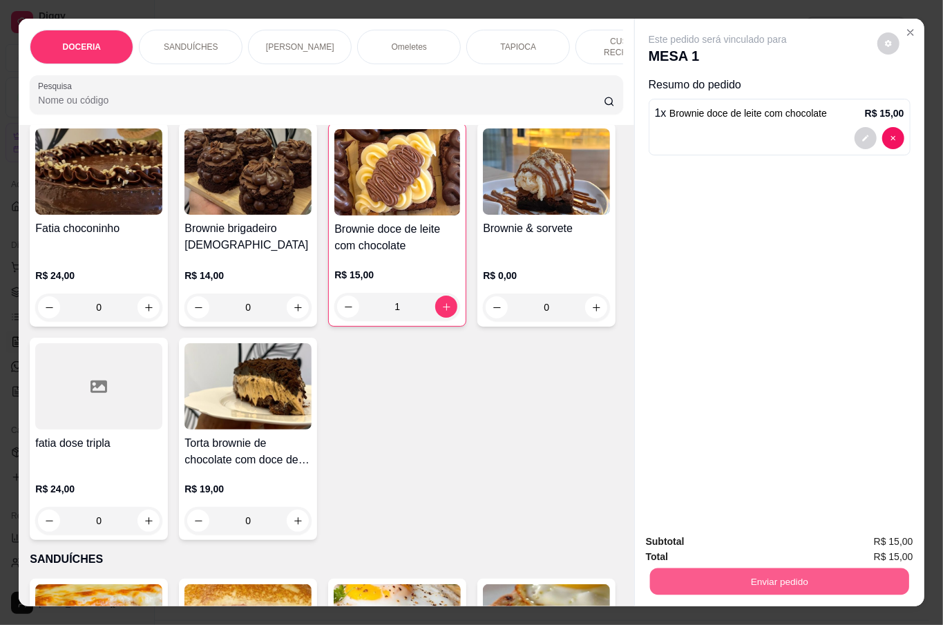
click at [767, 584] on button "Enviar pedido" at bounding box center [778, 581] width 259 height 27
click at [756, 544] on button "Não registrar e enviar pedido" at bounding box center [732, 541] width 144 height 26
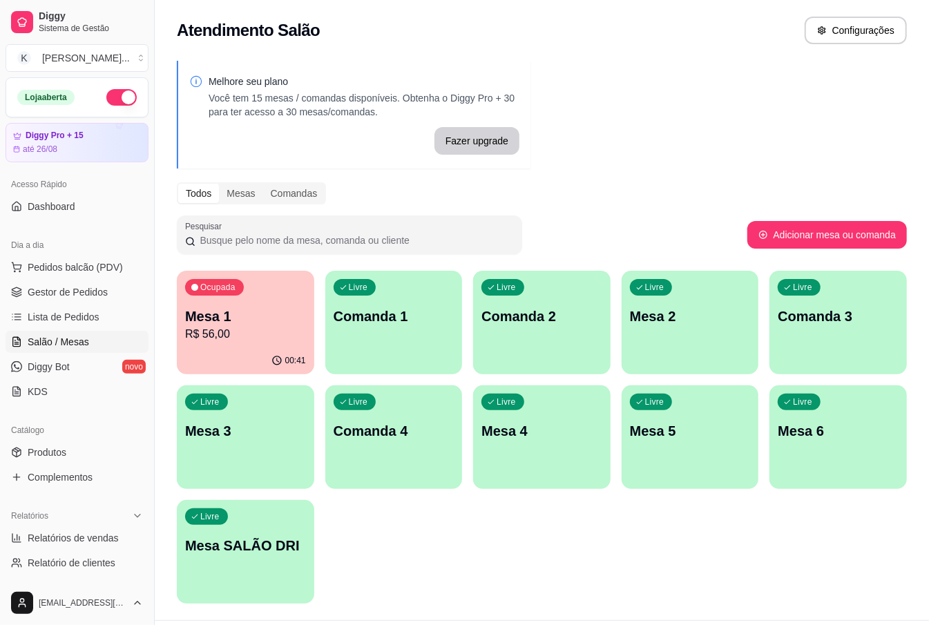
click at [203, 327] on p "R$ 56,00" at bounding box center [245, 334] width 121 height 17
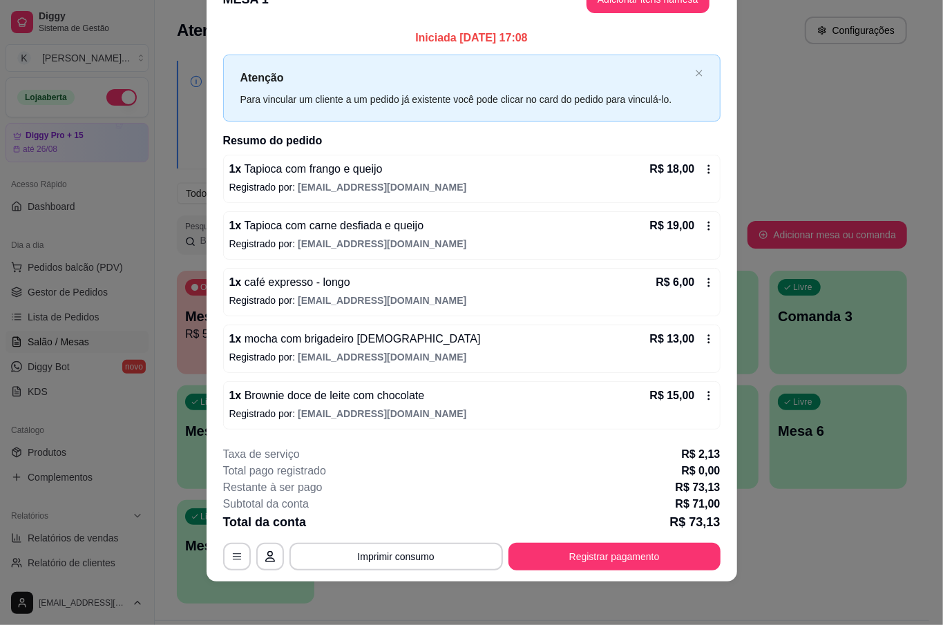
scroll to position [37, 0]
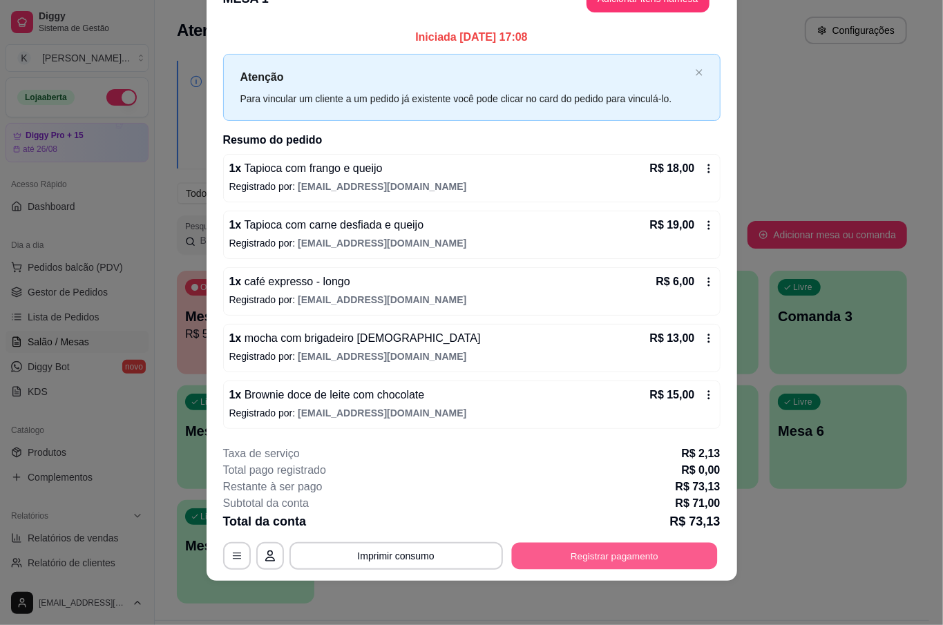
click at [688, 551] on button "Registrar pagamento" at bounding box center [614, 556] width 206 height 27
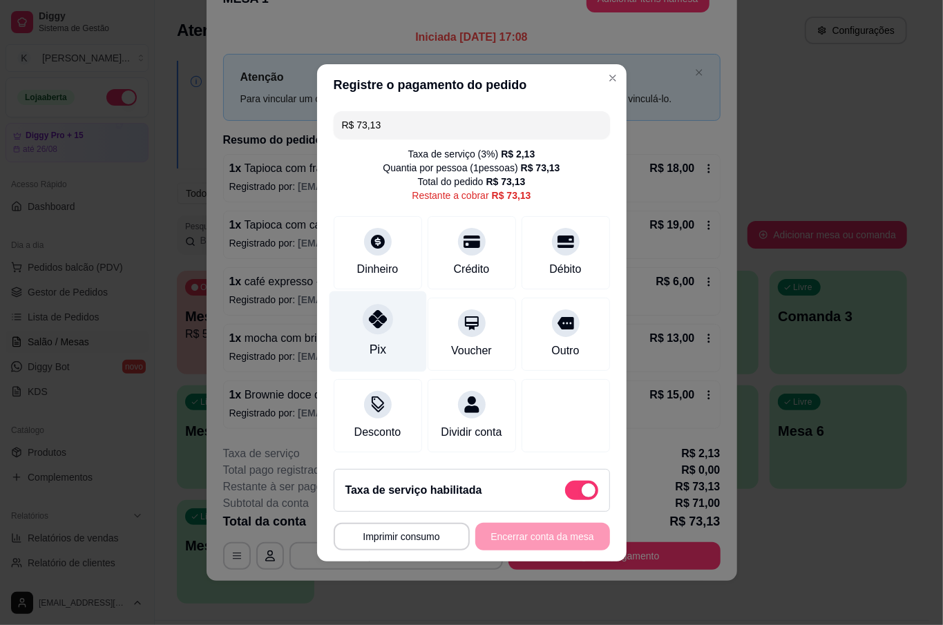
click at [392, 315] on div "Pix" at bounding box center [377, 331] width 97 height 81
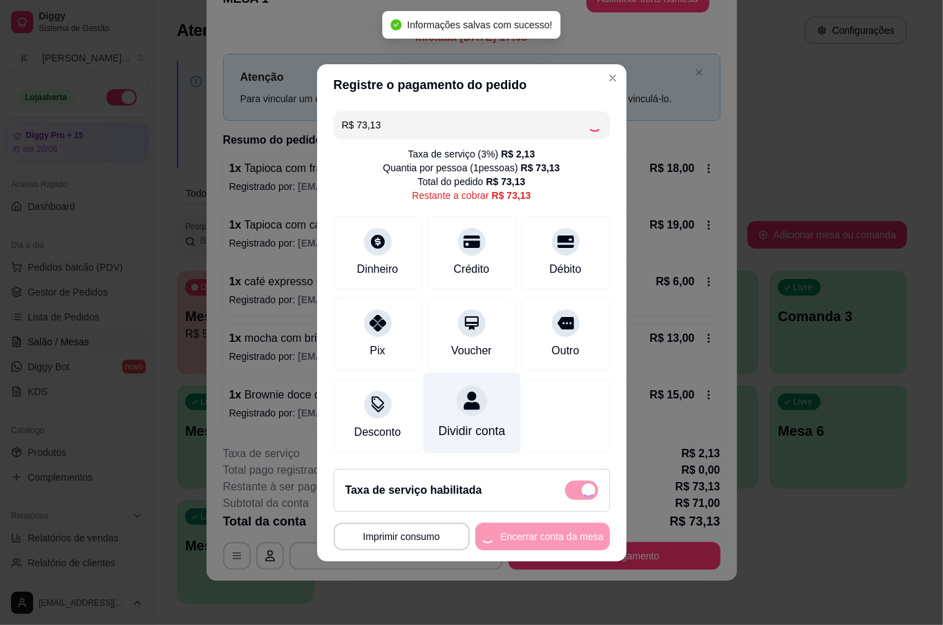
type input "R$ 0,00"
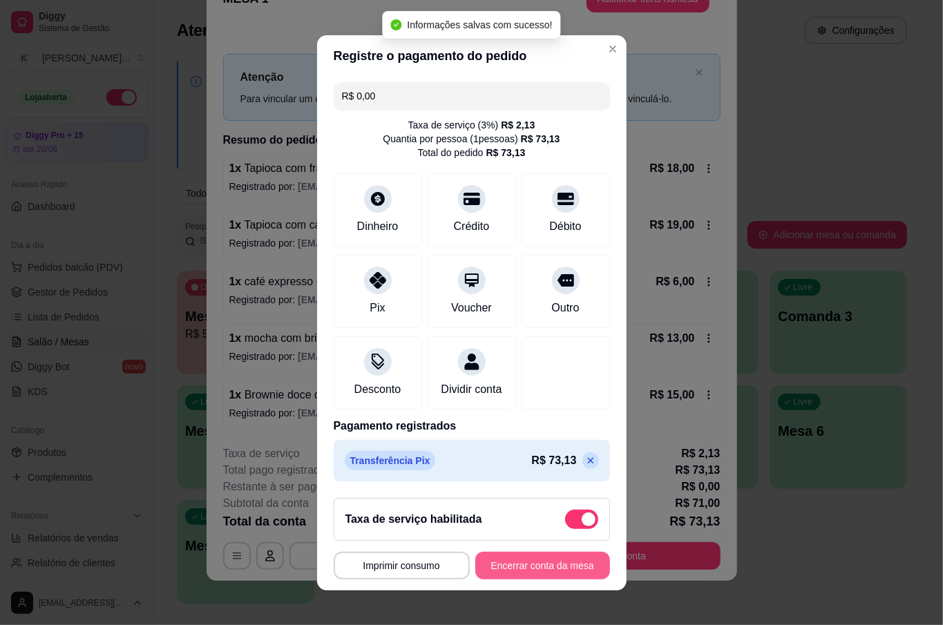
click at [512, 573] on button "Encerrar conta da mesa" at bounding box center [542, 566] width 135 height 28
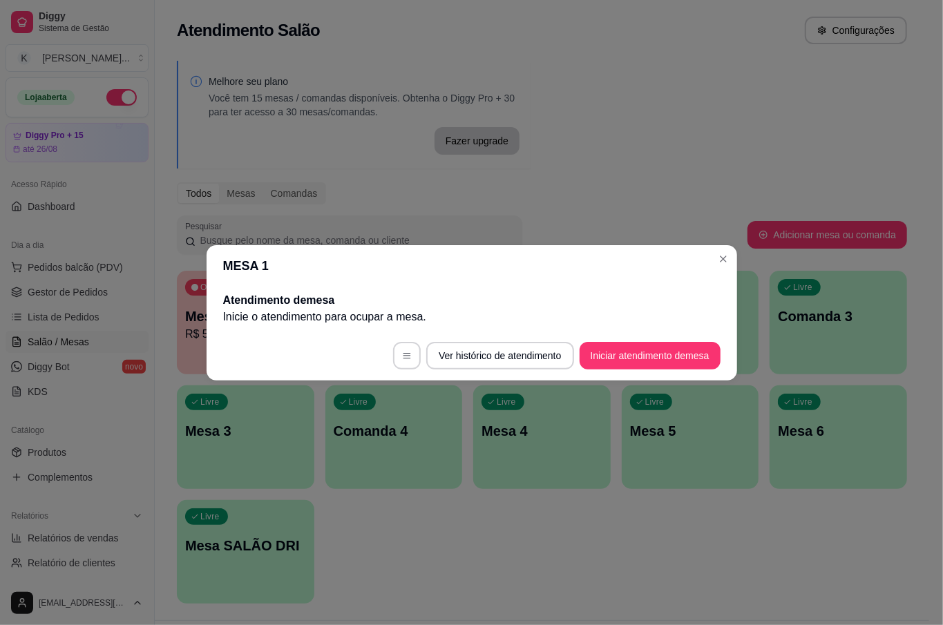
scroll to position [0, 0]
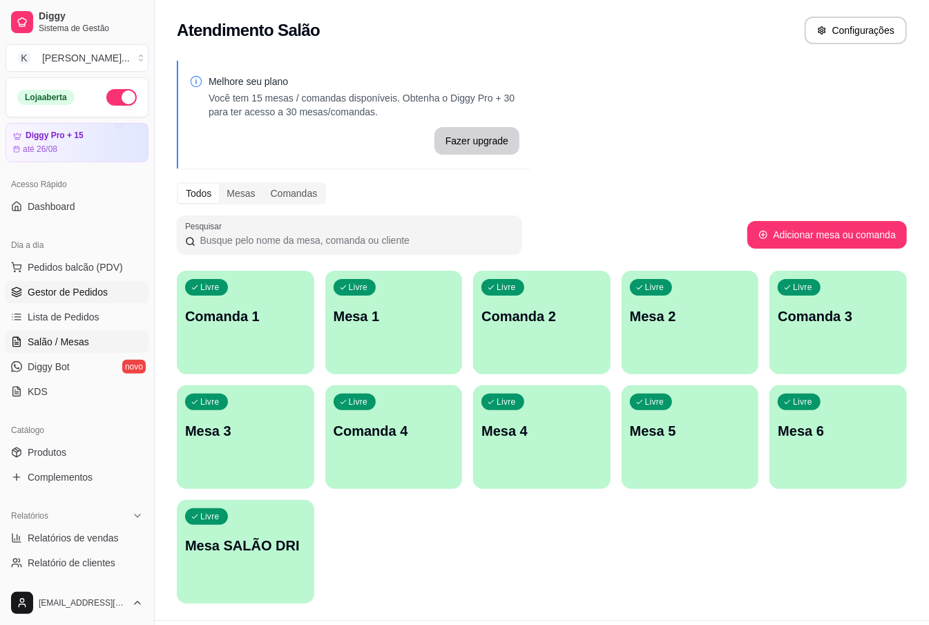
click at [108, 286] on link "Gestor de Pedidos" at bounding box center [77, 292] width 143 height 22
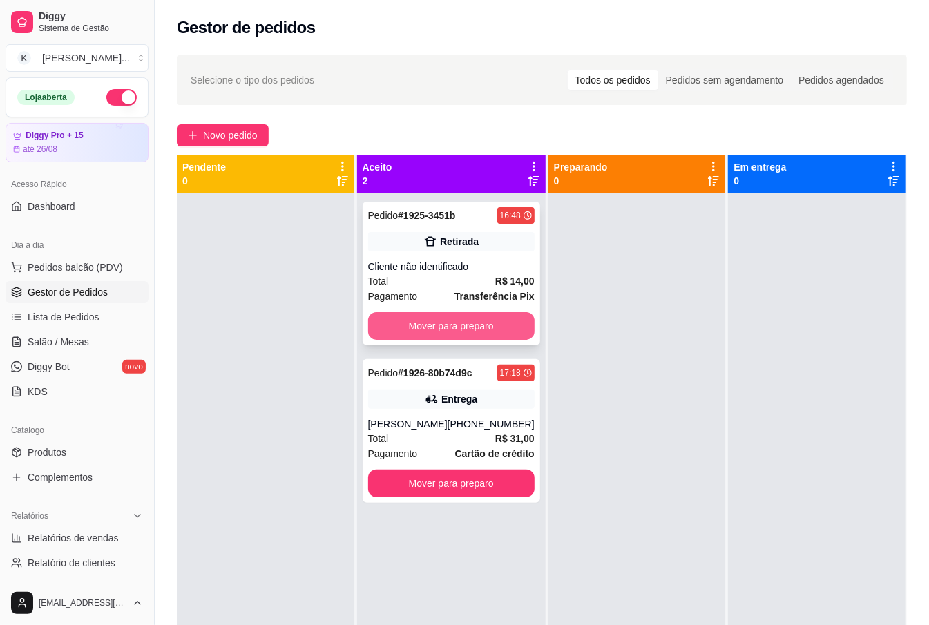
click at [486, 330] on button "Mover para preparo" at bounding box center [451, 326] width 166 height 28
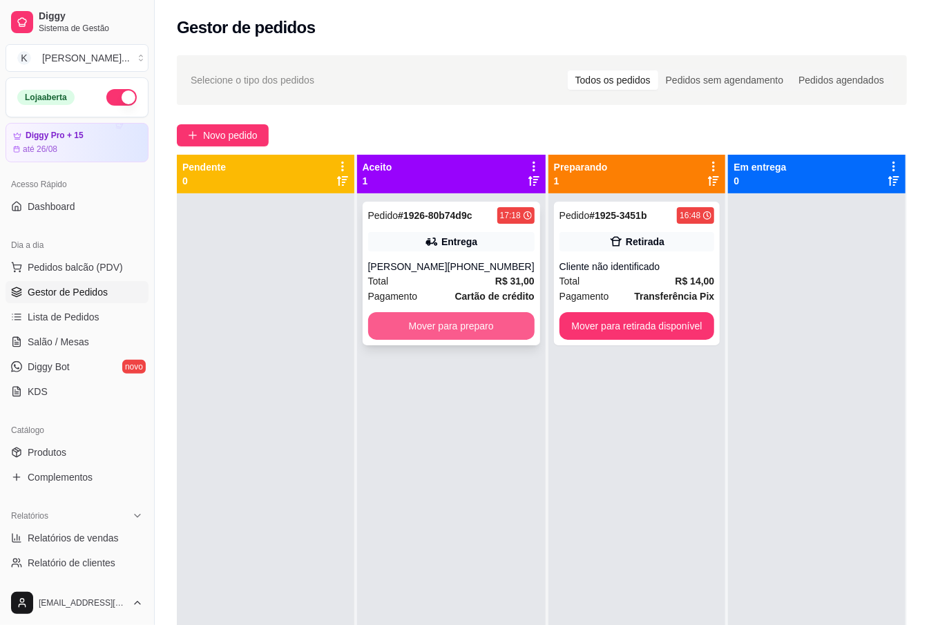
click at [517, 321] on button "Mover para preparo" at bounding box center [451, 326] width 166 height 28
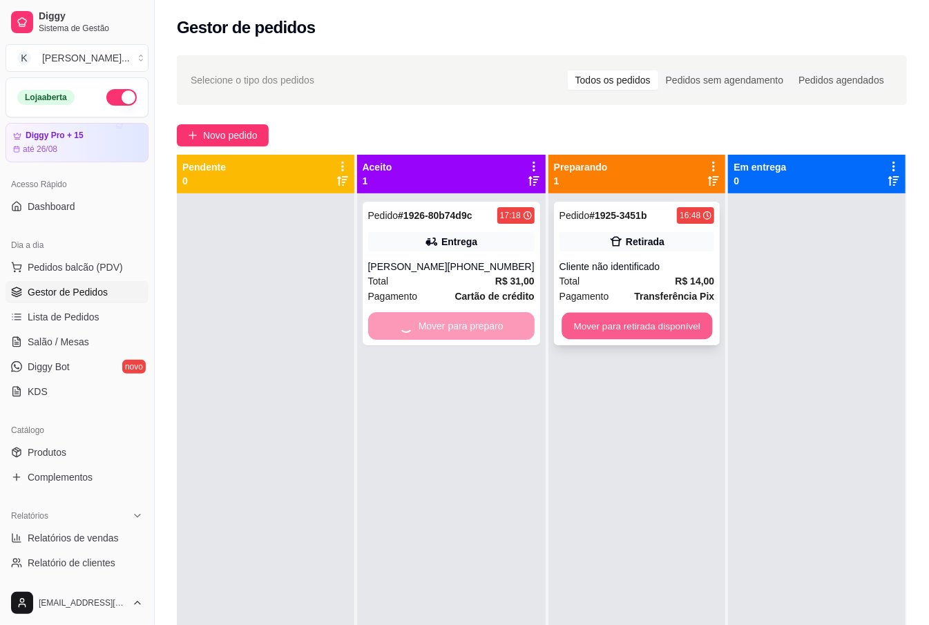
click at [584, 330] on button "Mover para retirada disponível" at bounding box center [637, 326] width 151 height 27
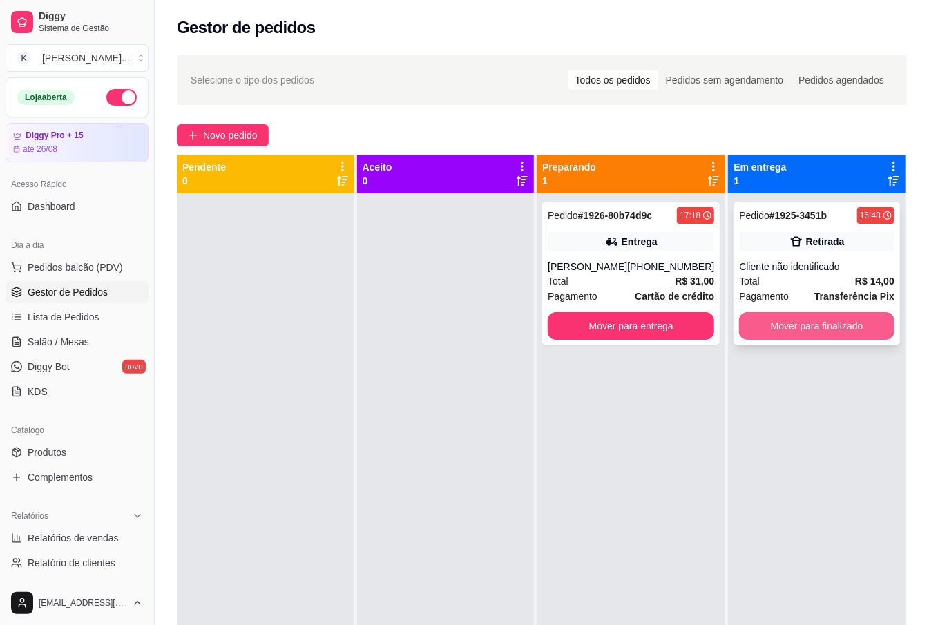
click at [771, 322] on button "Mover para finalizado" at bounding box center [816, 326] width 155 height 28
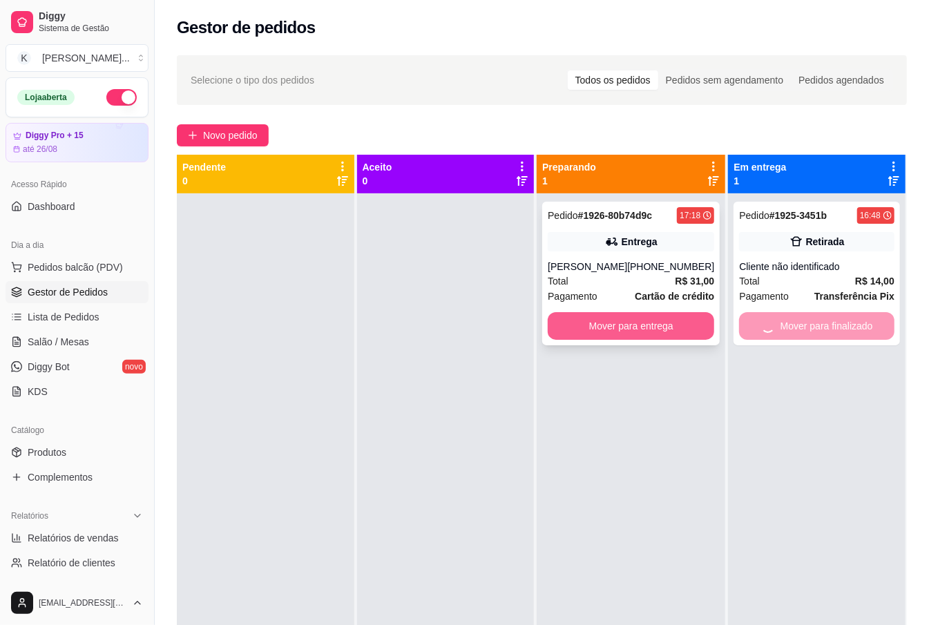
click at [663, 330] on button "Mover para entrega" at bounding box center [631, 326] width 166 height 28
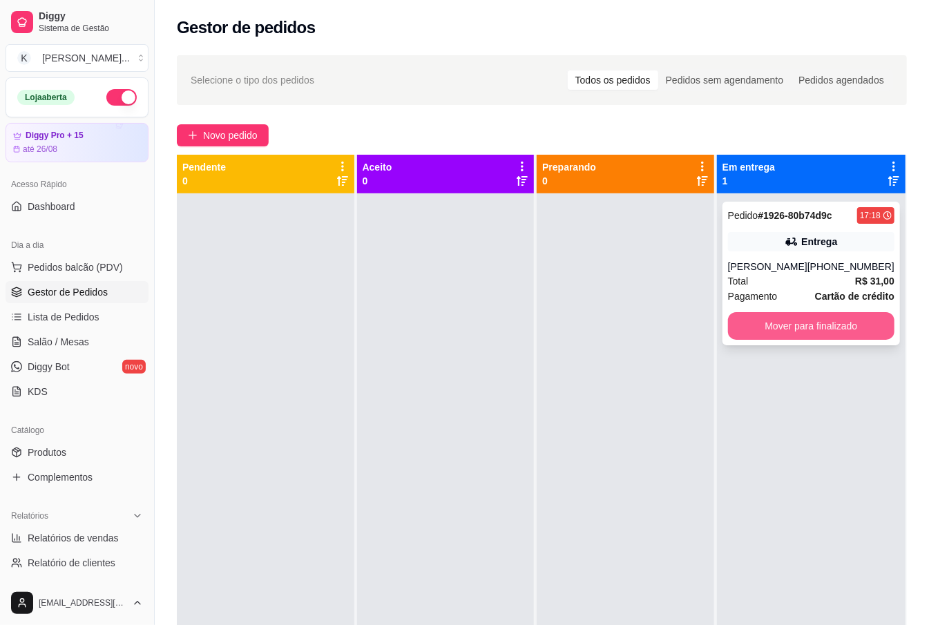
click at [757, 326] on button "Mover para finalizado" at bounding box center [811, 326] width 166 height 28
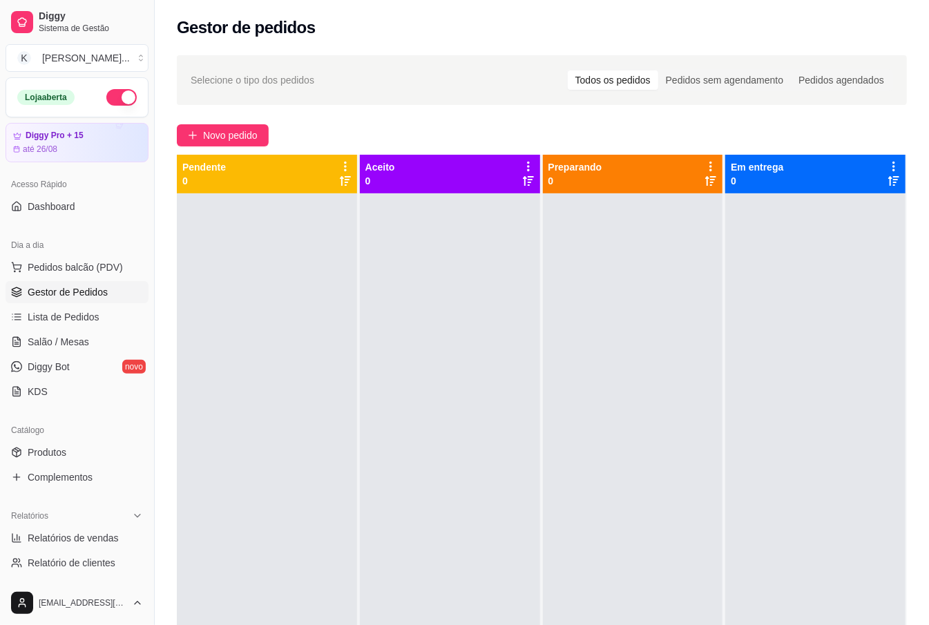
click at [97, 305] on ul "Pedidos balcão (PDV) Gestor de Pedidos Lista de Pedidos Salão / Mesas Diggy Bot…" at bounding box center [77, 329] width 143 height 146
click at [108, 319] on link "Lista de Pedidos" at bounding box center [77, 317] width 143 height 22
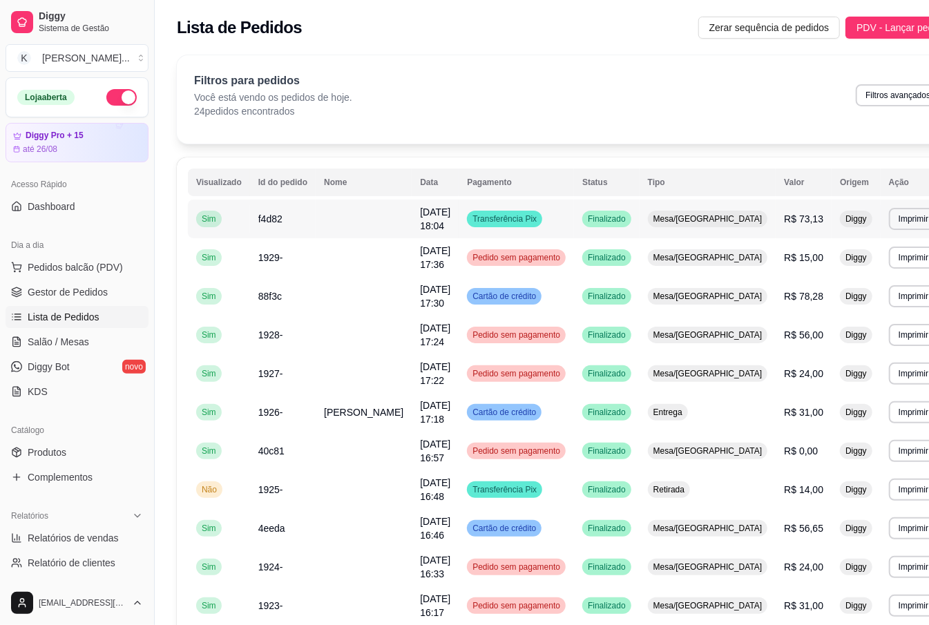
click at [784, 222] on span "R$ 73,13" at bounding box center [803, 218] width 39 height 11
click at [73, 267] on span "Pedidos balcão (PDV)" at bounding box center [75, 267] width 95 height 14
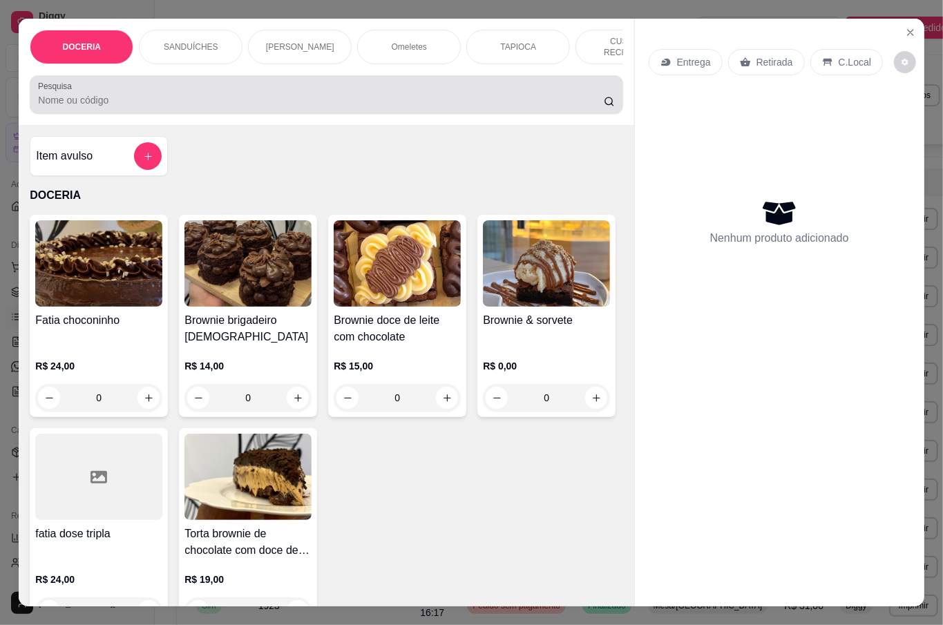
click at [275, 98] on input "Pesquisa" at bounding box center [321, 100] width 566 height 14
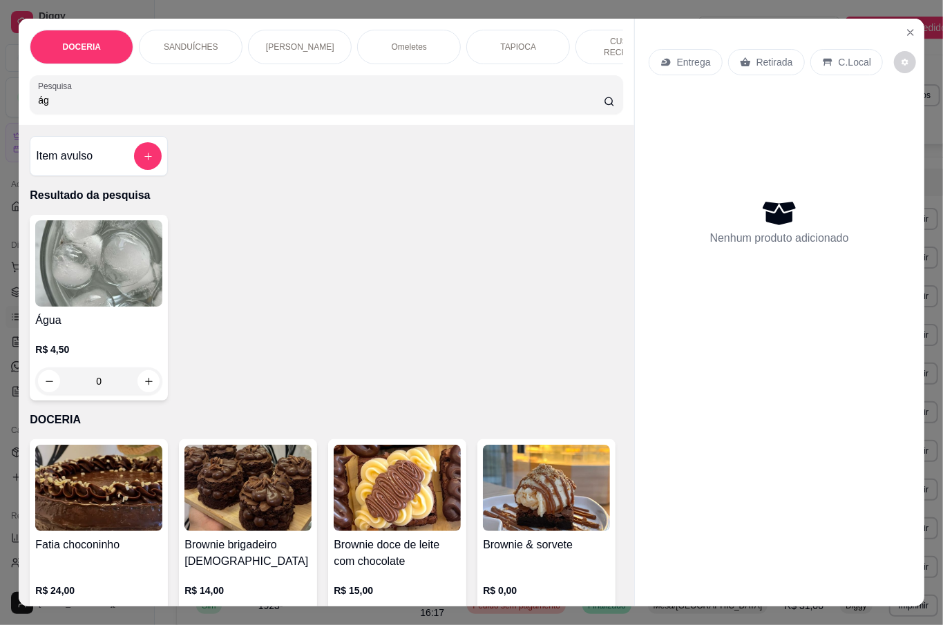
type input "ág"
click at [137, 280] on img at bounding box center [98, 263] width 127 height 86
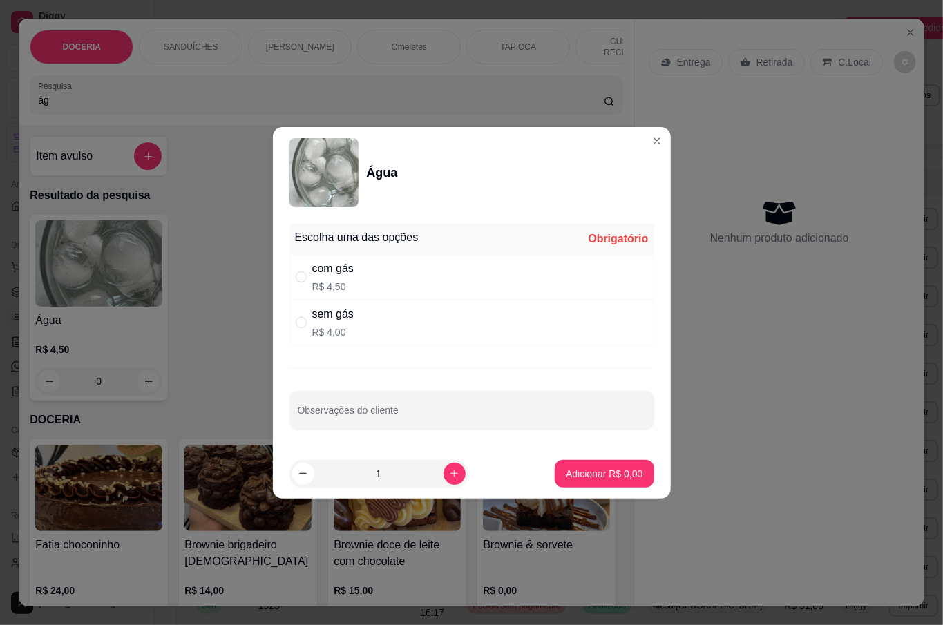
click at [368, 274] on div "com gás R$ 4,50" at bounding box center [471, 277] width 365 height 46
radio input "true"
click at [566, 468] on p "Adicionar R$ 4,50" at bounding box center [604, 474] width 77 height 14
type input "1"
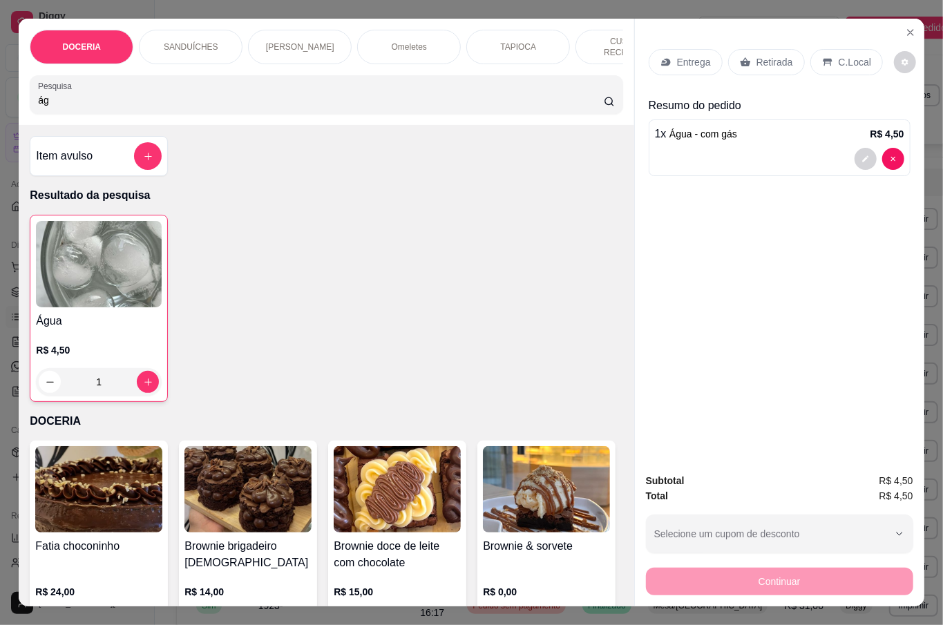
click at [775, 58] on p "Retirada" at bounding box center [774, 62] width 37 height 14
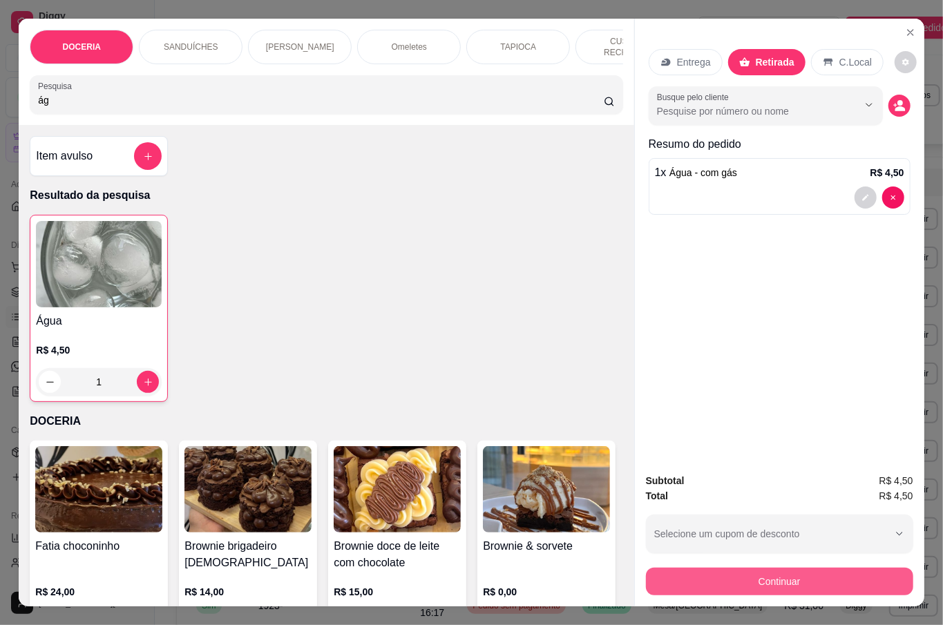
click at [817, 568] on button "Continuar" at bounding box center [779, 582] width 267 height 28
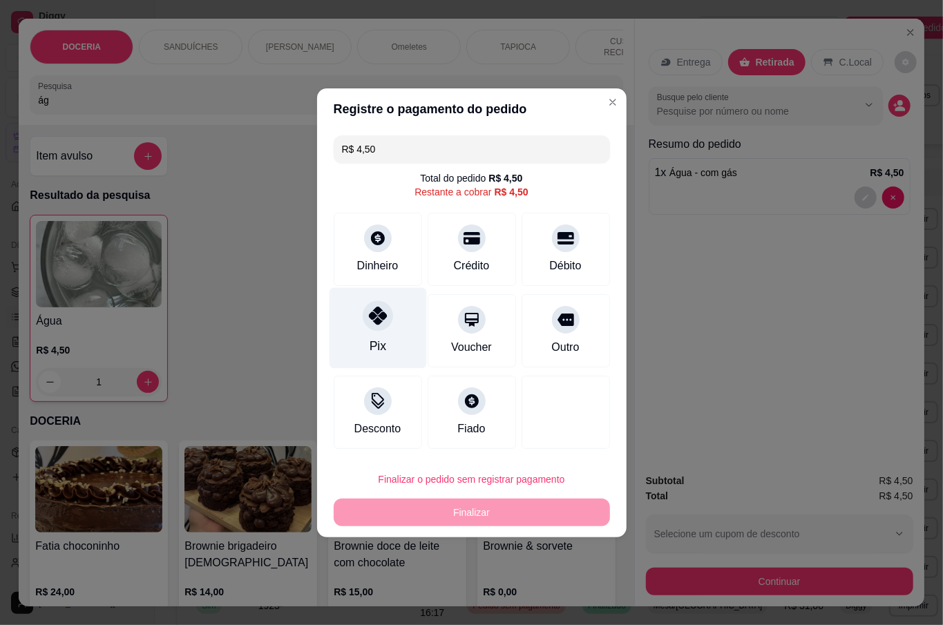
click at [402, 341] on div "Pix" at bounding box center [377, 327] width 97 height 81
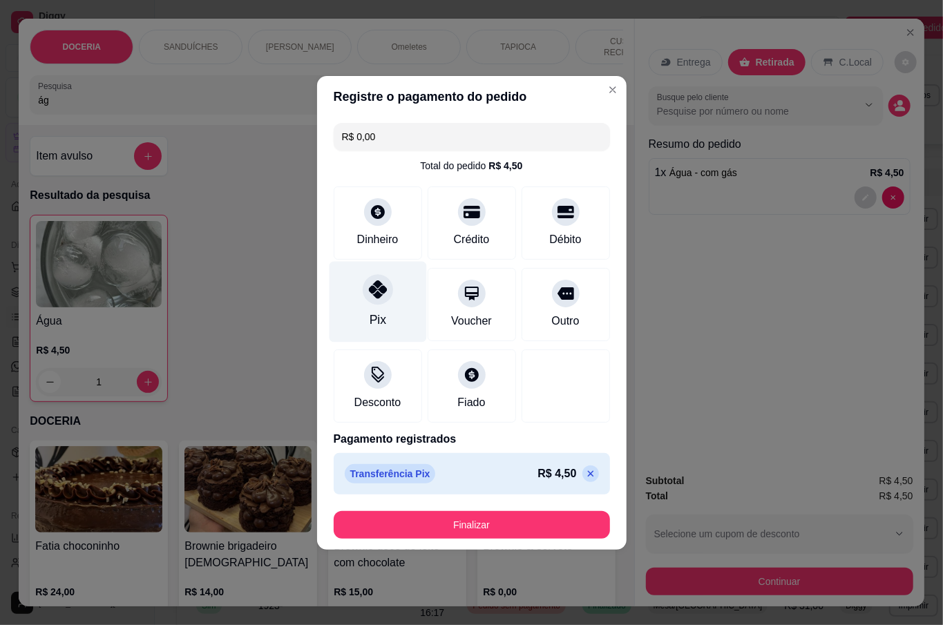
type input "R$ 0,00"
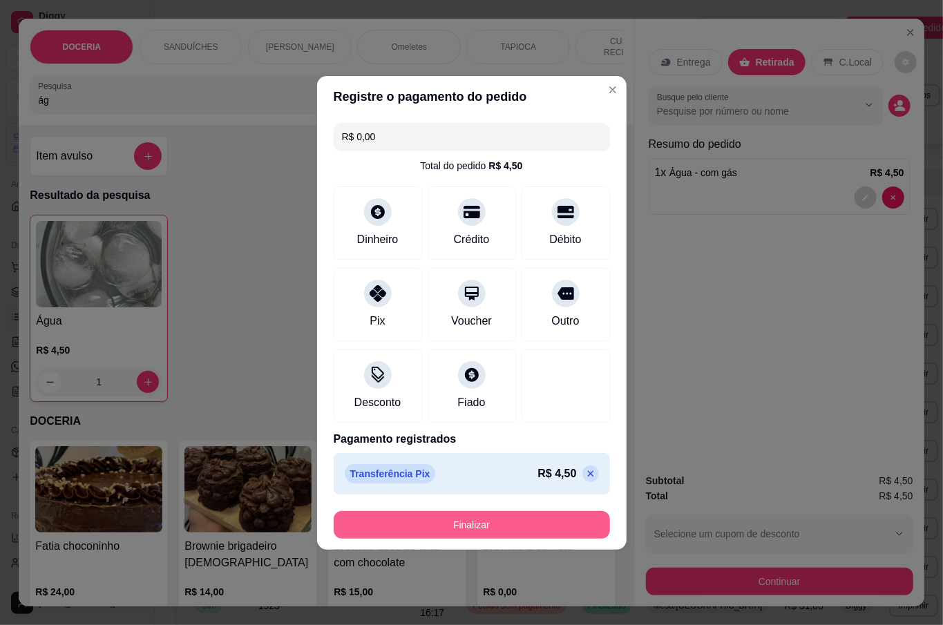
click at [459, 524] on button "Finalizar" at bounding box center [472, 525] width 276 height 28
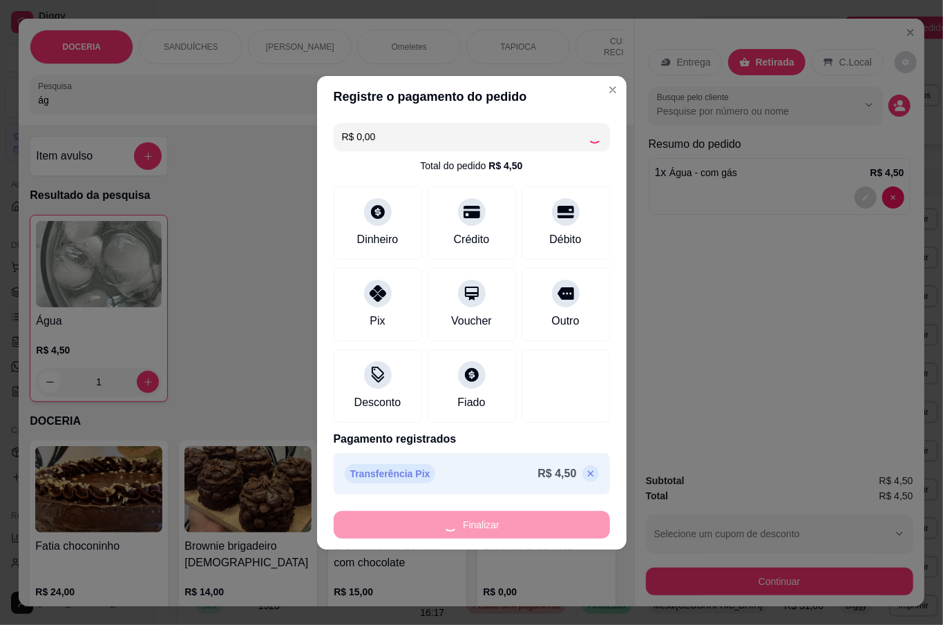
type input "0"
type input "-R$ 4,50"
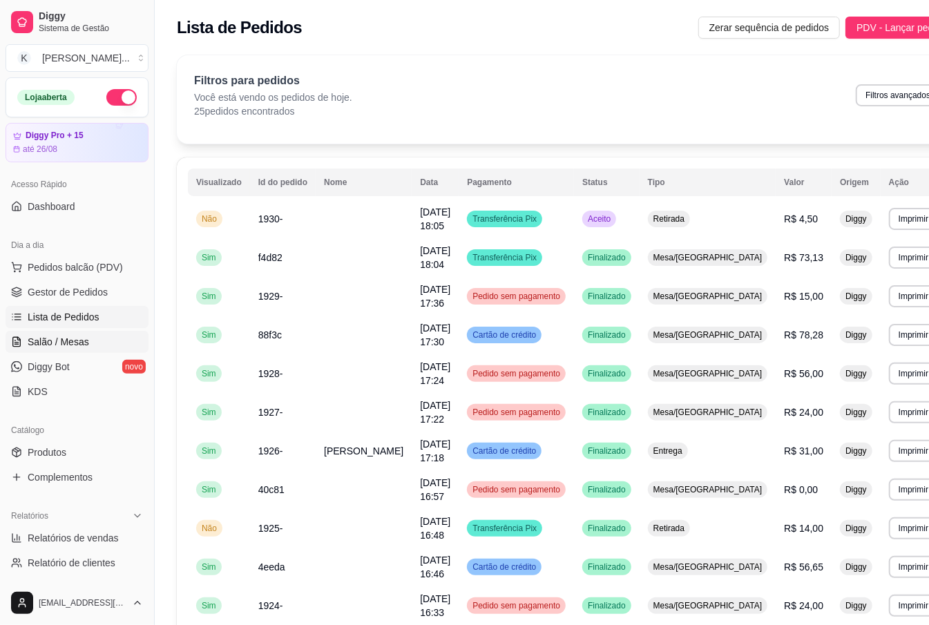
click at [86, 344] on span "Salão / Mesas" at bounding box center [58, 342] width 61 height 14
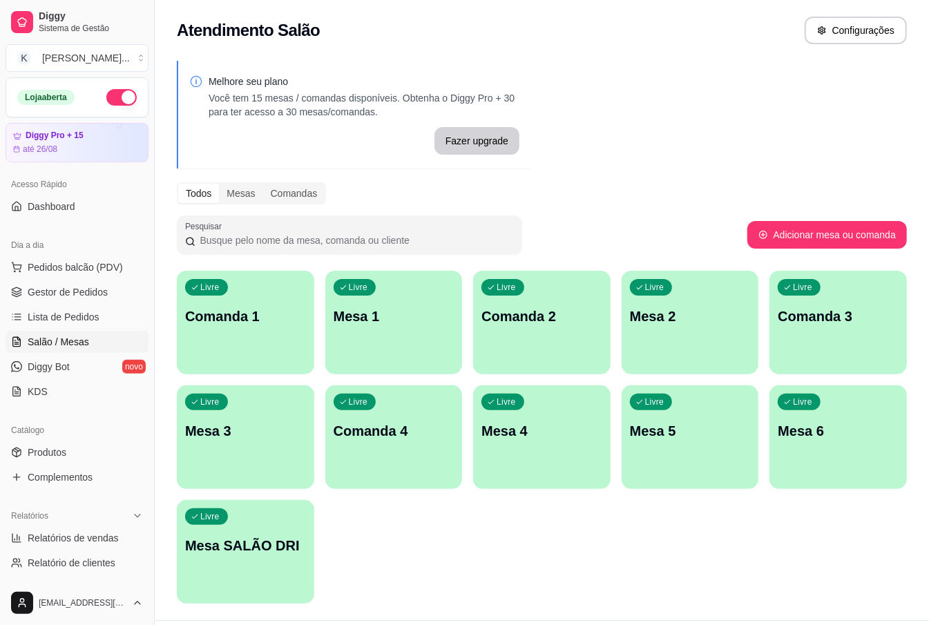
click at [303, 437] on p "Mesa 3" at bounding box center [245, 430] width 121 height 19
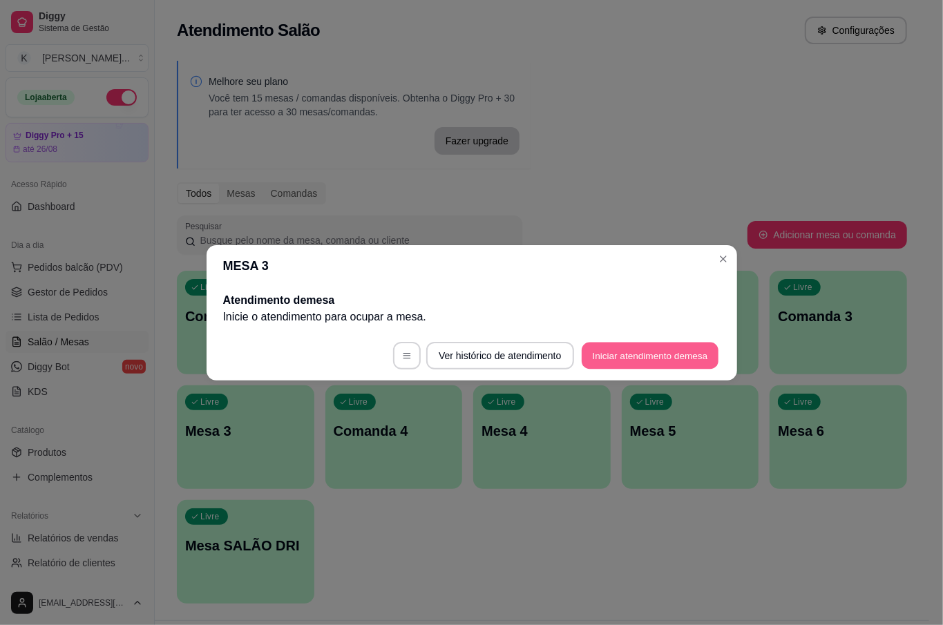
click at [683, 345] on button "Iniciar atendimento de mesa" at bounding box center [650, 355] width 137 height 27
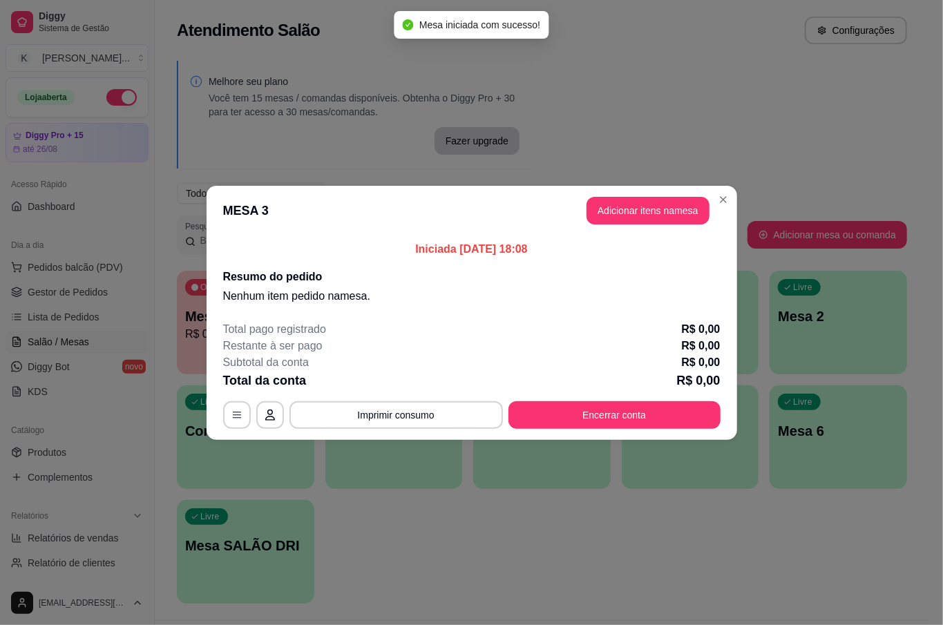
click at [662, 206] on button "Adicionar itens na mesa" at bounding box center [648, 211] width 123 height 28
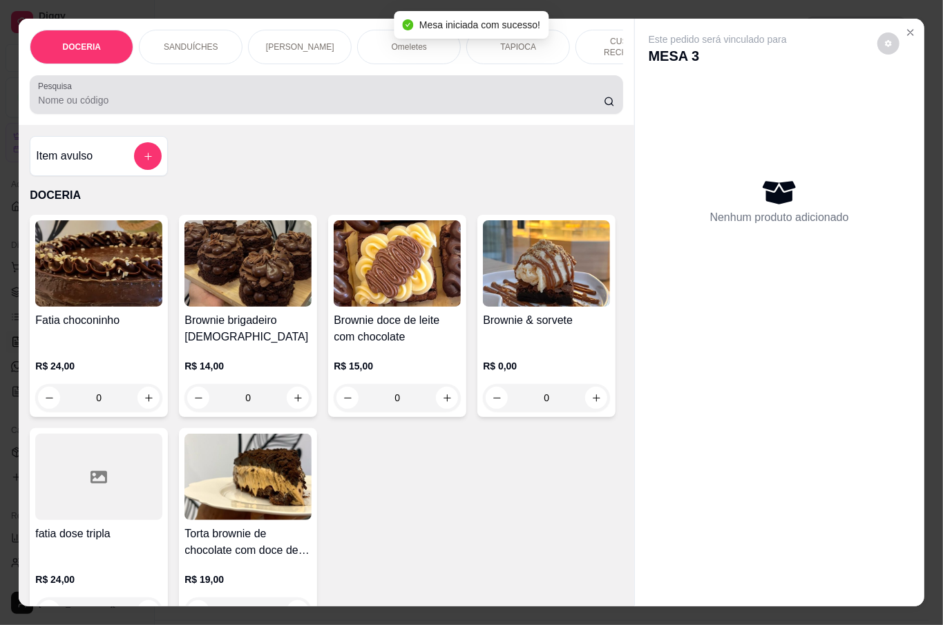
click at [175, 101] on input "Pesquisa" at bounding box center [321, 100] width 566 height 14
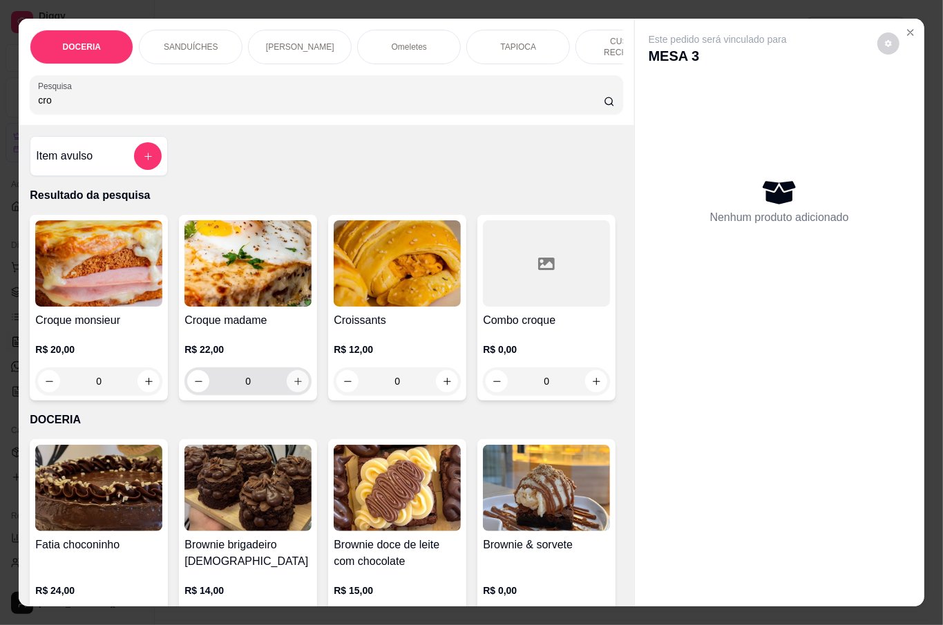
type input "cro"
click at [294, 382] on icon "increase-product-quantity" at bounding box center [298, 382] width 10 height 10
type input "1"
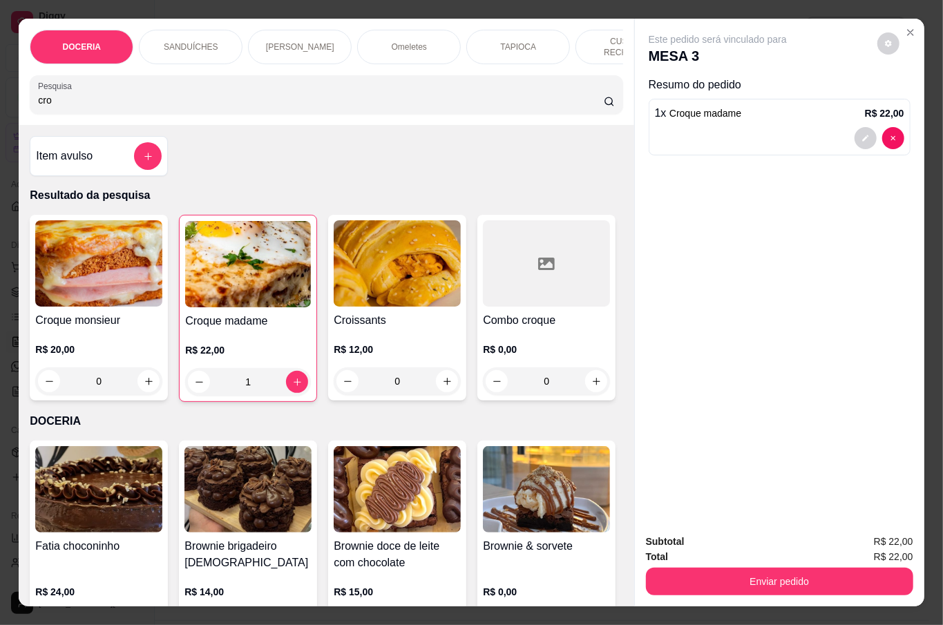
scroll to position [460, 0]
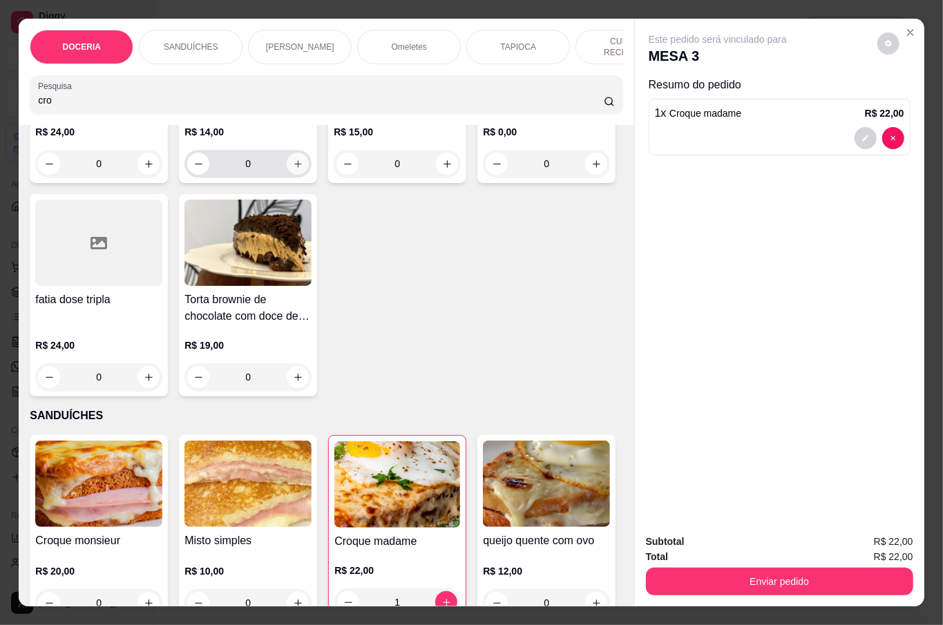
click at [287, 175] on button "increase-product-quantity" at bounding box center [298, 164] width 22 height 22
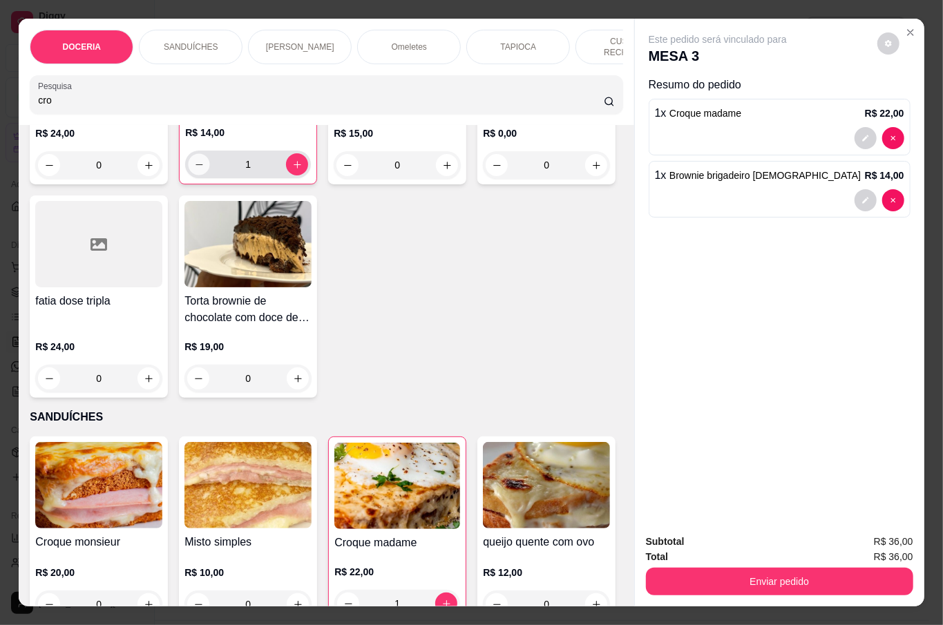
click at [196, 170] on icon "decrease-product-quantity" at bounding box center [199, 165] width 10 height 10
type input "0"
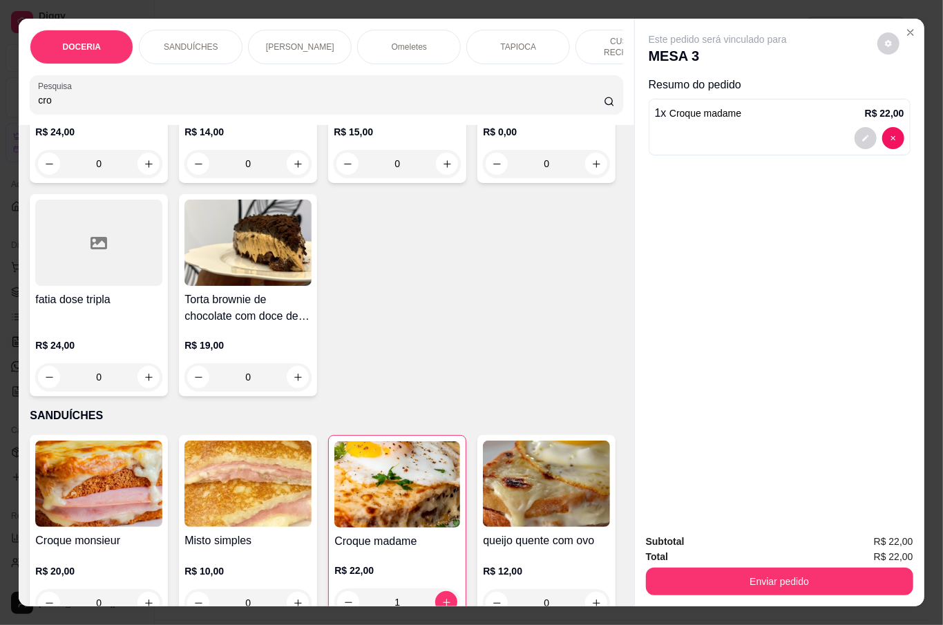
scroll to position [0, 0]
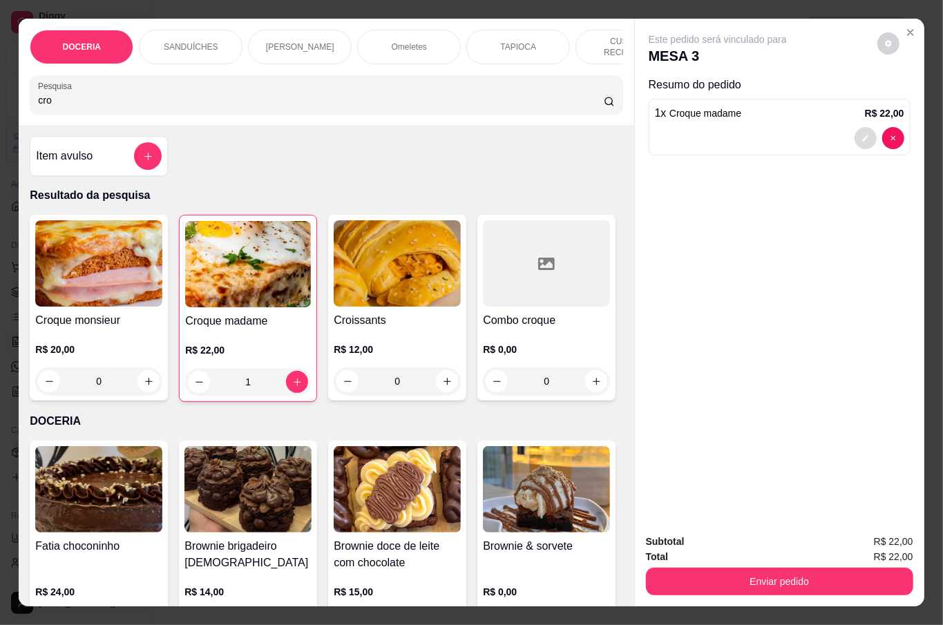
click at [862, 134] on icon "decrease-product-quantity" at bounding box center [866, 138] width 8 height 8
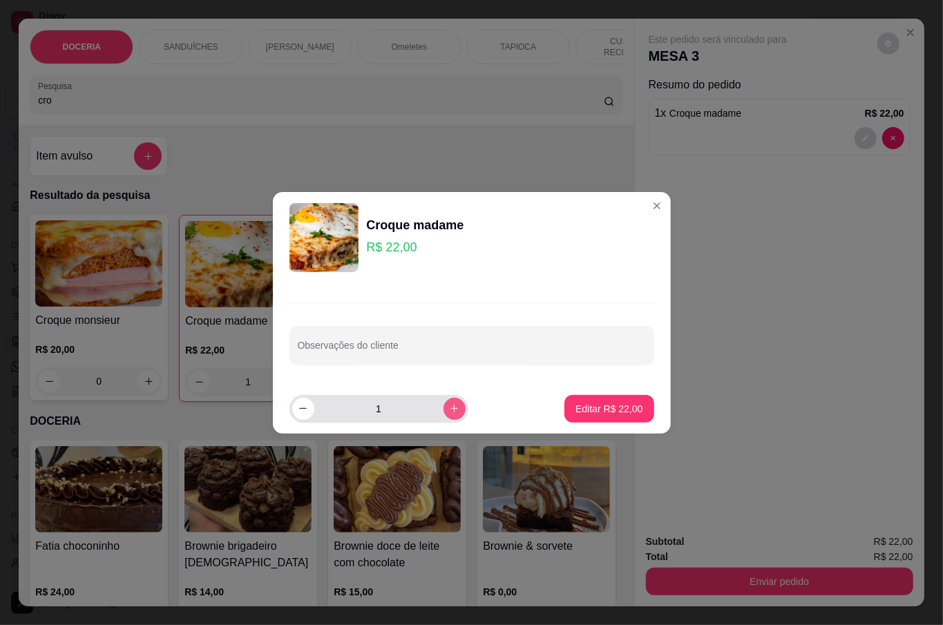
click at [449, 404] on icon "increase-product-quantity" at bounding box center [454, 408] width 10 height 10
type input "2"
click at [609, 412] on p "Editar R$ 44,00" at bounding box center [608, 409] width 67 height 14
type input "2"
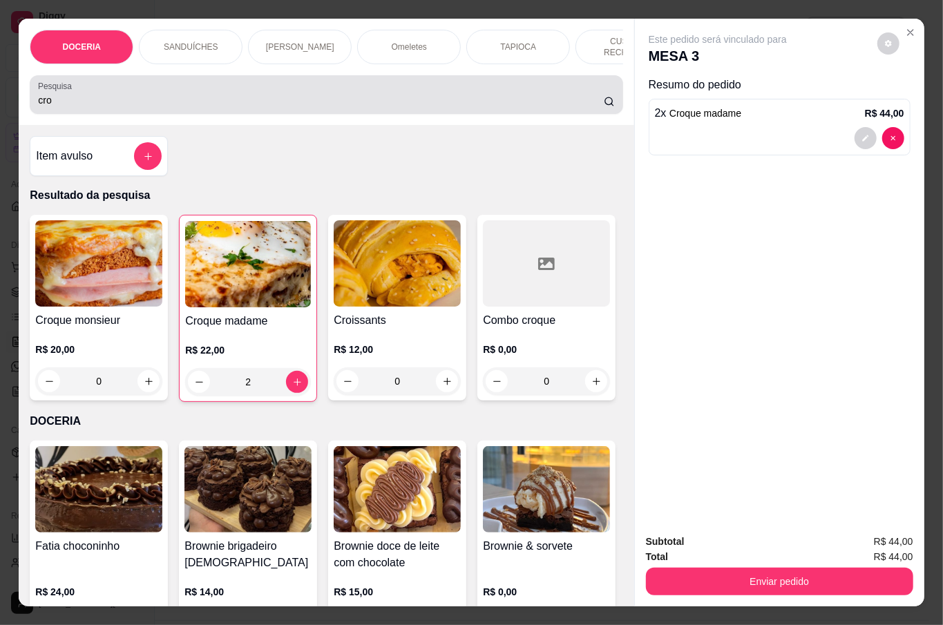
click at [240, 95] on input "cro" at bounding box center [321, 100] width 566 height 14
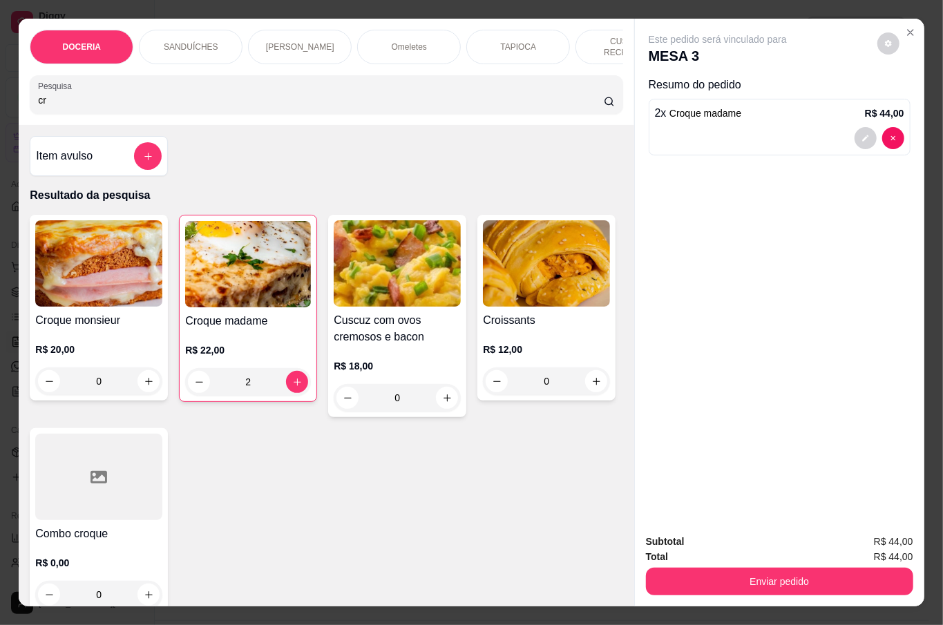
type input "c"
